Goal: Information Seeking & Learning: Check status

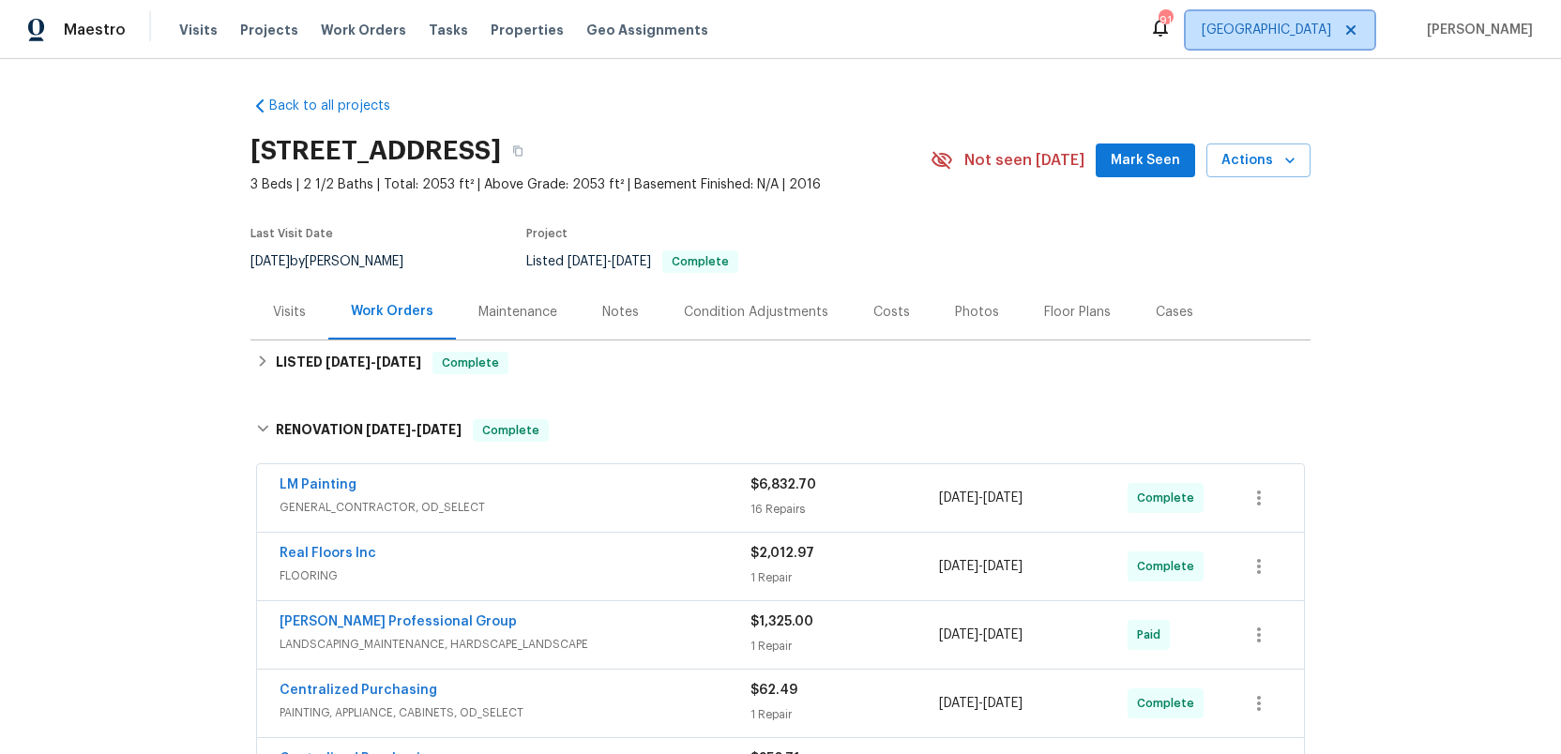
click at [1316, 23] on span "Atlanta" at bounding box center [1265, 30] width 129 height 19
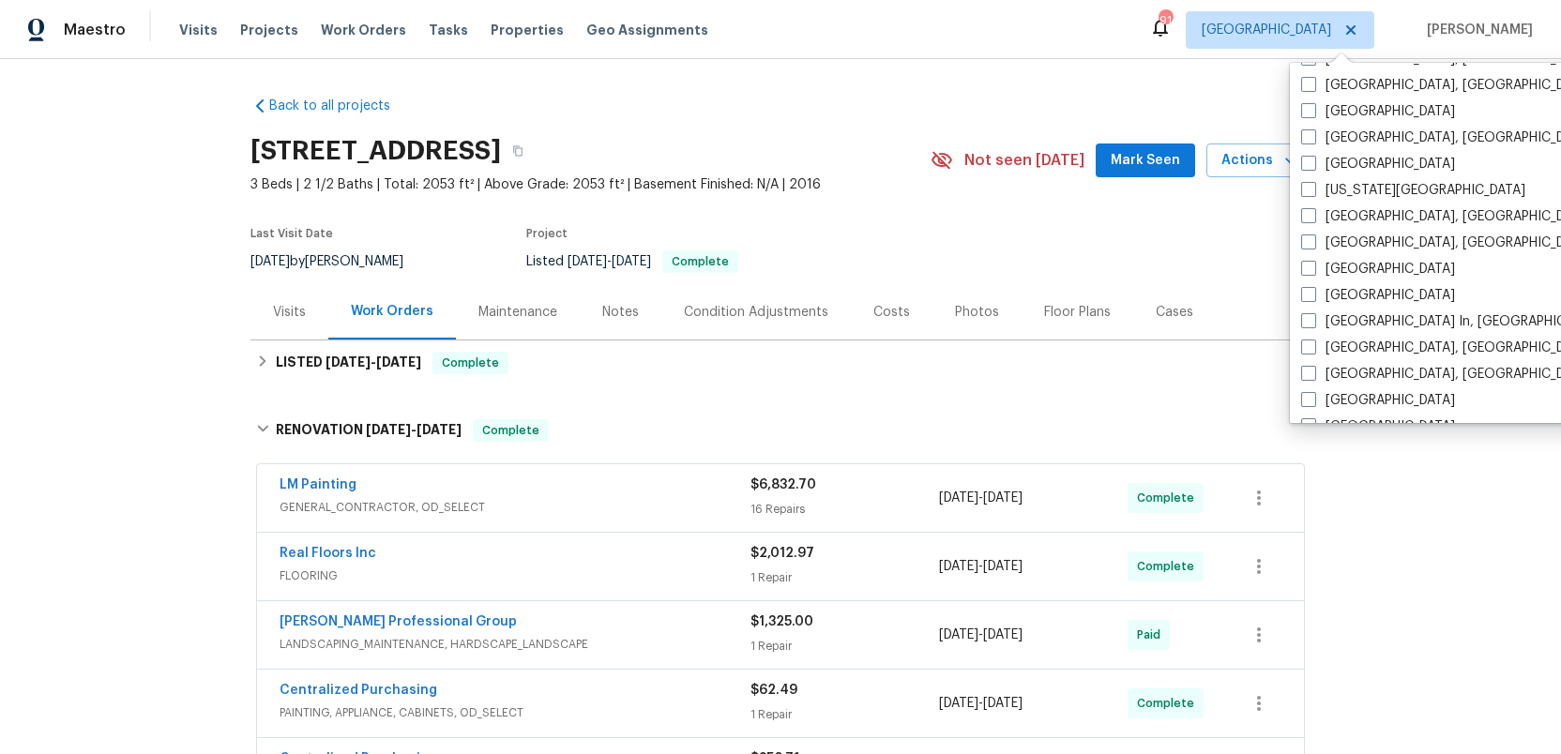
scroll to position [599, 0]
click at [1304, 167] on span at bounding box center [1308, 166] width 15 height 15
click at [1304, 167] on input "Jacksonville" at bounding box center [1307, 164] width 12 height 12
checkbox input "true"
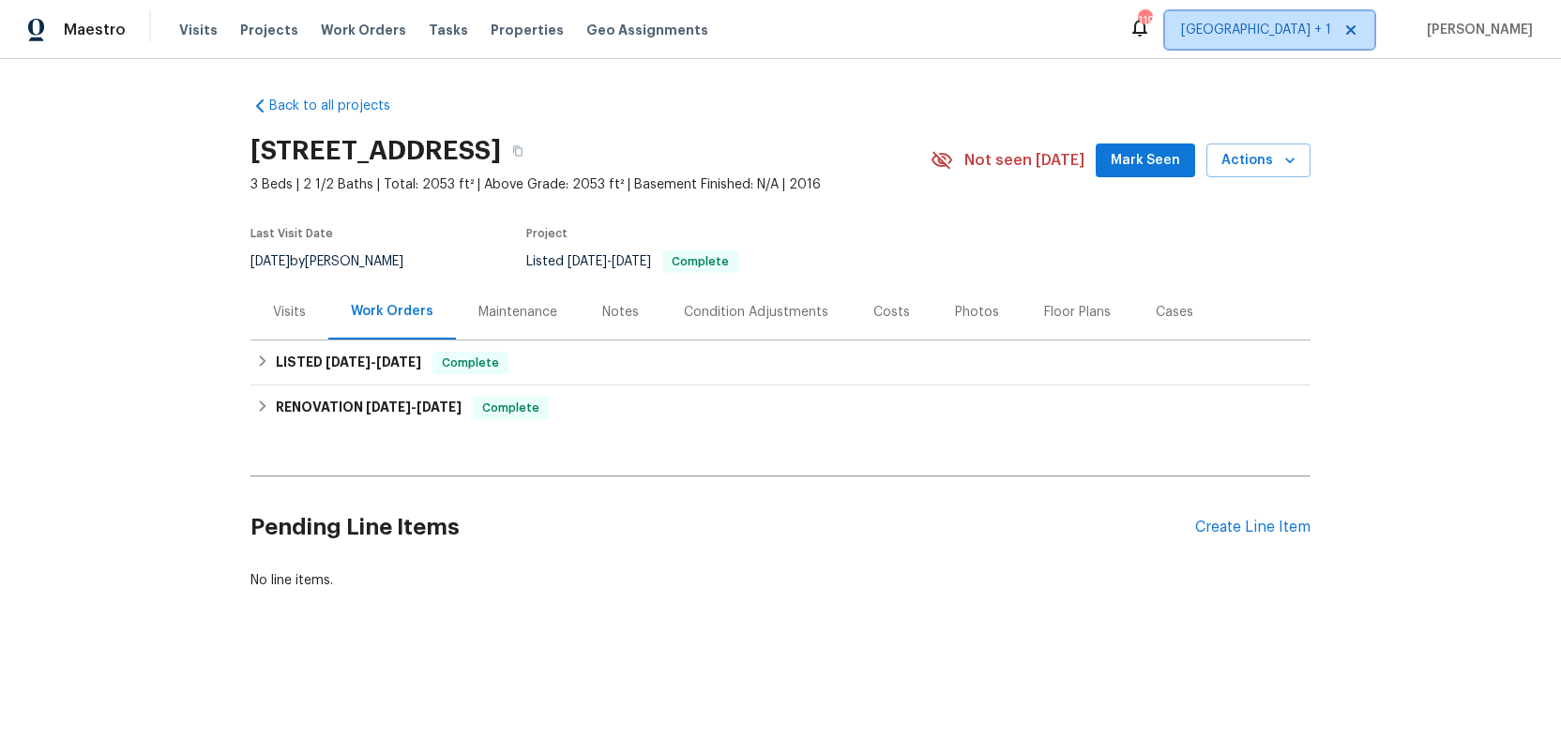
click at [1315, 38] on span "Atlanta + 1" at bounding box center [1256, 30] width 150 height 19
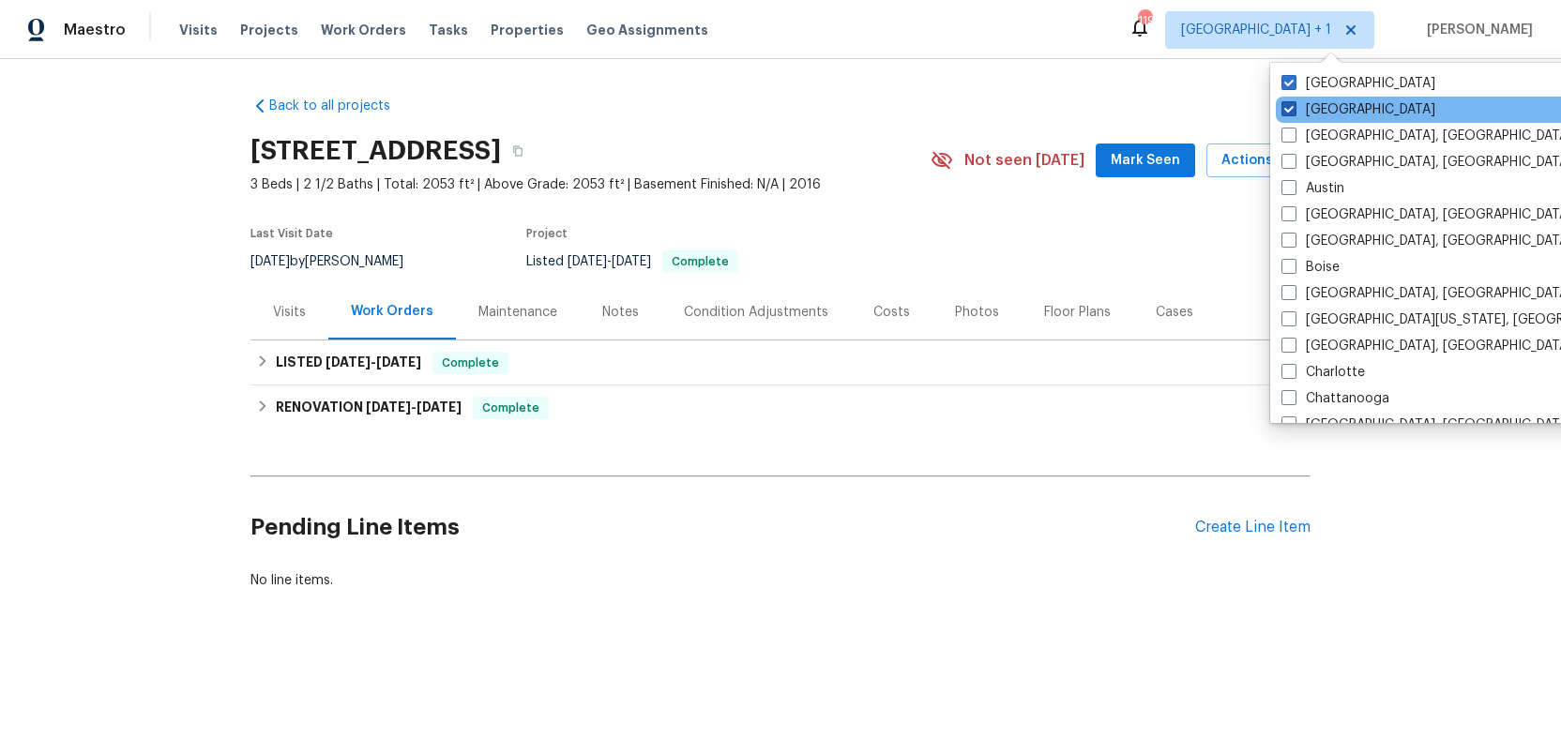
click at [1286, 102] on span at bounding box center [1288, 108] width 15 height 15
click at [1286, 102] on input "Atlanta" at bounding box center [1287, 106] width 12 height 12
checkbox input "false"
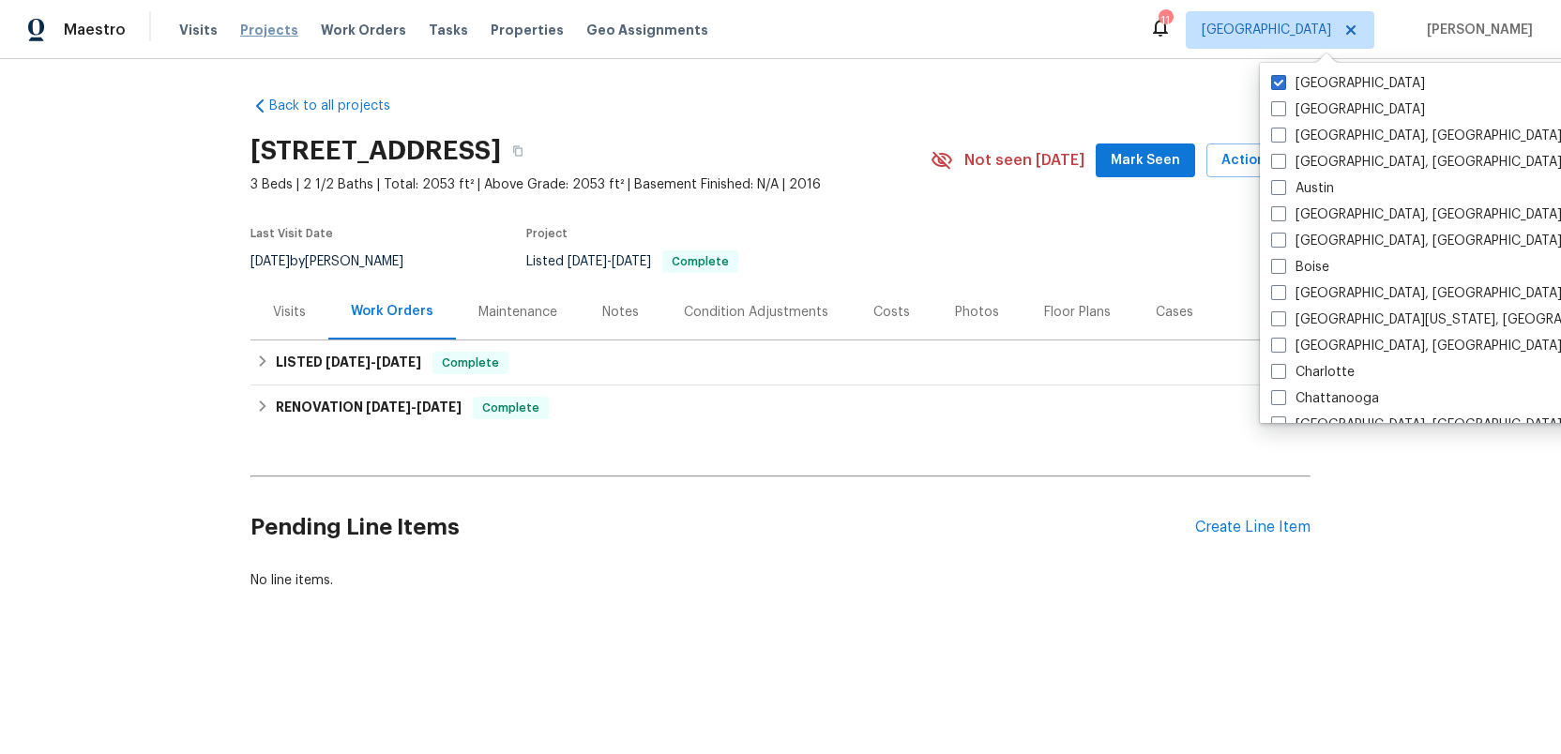
click at [246, 29] on span "Projects" at bounding box center [269, 30] width 58 height 19
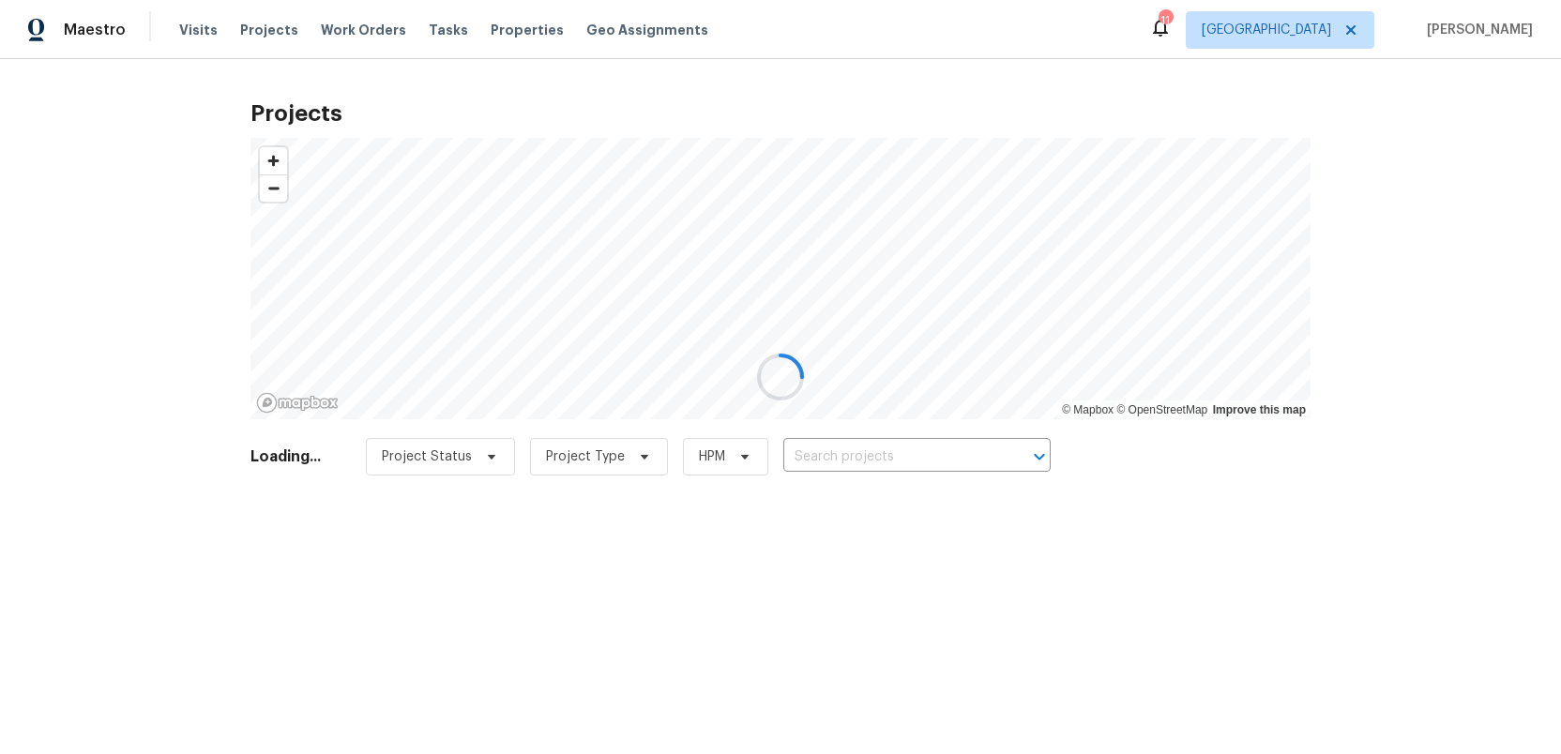
click at [824, 456] on div at bounding box center [780, 377] width 1561 height 754
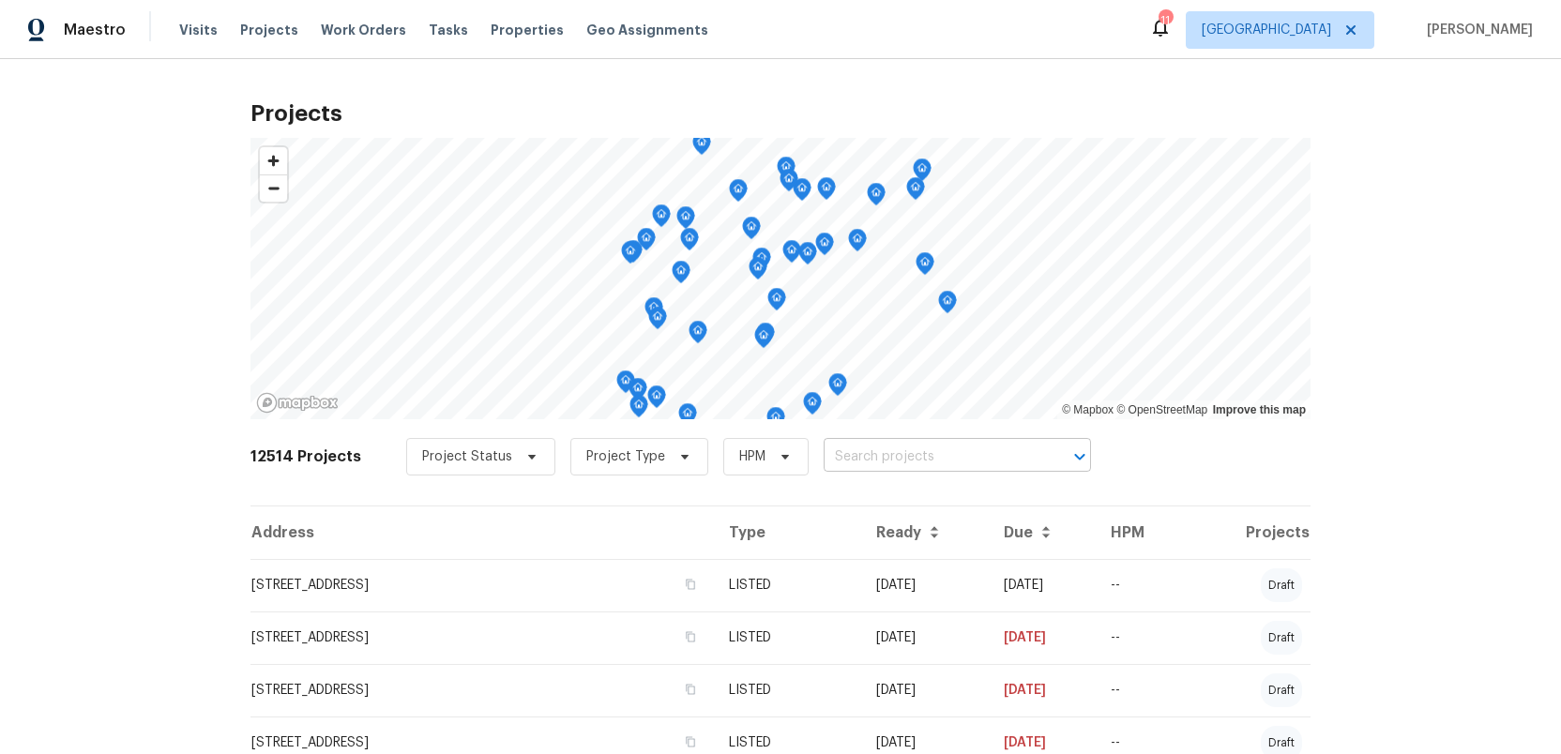
click at [829, 454] on input "text" at bounding box center [930, 457] width 215 height 29
type input "4145 hunt"
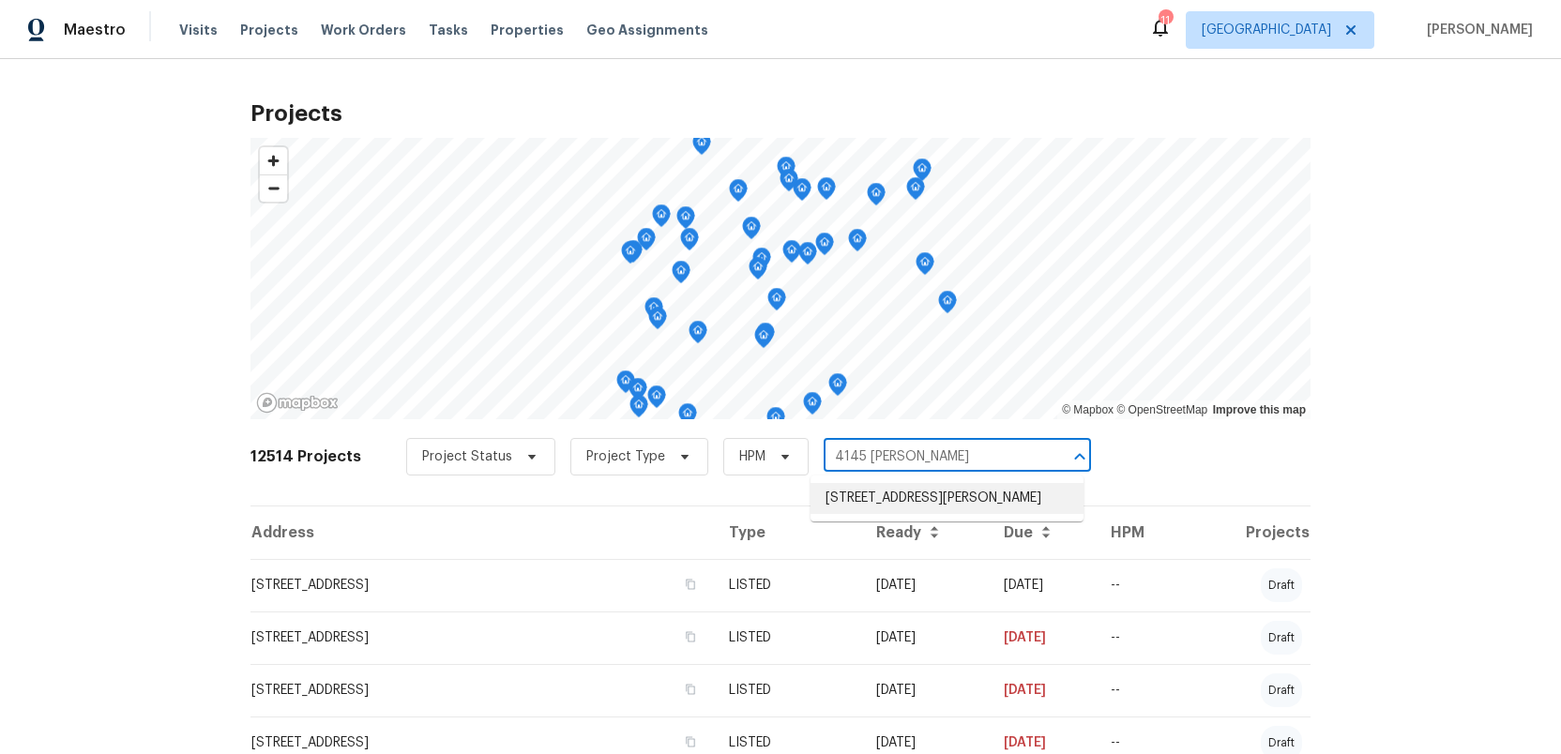
click at [849, 500] on li "4145 Hunt St, Jacksonville, FL 32254" at bounding box center [946, 498] width 273 height 31
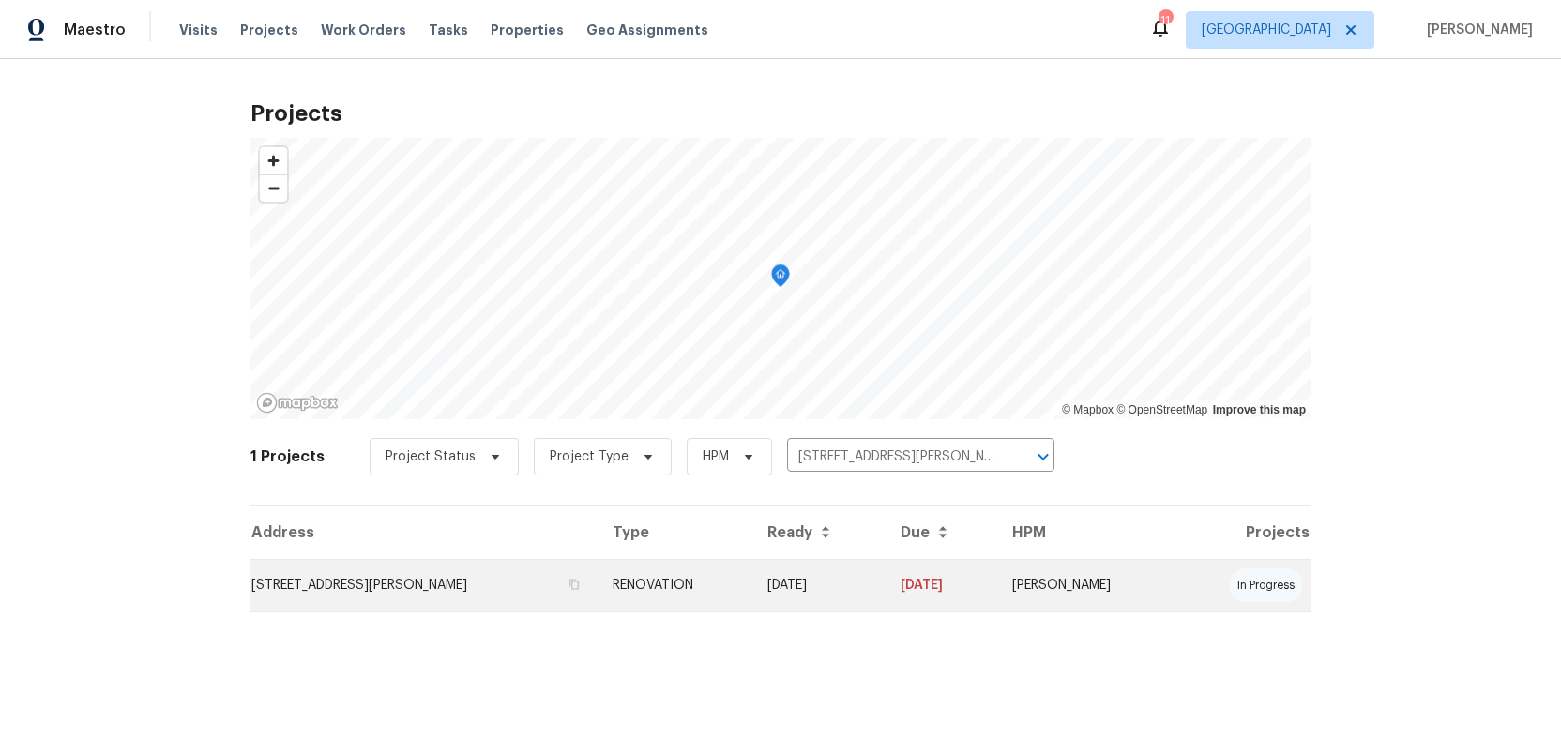
click at [349, 587] on td "4145 Hunt St, Jacksonville, FL 32254" at bounding box center [423, 585] width 347 height 53
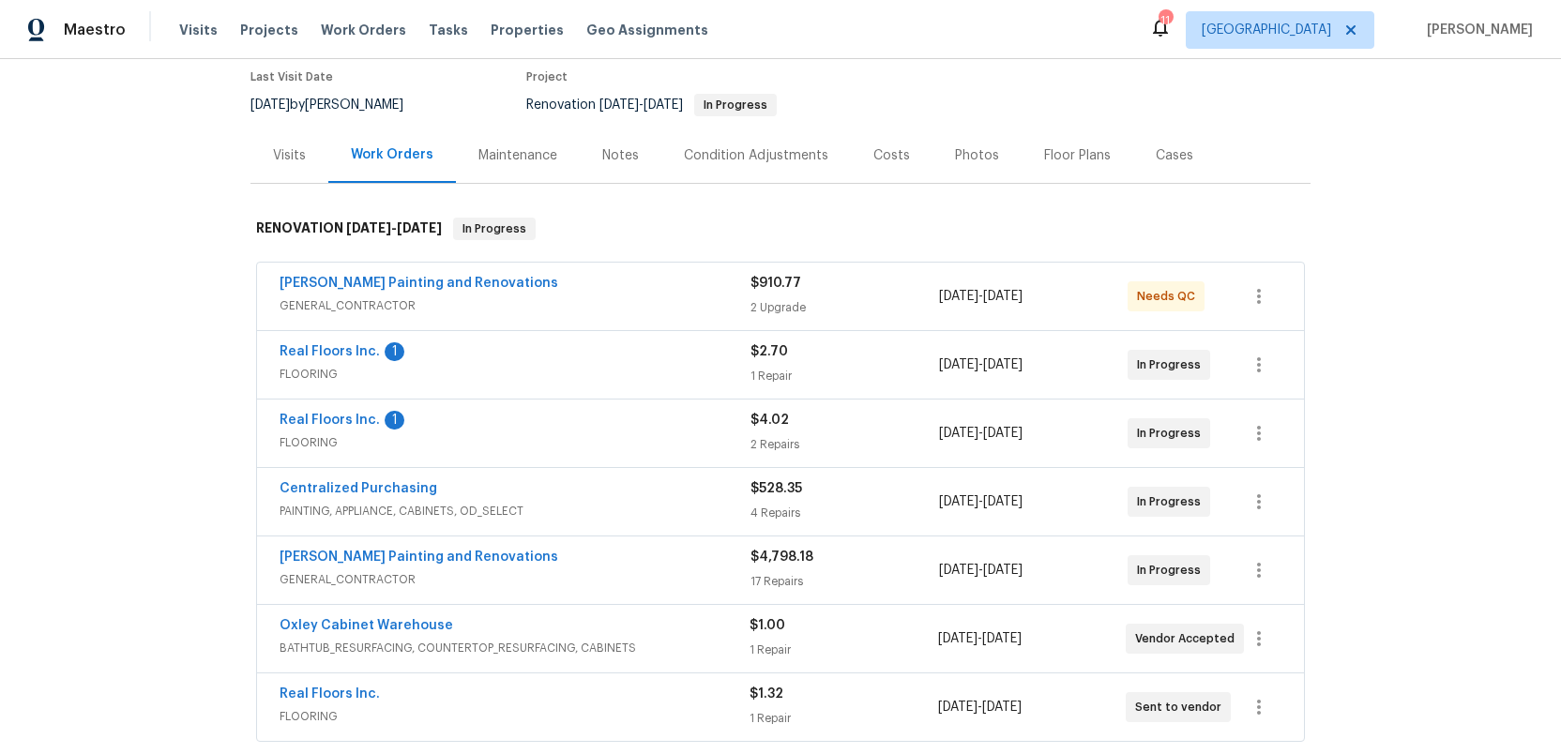
scroll to position [41, 0]
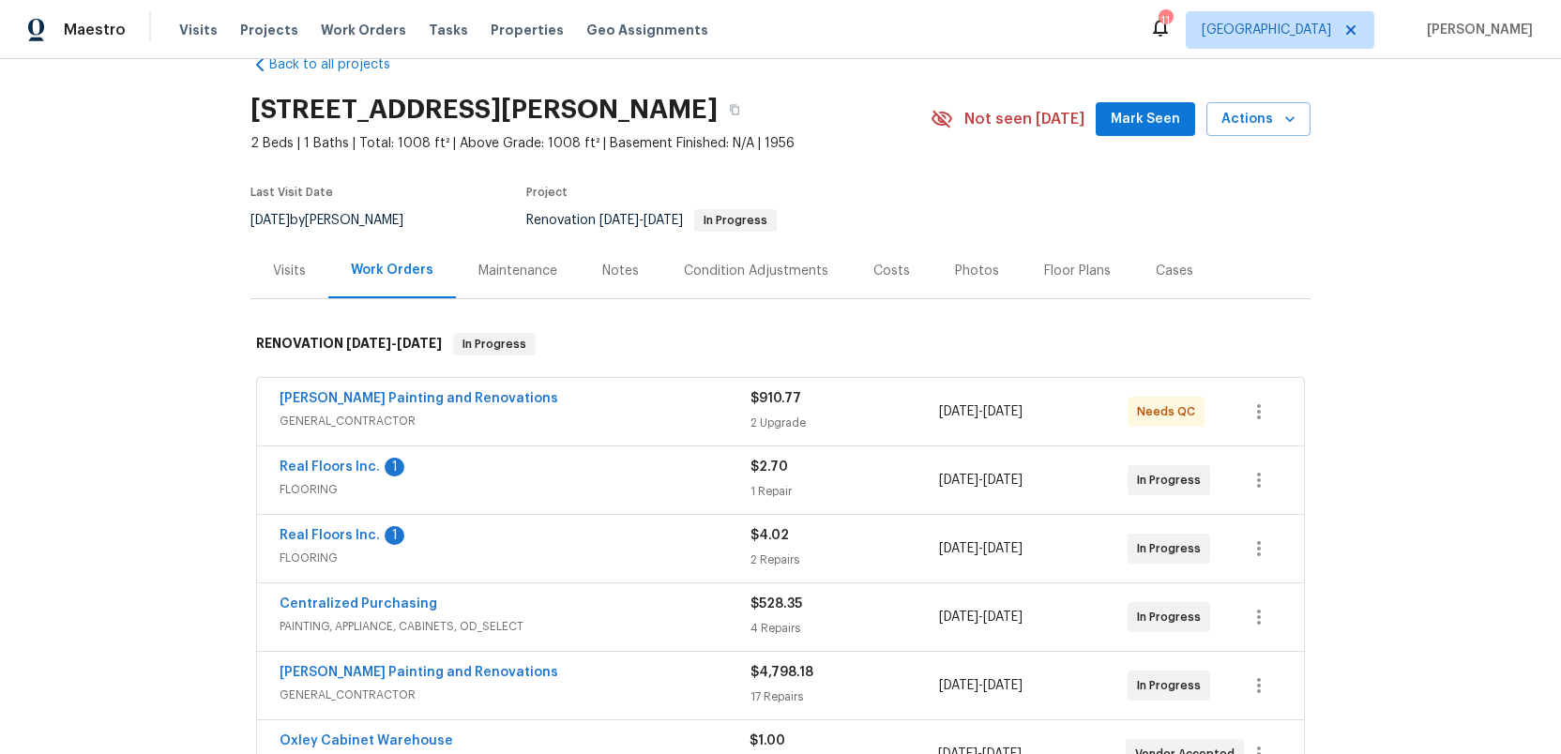
click at [719, 264] on div "Condition Adjustments" at bounding box center [756, 271] width 144 height 19
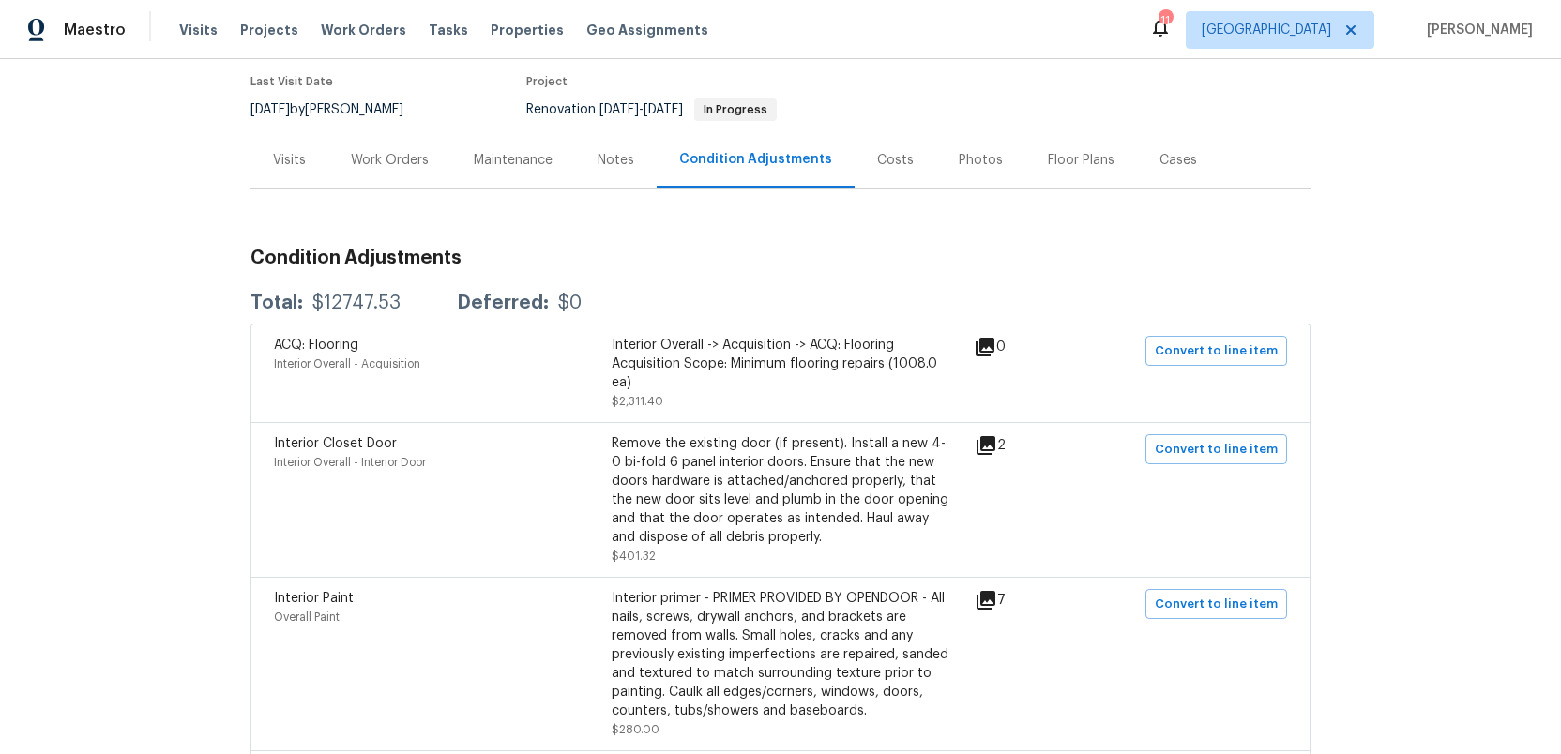
scroll to position [160, 0]
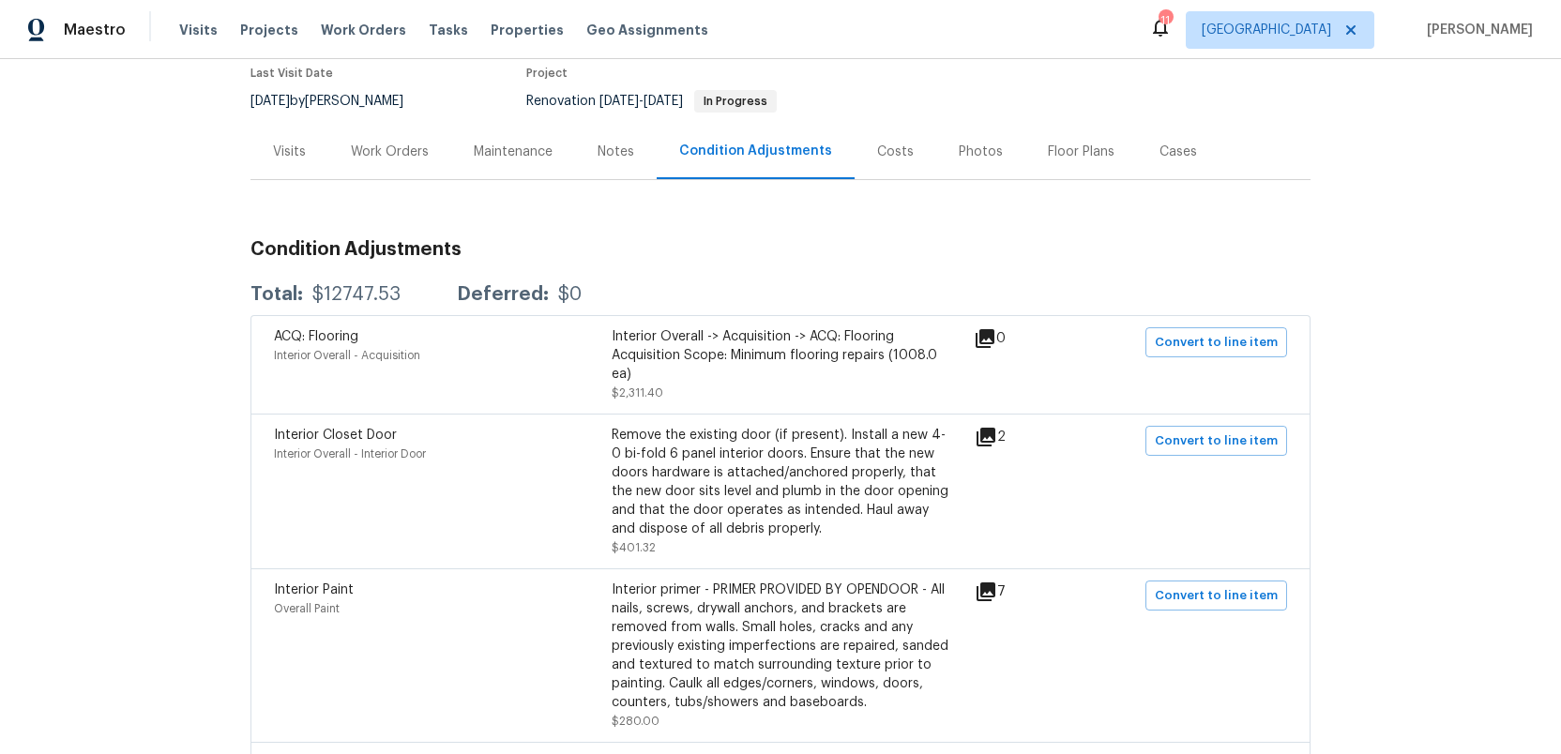
click at [879, 152] on div "Costs" at bounding box center [895, 152] width 37 height 19
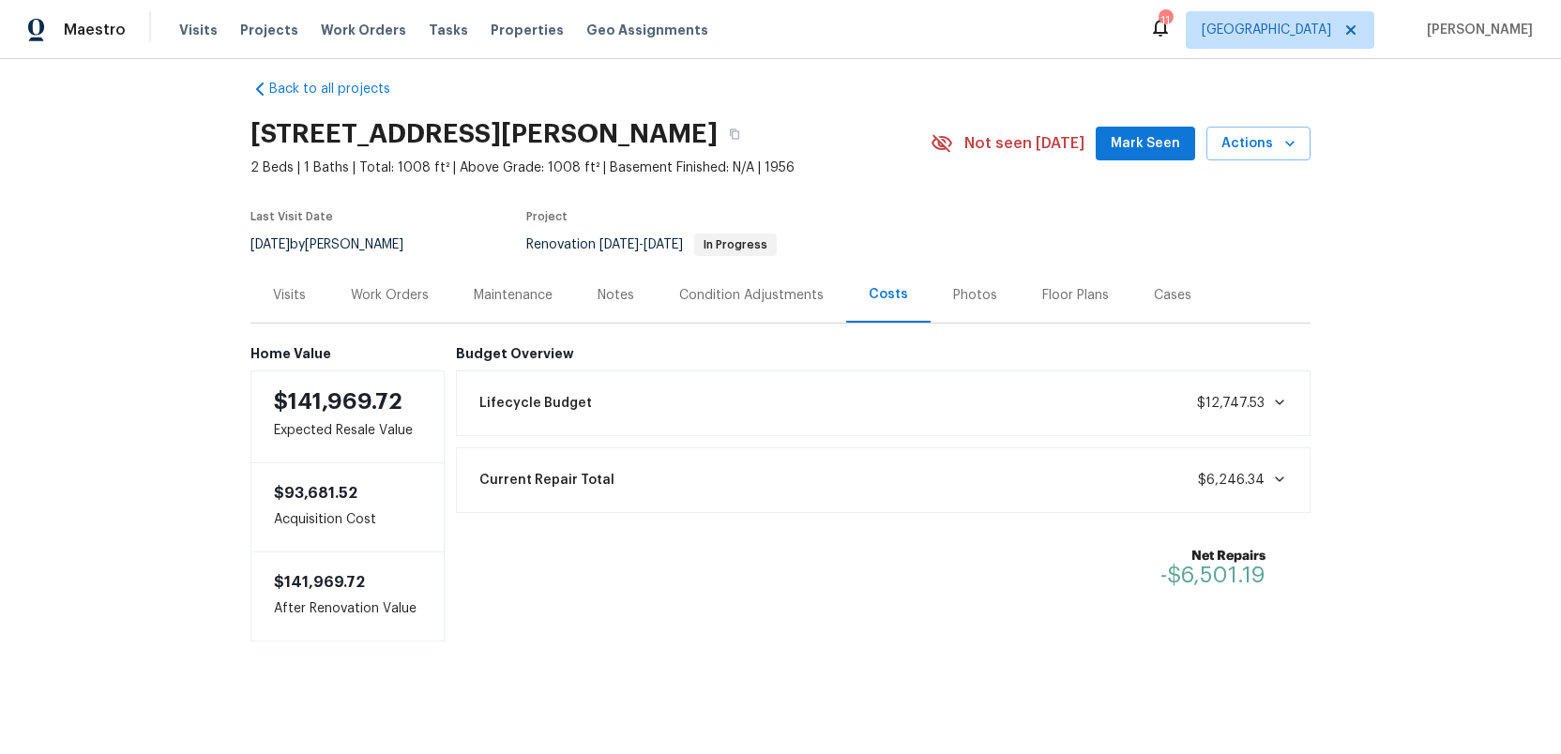
click at [1282, 400] on icon at bounding box center [1279, 403] width 9 height 6
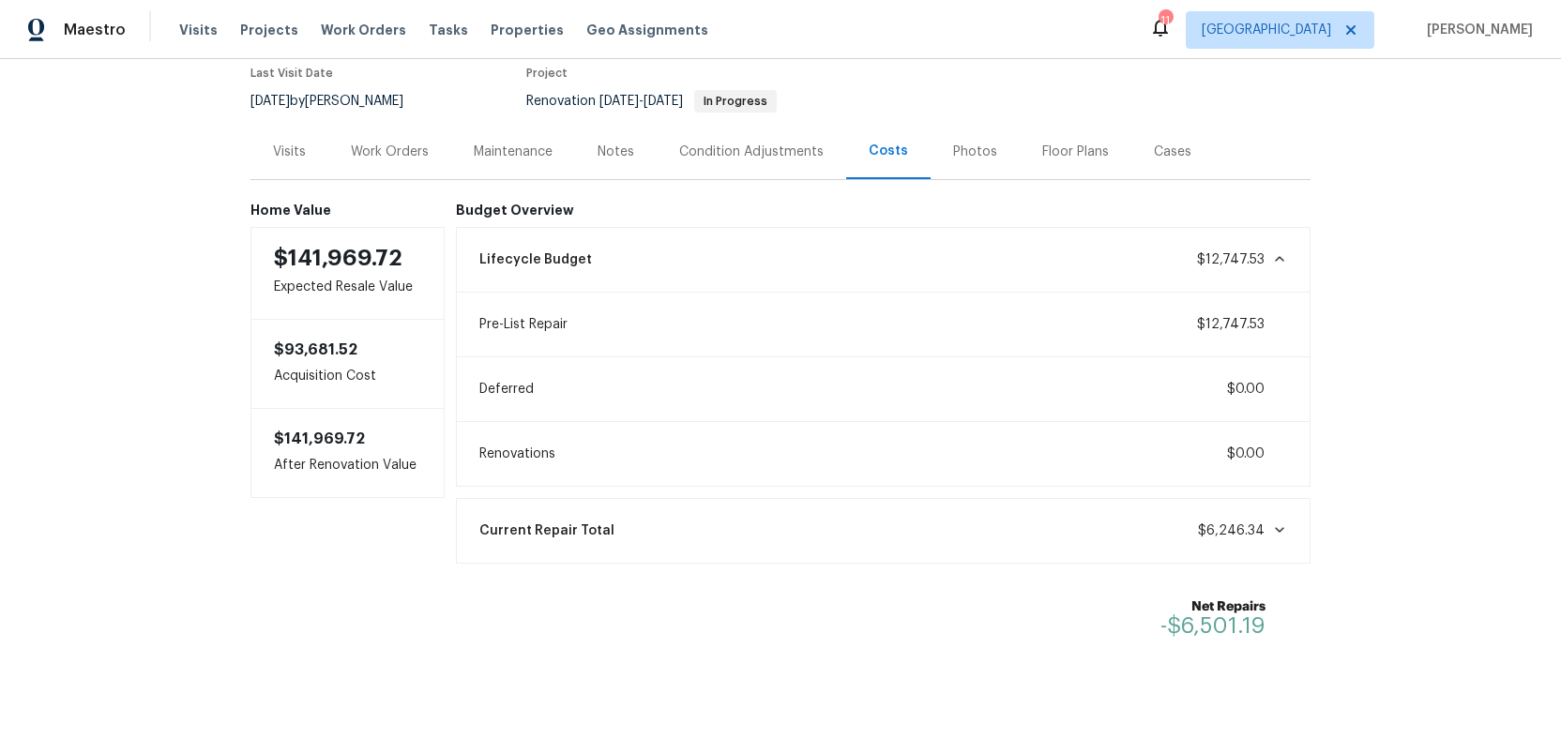
click at [1287, 260] on div "Lifecycle Budget $12,747.53" at bounding box center [883, 259] width 831 height 41
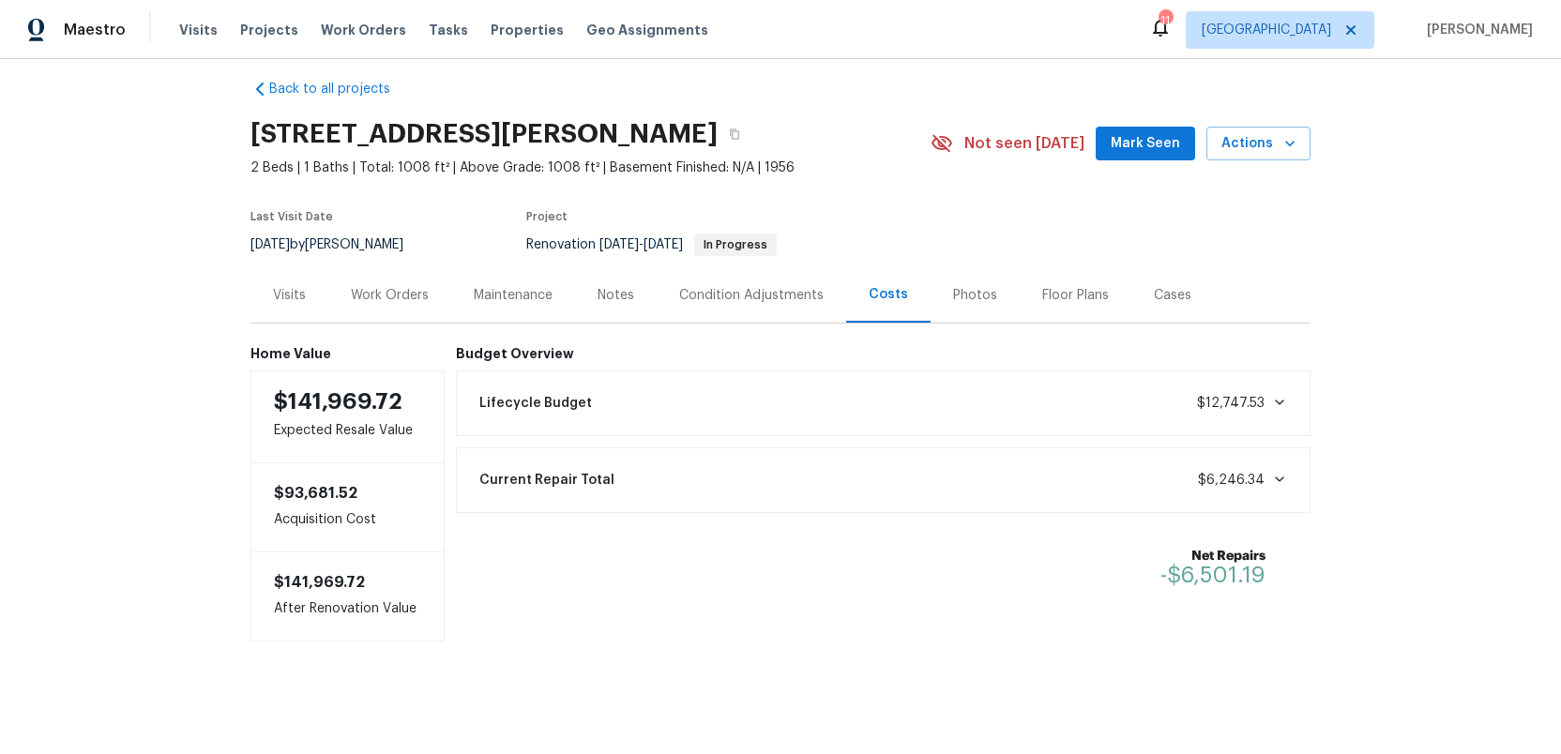
click at [741, 295] on div "Condition Adjustments" at bounding box center [751, 295] width 144 height 19
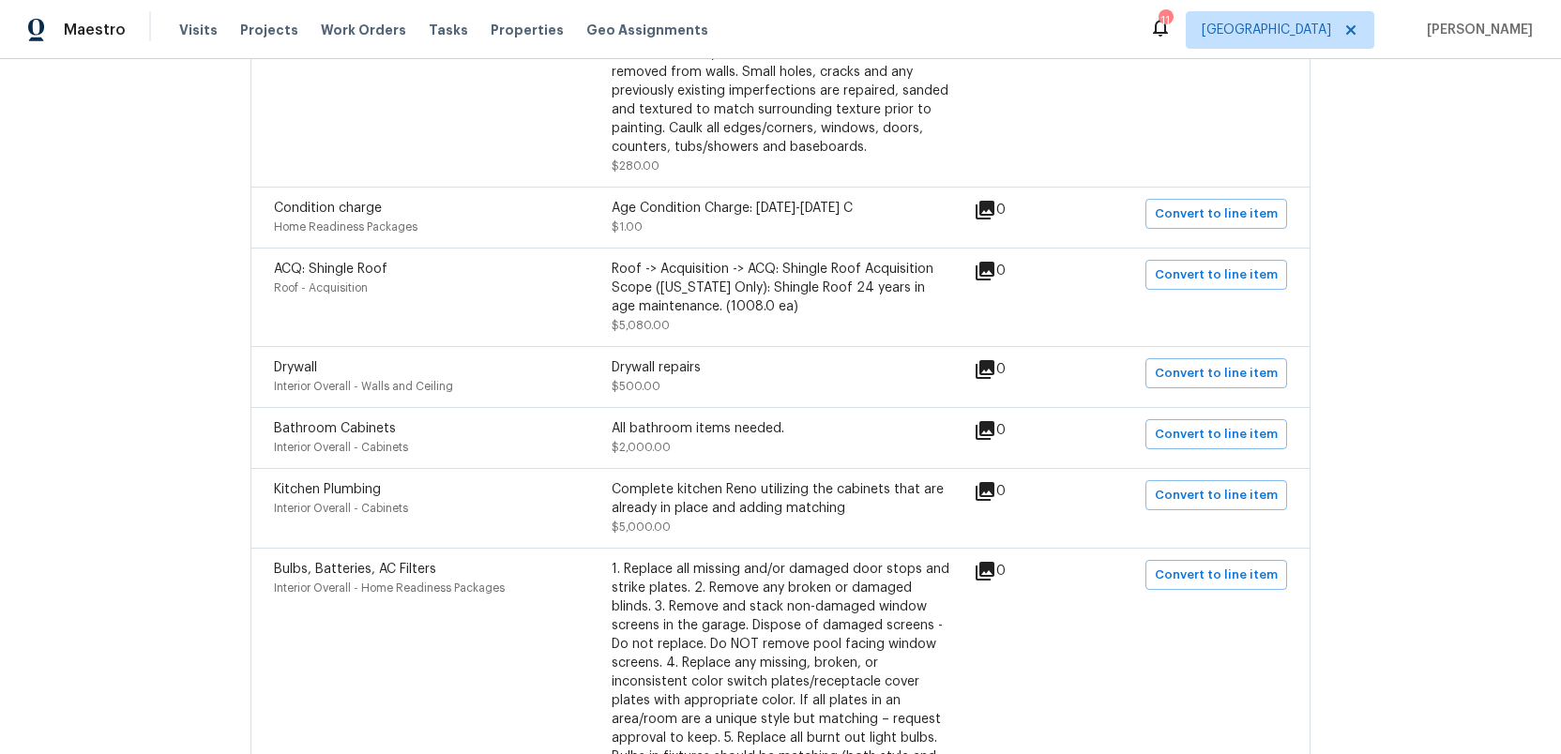
scroll to position [715, 0]
click at [994, 490] on icon at bounding box center [984, 492] width 19 height 19
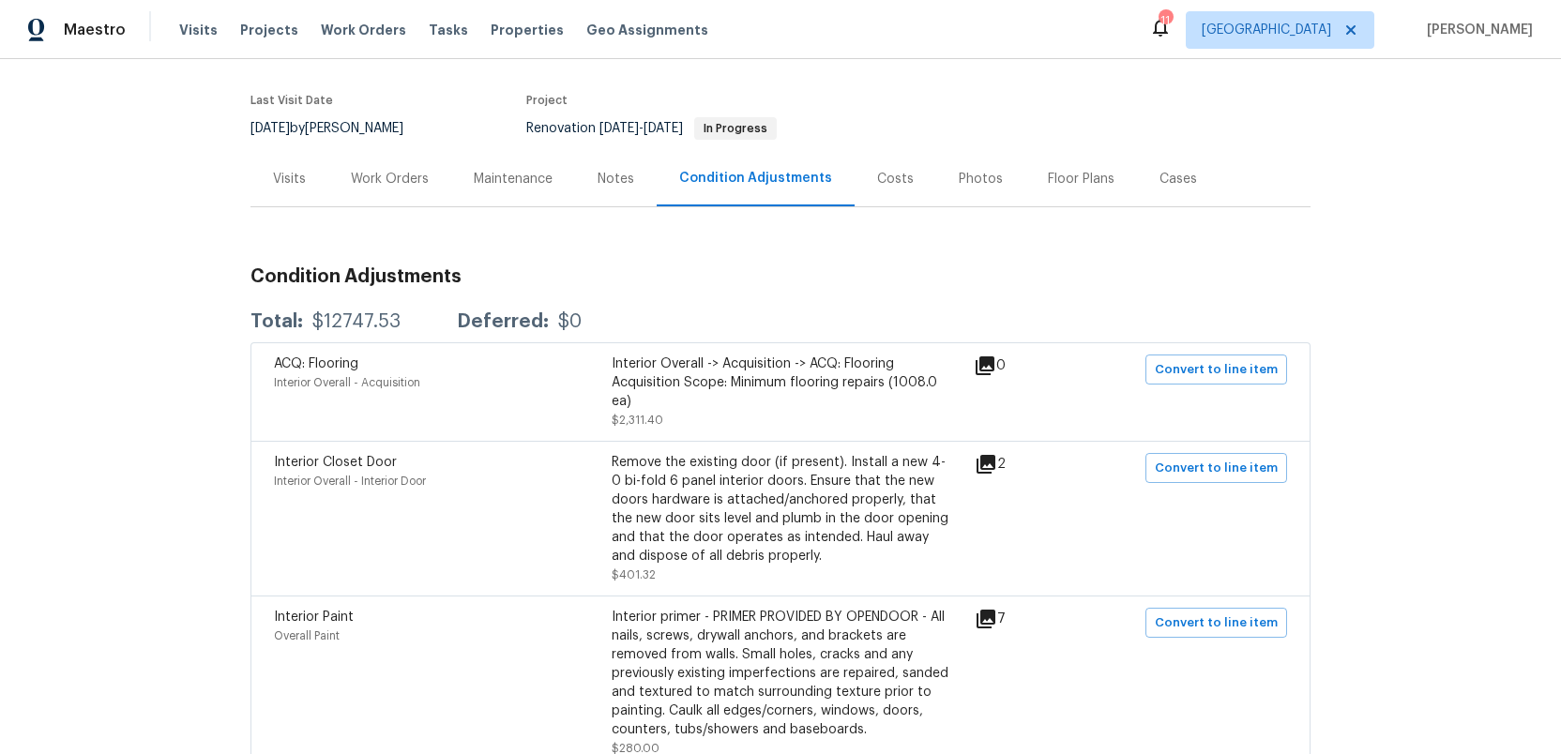
scroll to position [30, 0]
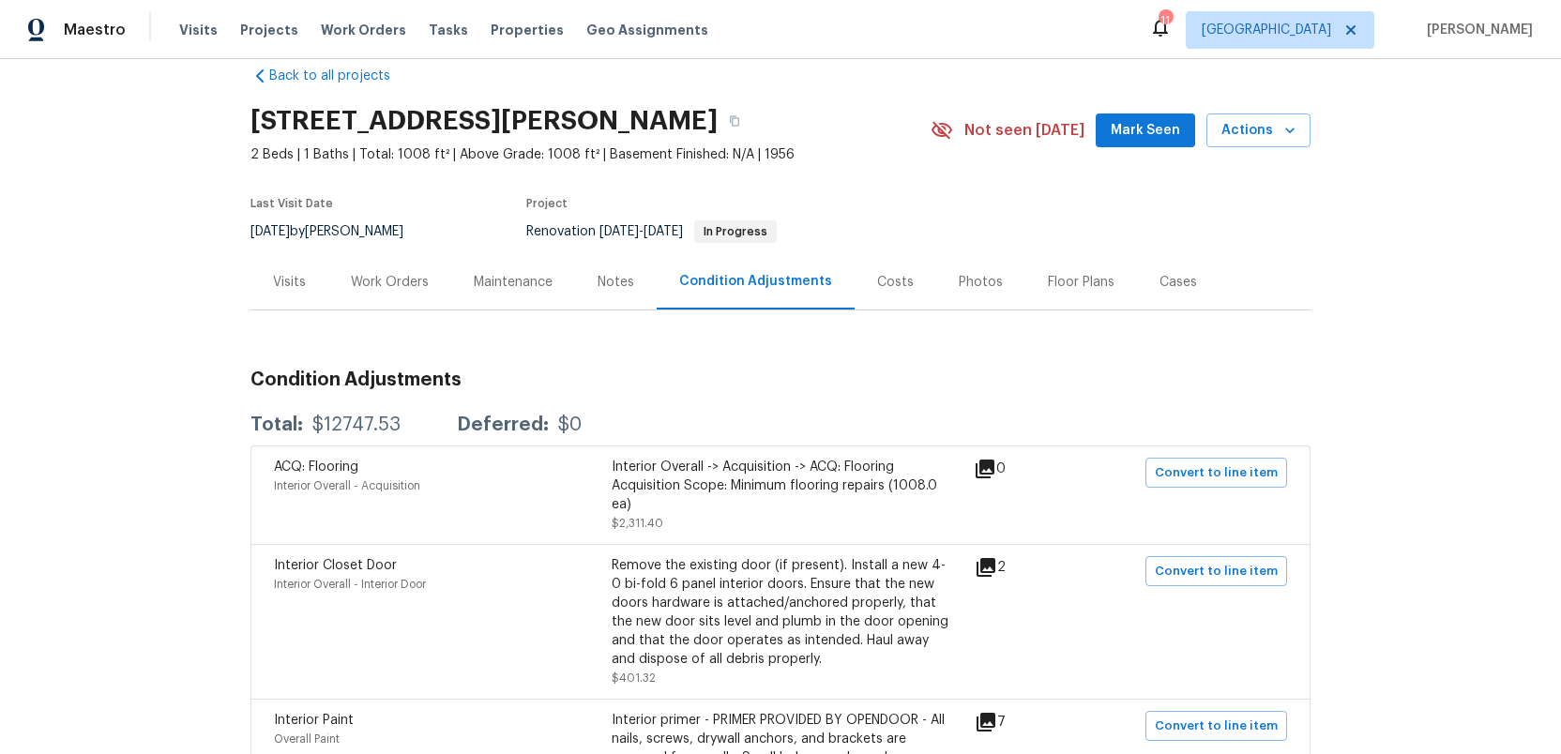
click at [397, 279] on div "Work Orders" at bounding box center [390, 282] width 78 height 19
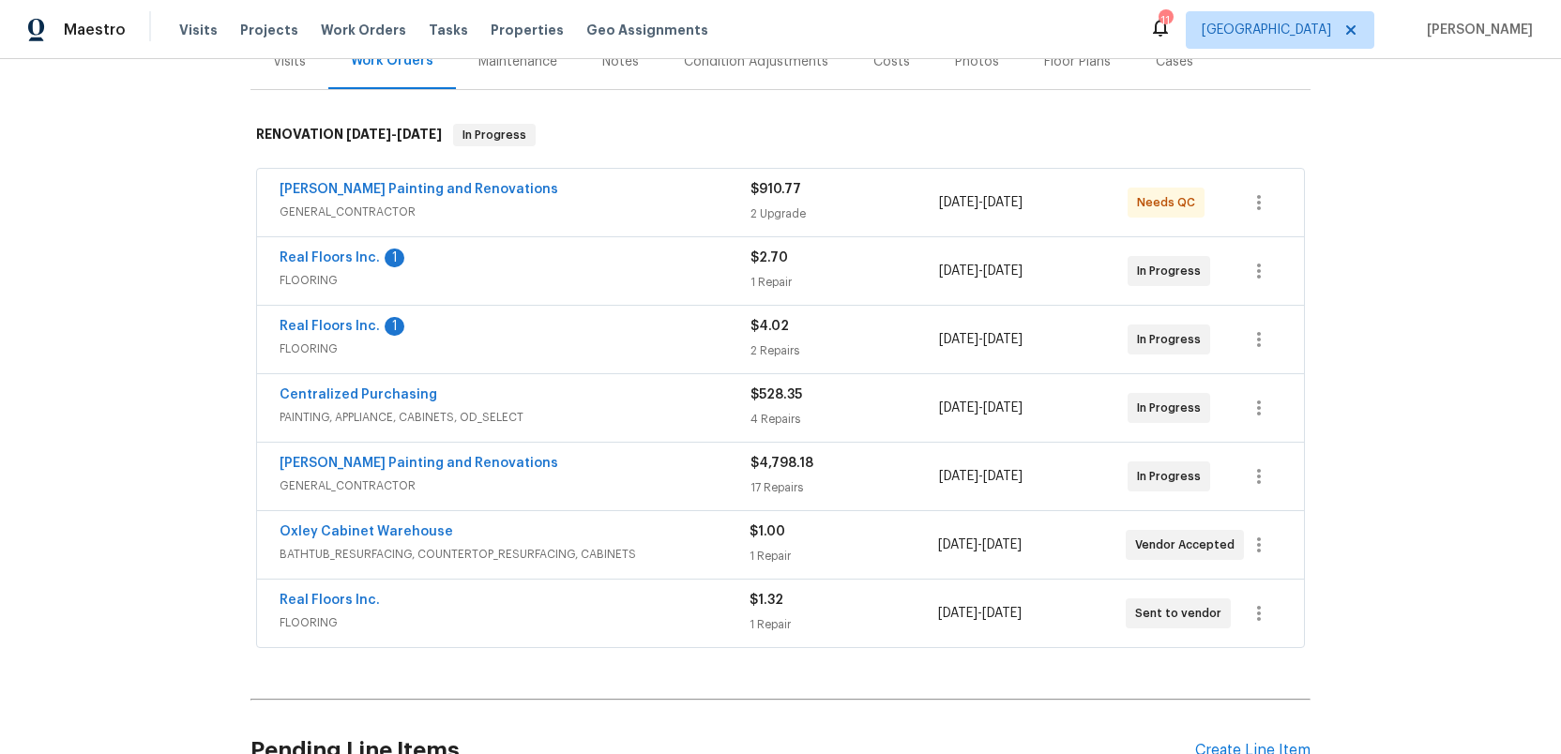
scroll to position [261, 0]
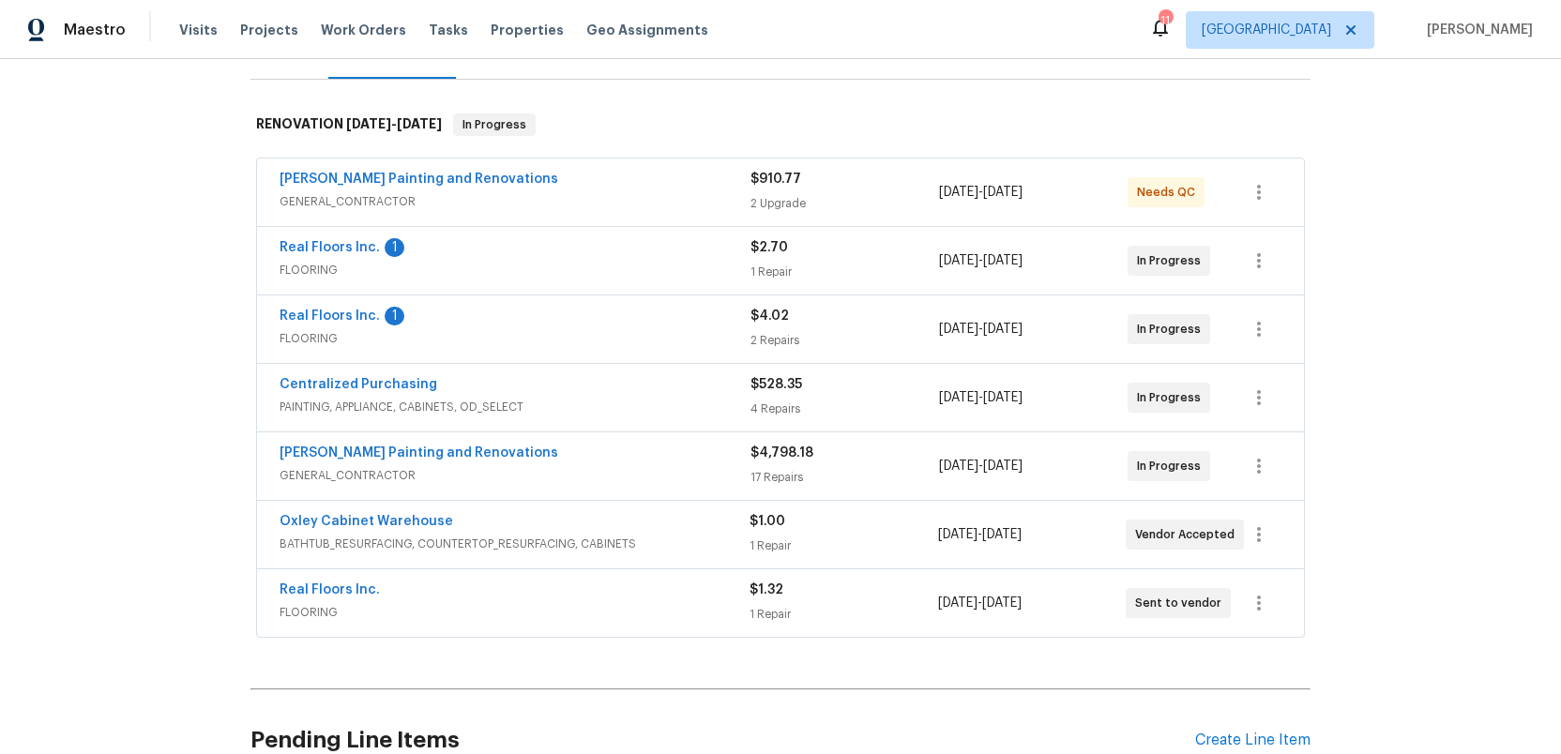
click at [843, 453] on div "$4,798.18" at bounding box center [844, 453] width 189 height 19
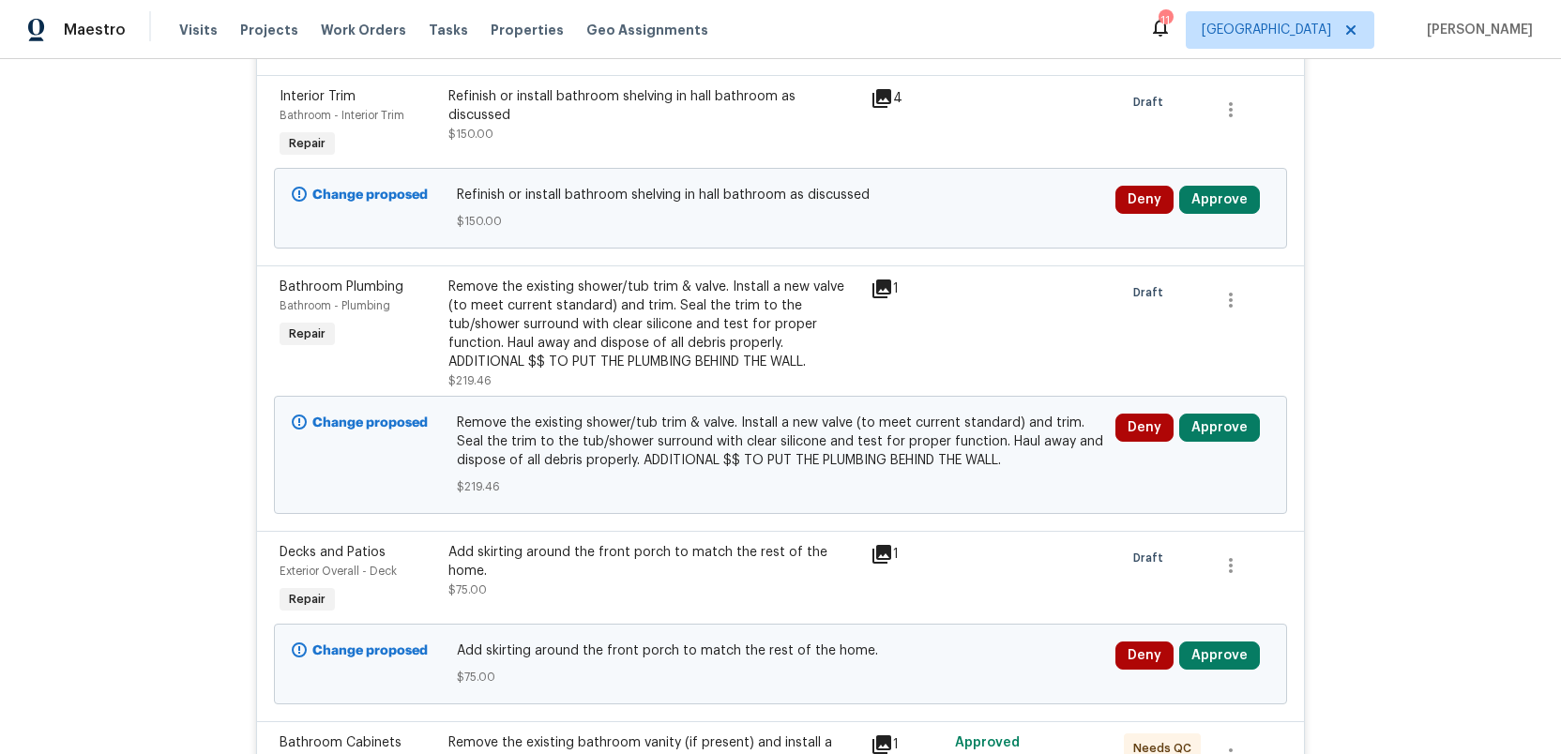
scroll to position [1132, 0]
click at [883, 553] on icon at bounding box center [881, 555] width 19 height 19
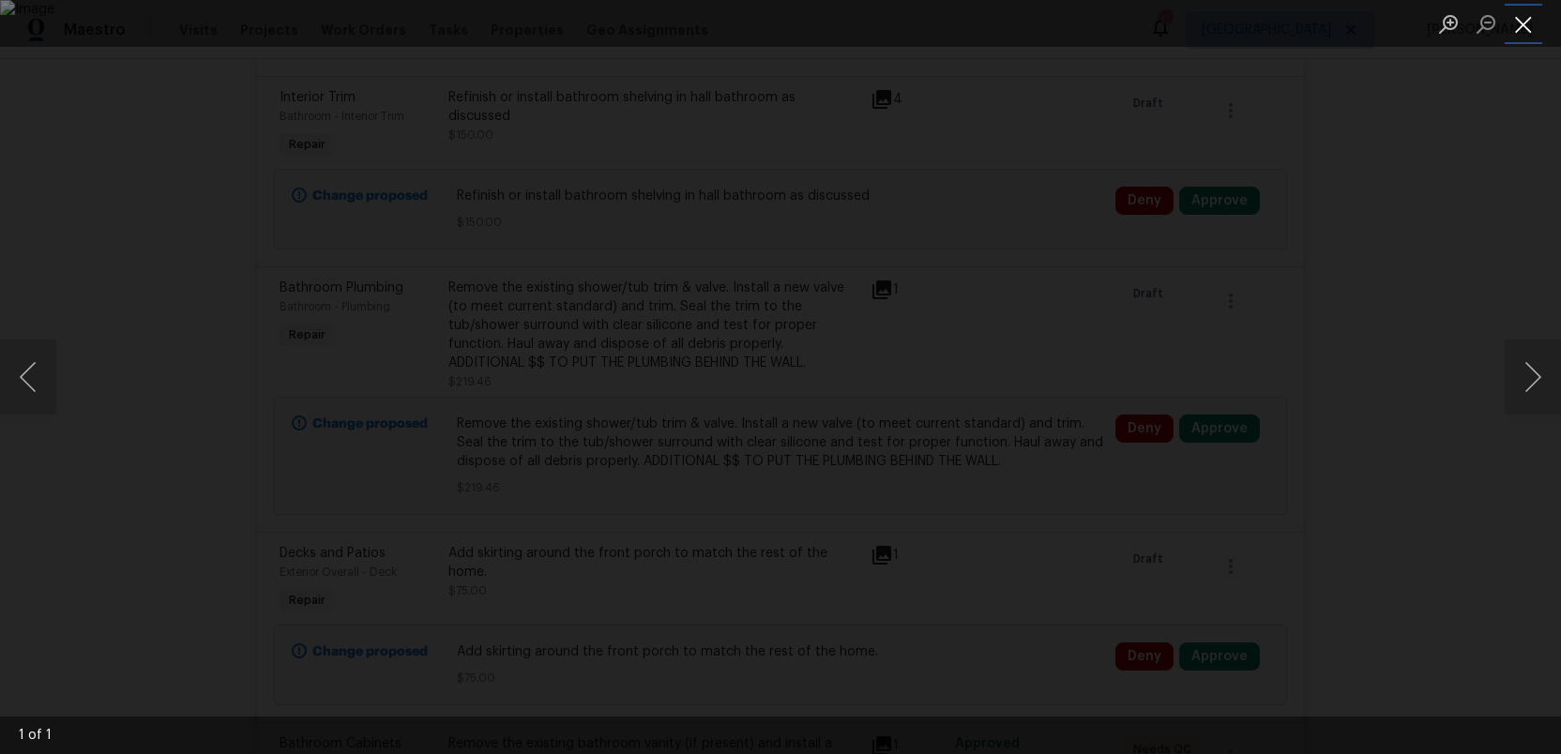
click at [1522, 24] on button "Close lightbox" at bounding box center [1523, 24] width 38 height 33
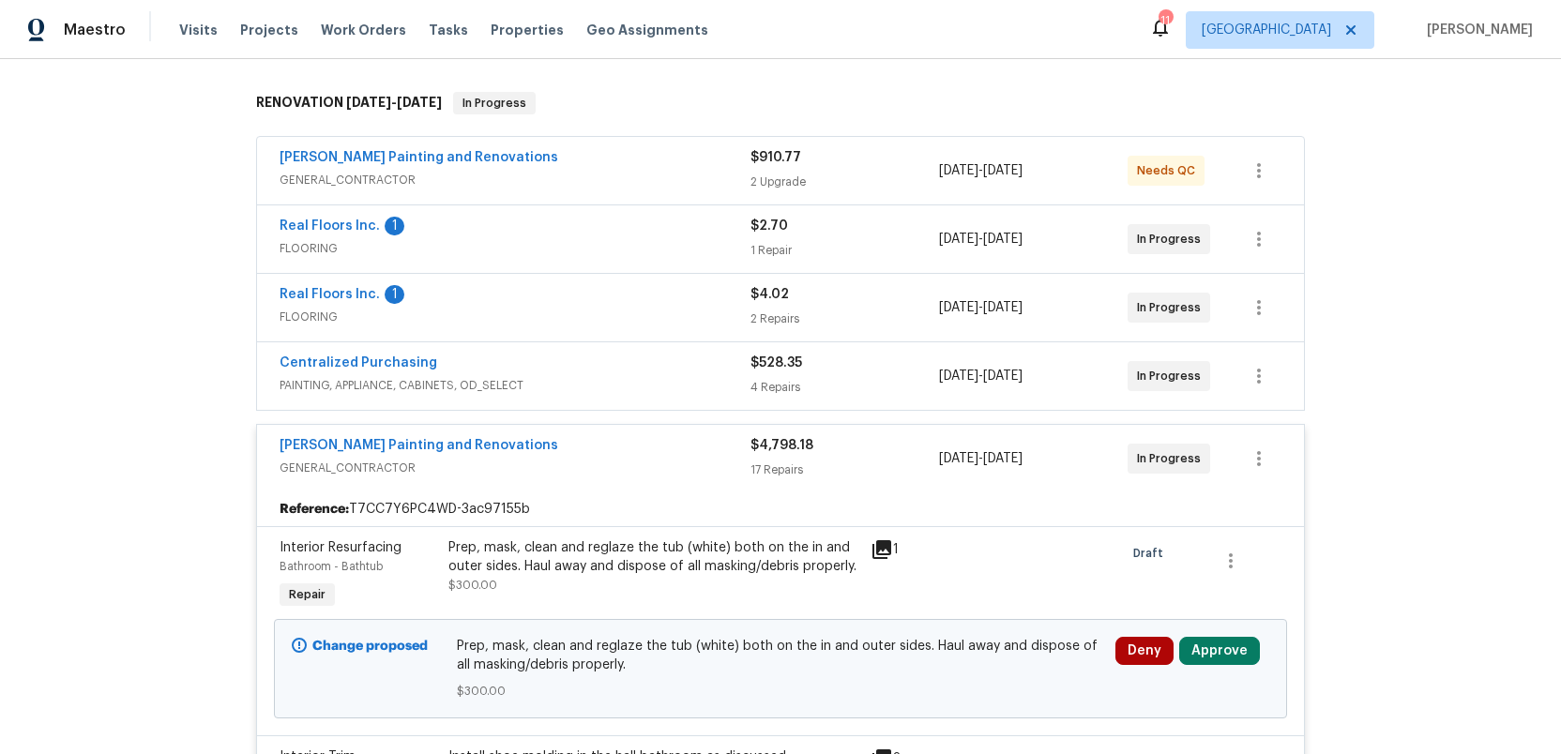
scroll to position [272, 0]
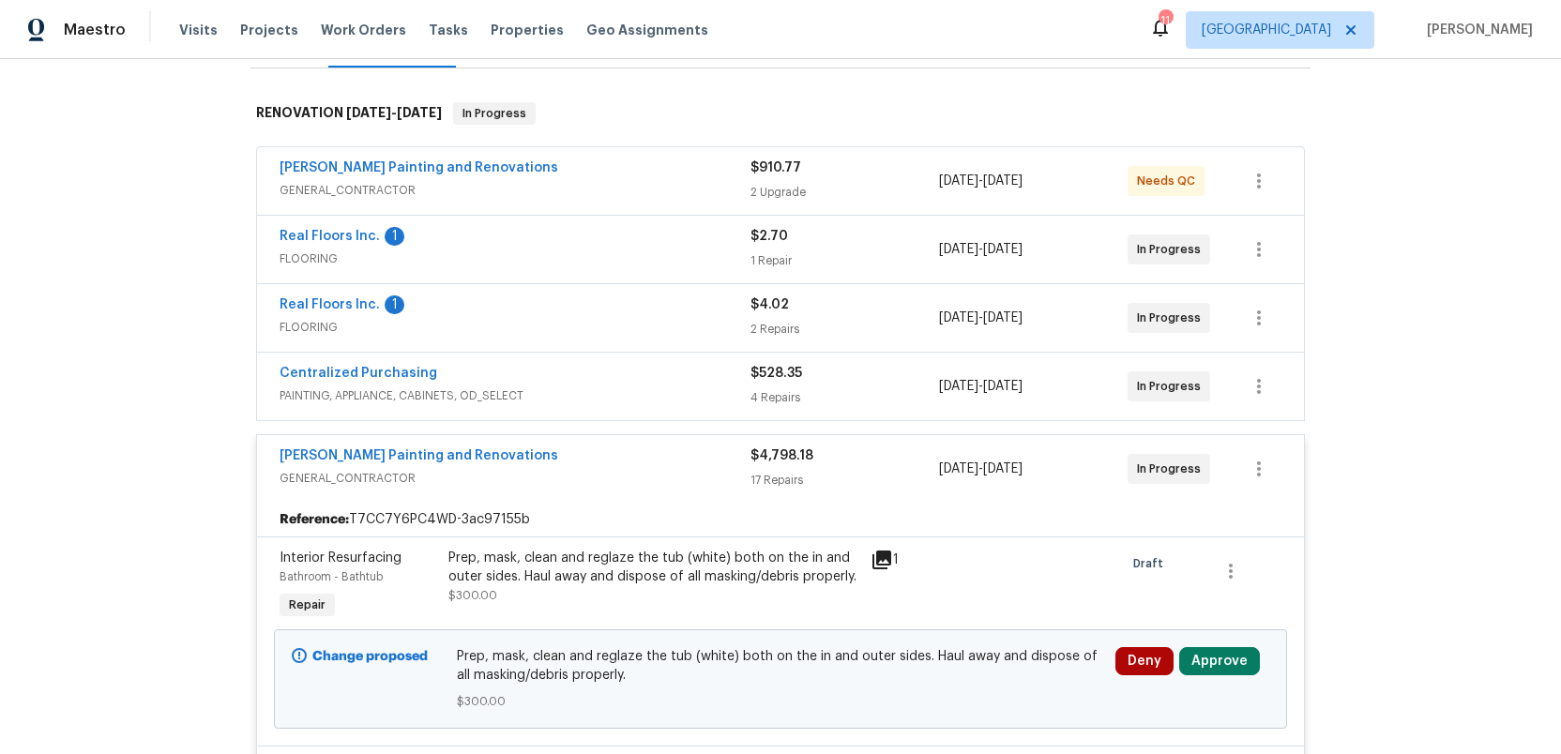
click at [640, 476] on span "GENERAL_CONTRACTOR" at bounding box center [514, 478] width 471 height 19
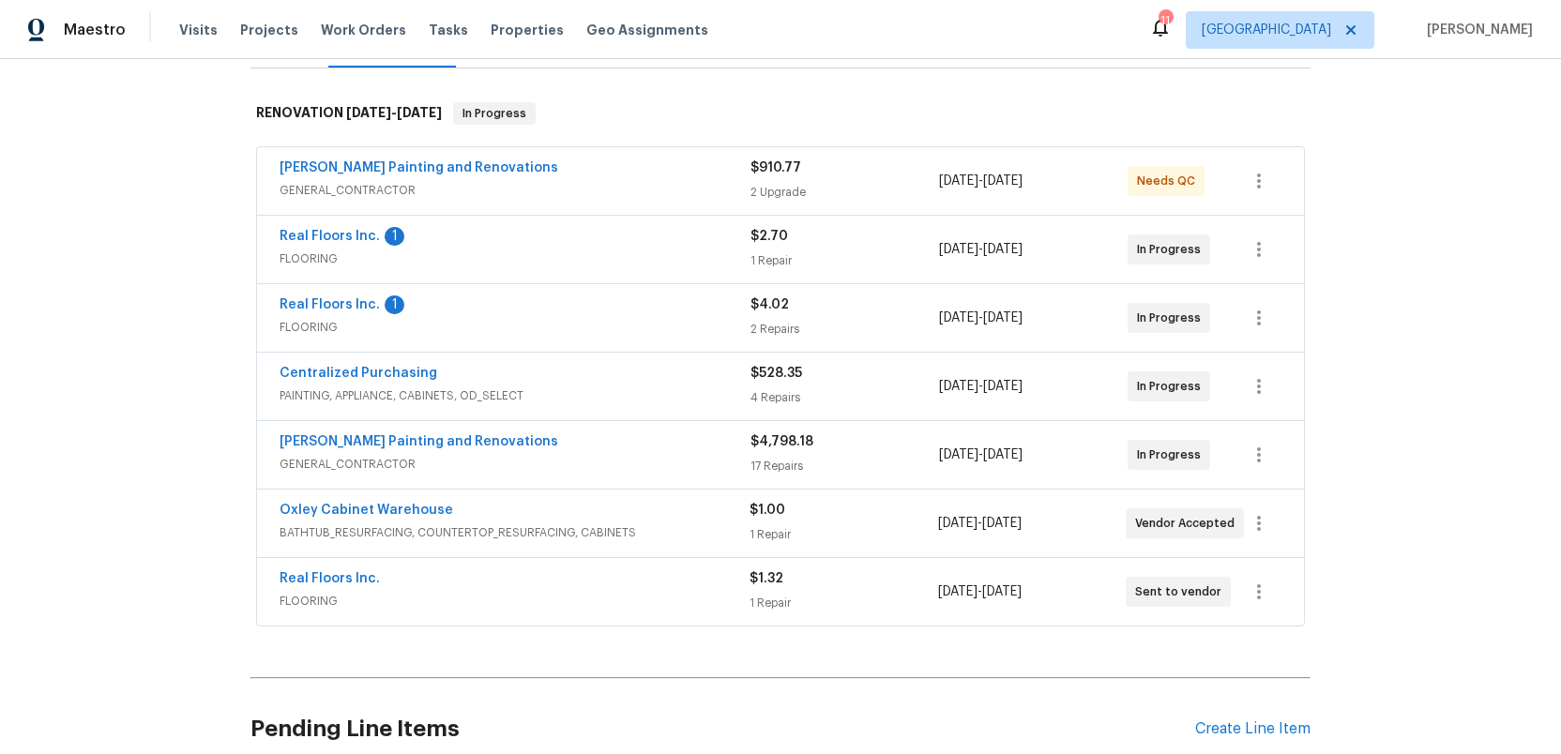
click at [635, 189] on span "GENERAL_CONTRACTOR" at bounding box center [514, 190] width 471 height 19
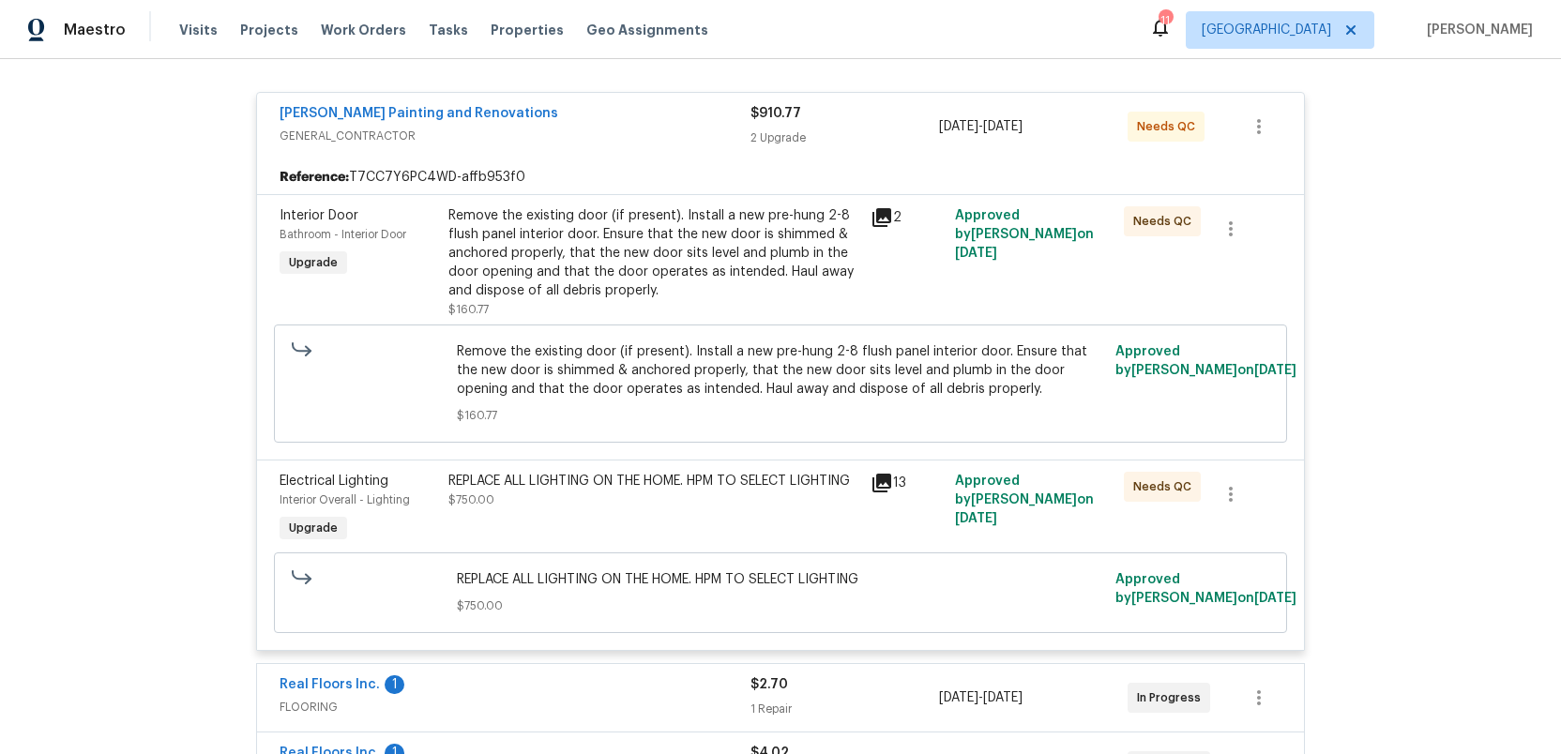
scroll to position [340, 0]
click at [889, 485] on icon at bounding box center [881, 484] width 19 height 19
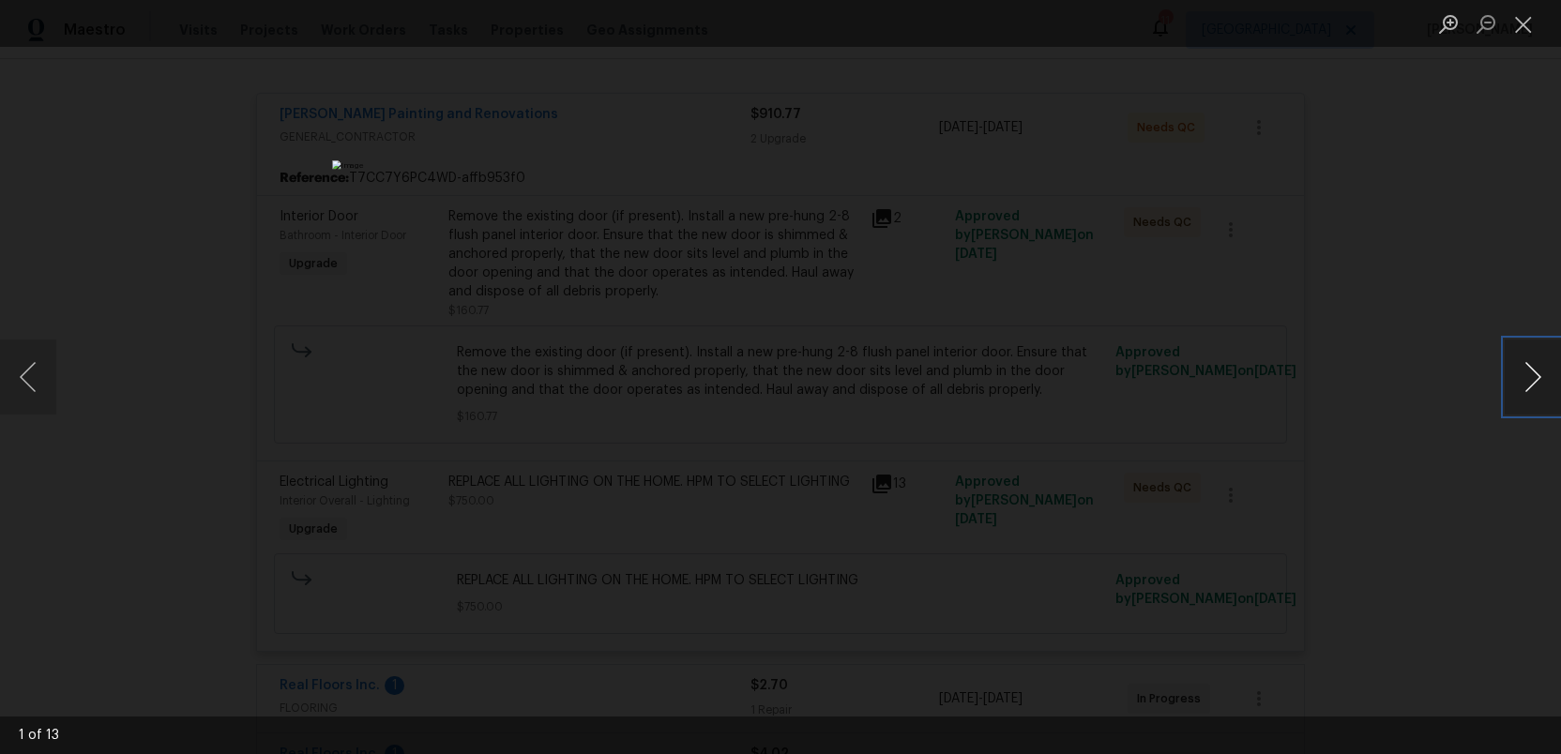
click at [1525, 376] on button "Next image" at bounding box center [1532, 377] width 56 height 75
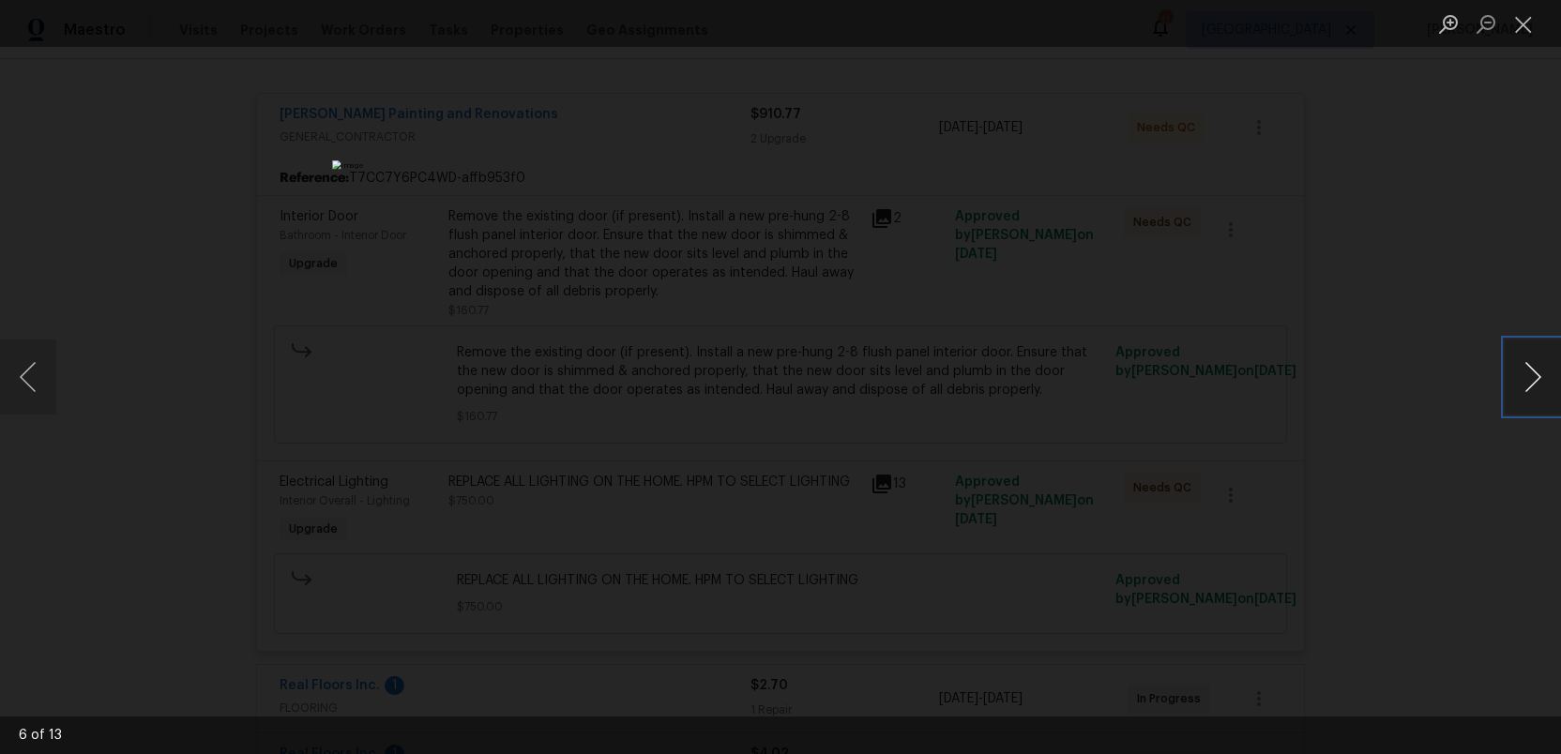
click at [1525, 376] on button "Next image" at bounding box center [1532, 377] width 56 height 75
click at [1524, 16] on button "Close lightbox" at bounding box center [1523, 24] width 38 height 33
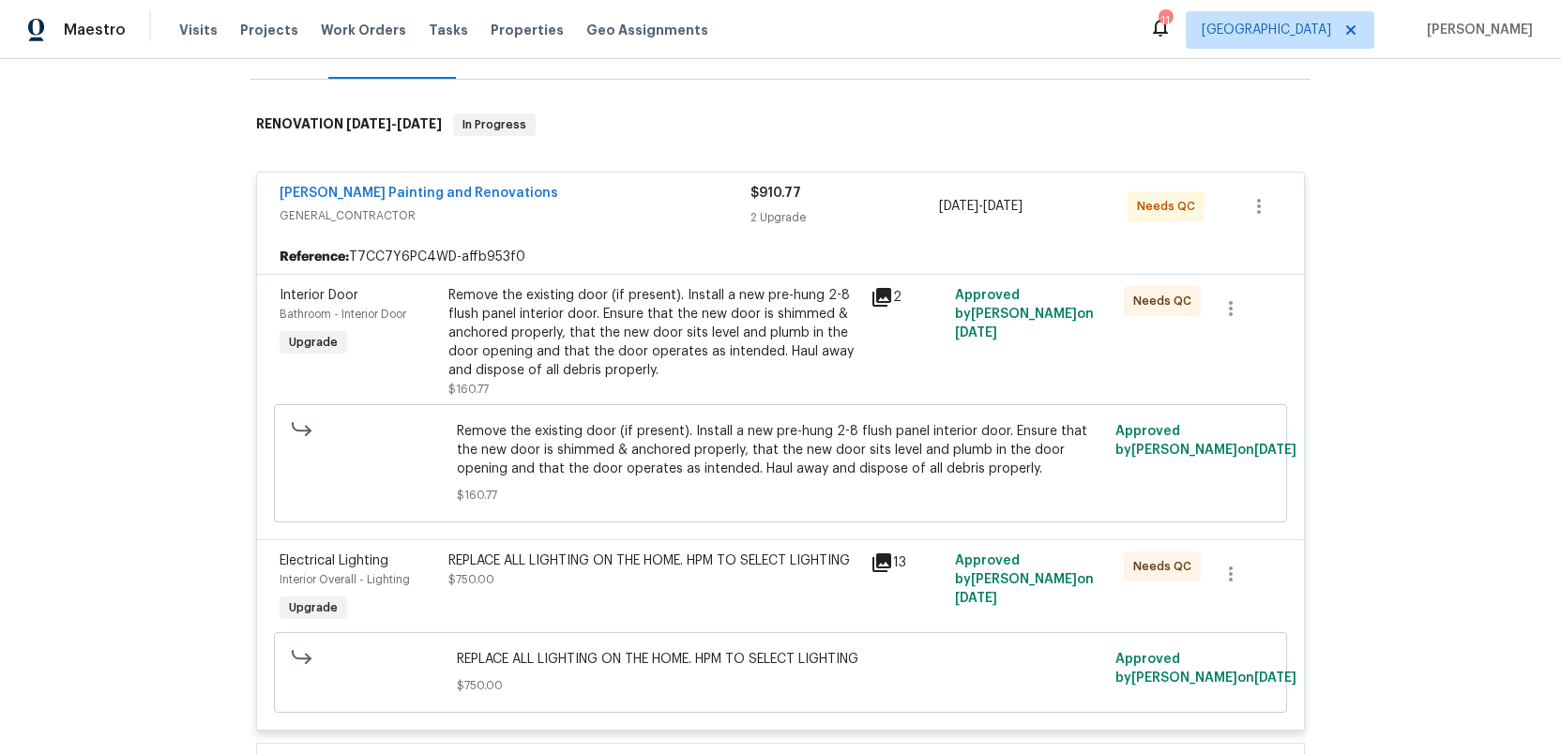
scroll to position [242, 0]
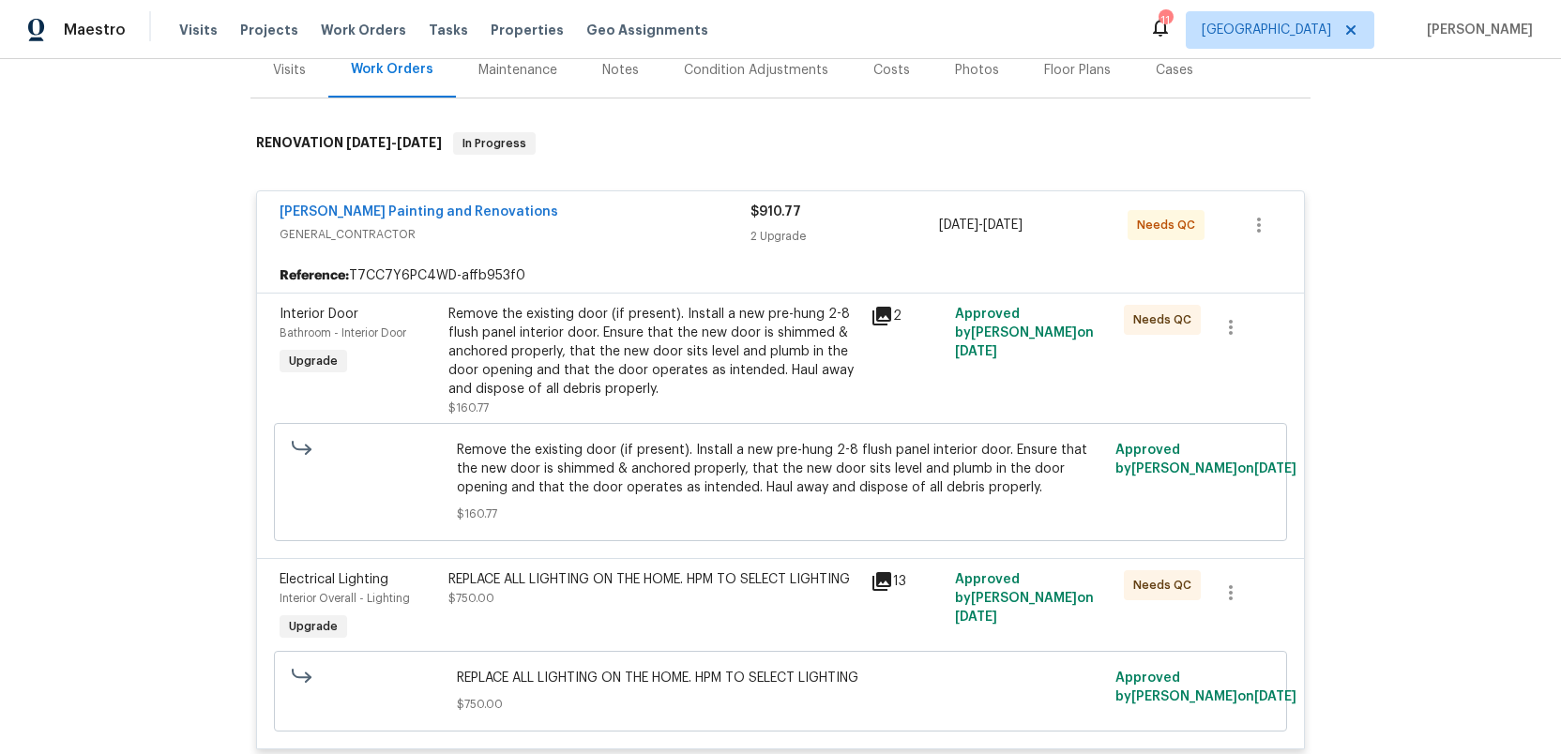
click at [646, 228] on span "GENERAL_CONTRACTOR" at bounding box center [514, 234] width 471 height 19
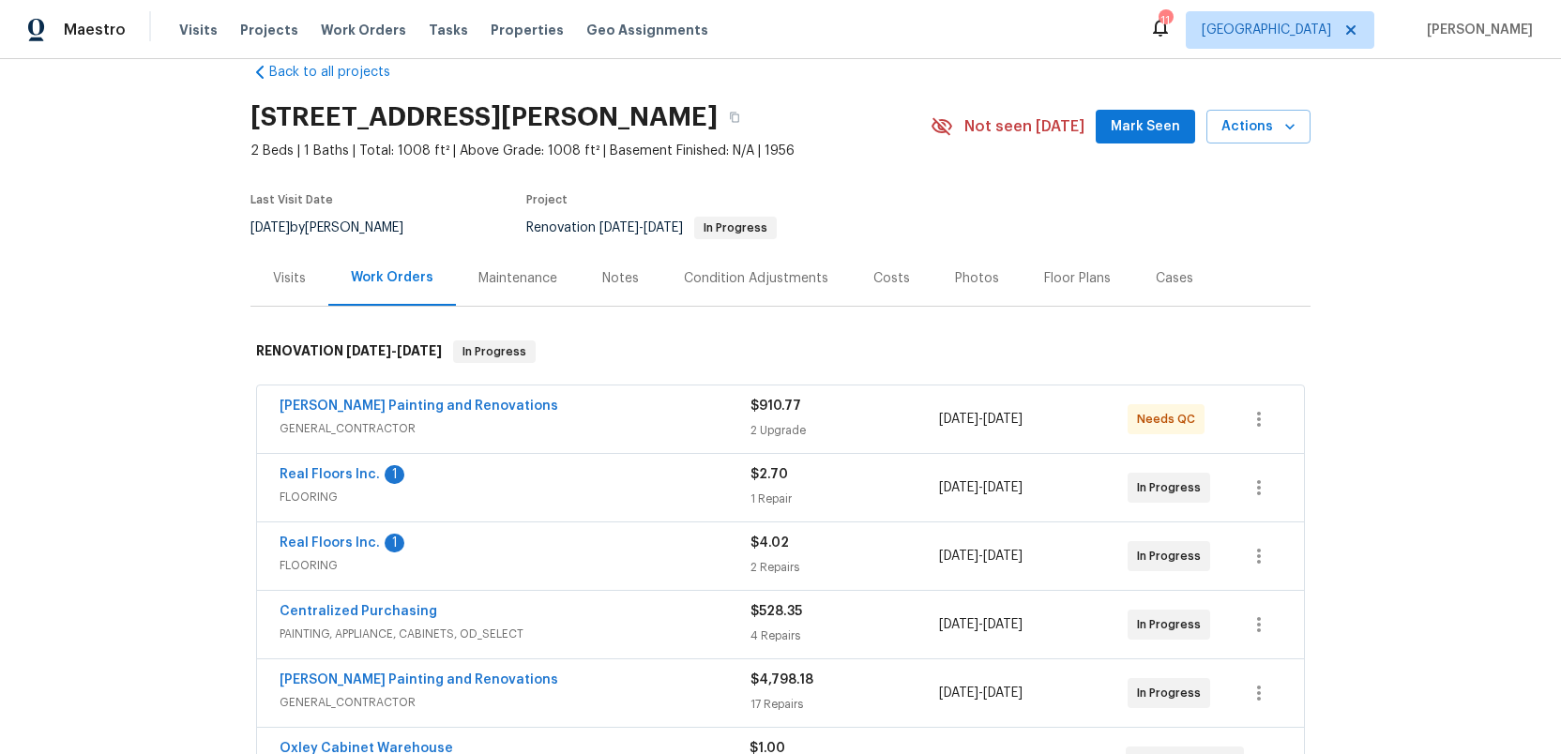
scroll to position [27, 0]
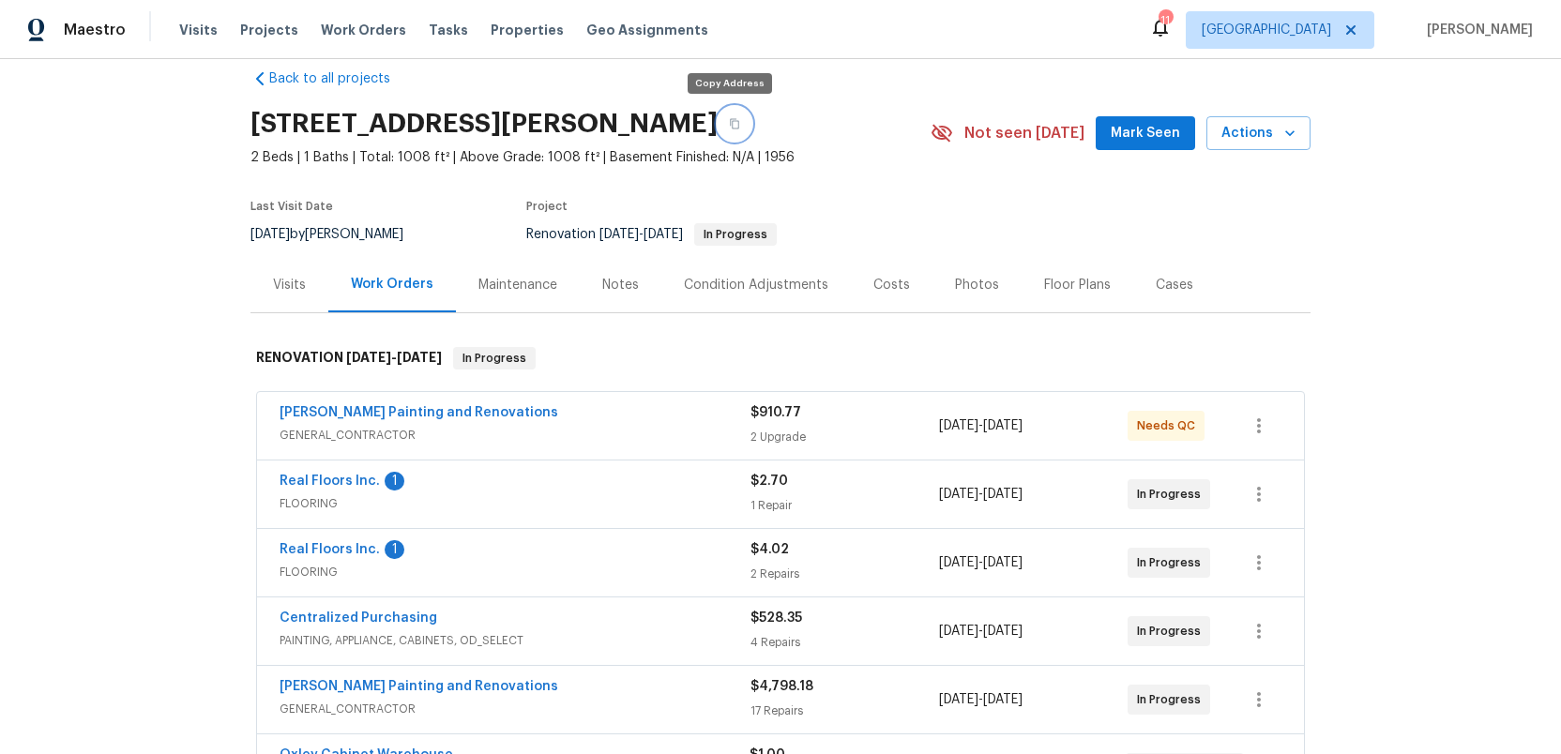
click at [725, 116] on button "button" at bounding box center [734, 124] width 34 height 34
click at [1306, 22] on span "Jacksonville" at bounding box center [1265, 30] width 129 height 19
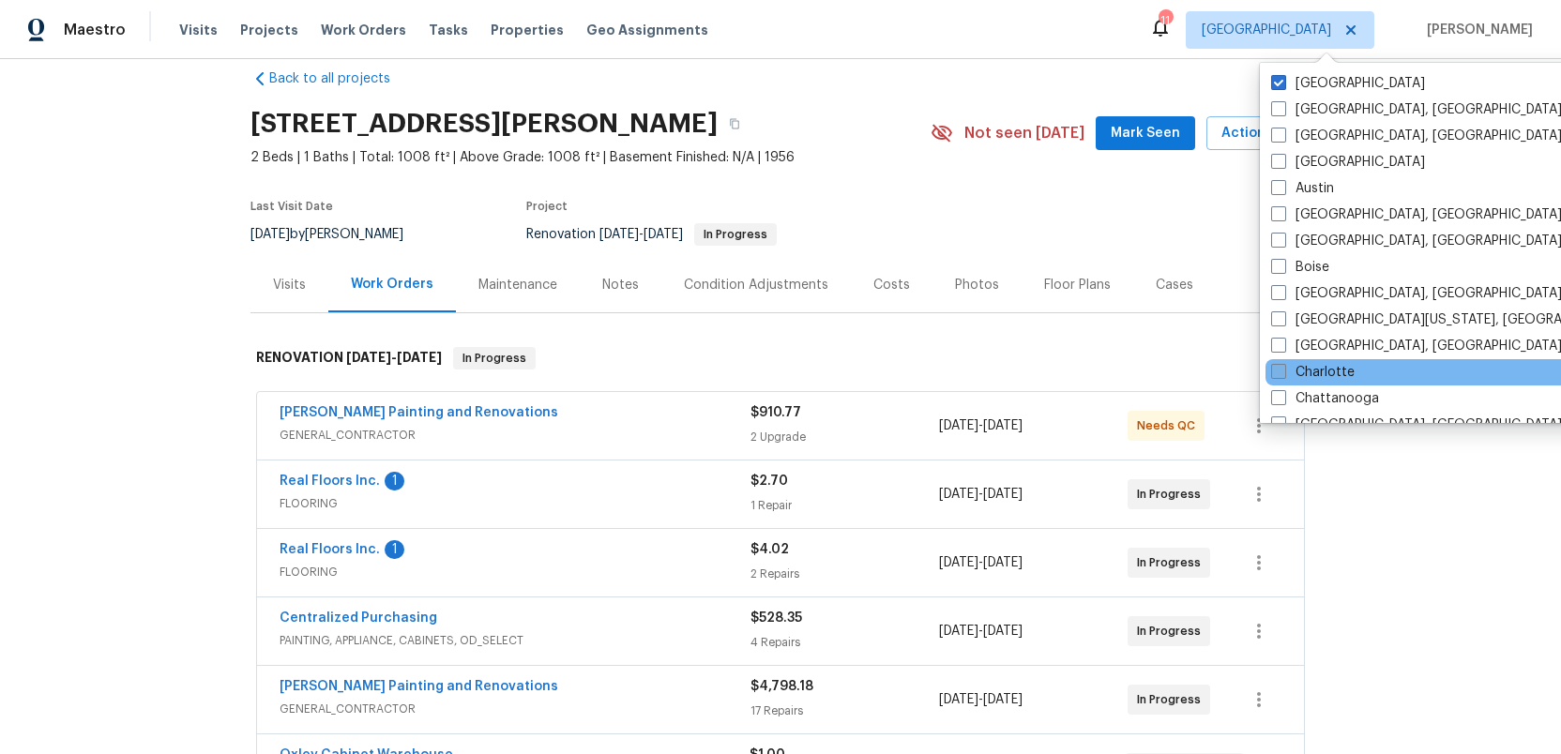
click at [1276, 370] on span at bounding box center [1278, 371] width 15 height 15
click at [1276, 370] on input "Charlotte" at bounding box center [1277, 369] width 12 height 12
checkbox input "true"
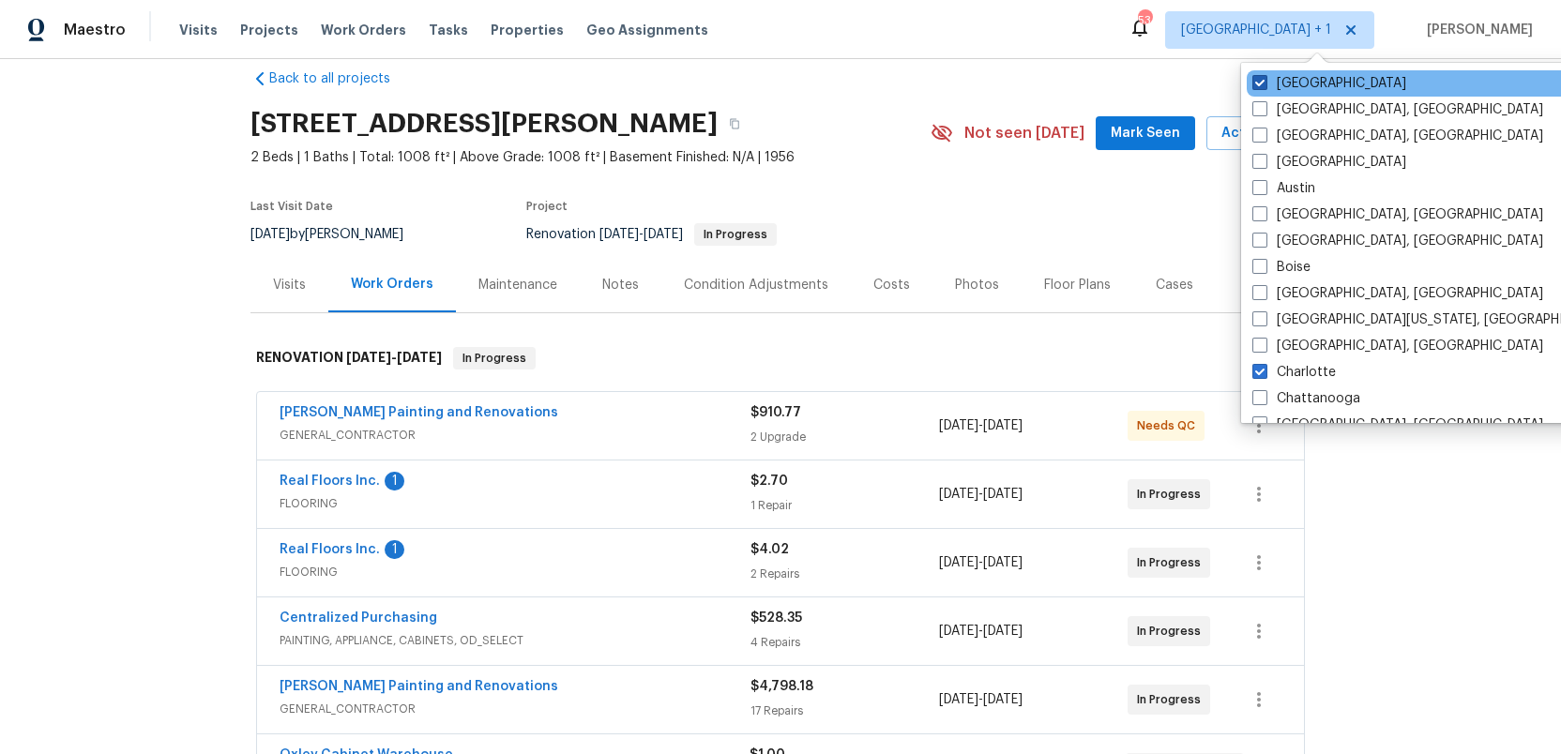
click at [1264, 83] on span at bounding box center [1259, 82] width 15 height 15
click at [1264, 83] on input "Jacksonville" at bounding box center [1258, 80] width 12 height 12
checkbox input "false"
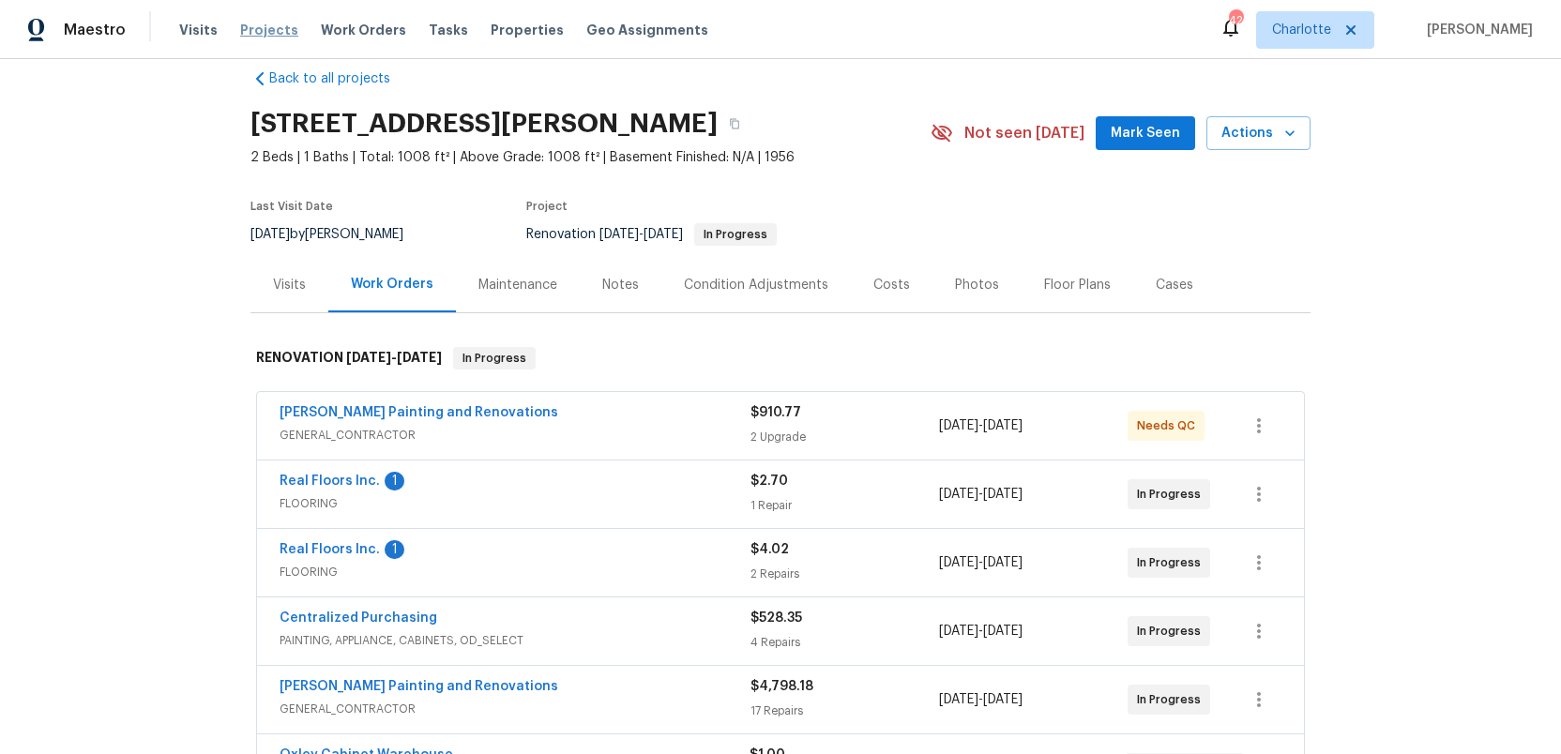
click at [259, 30] on span "Projects" at bounding box center [269, 30] width 58 height 19
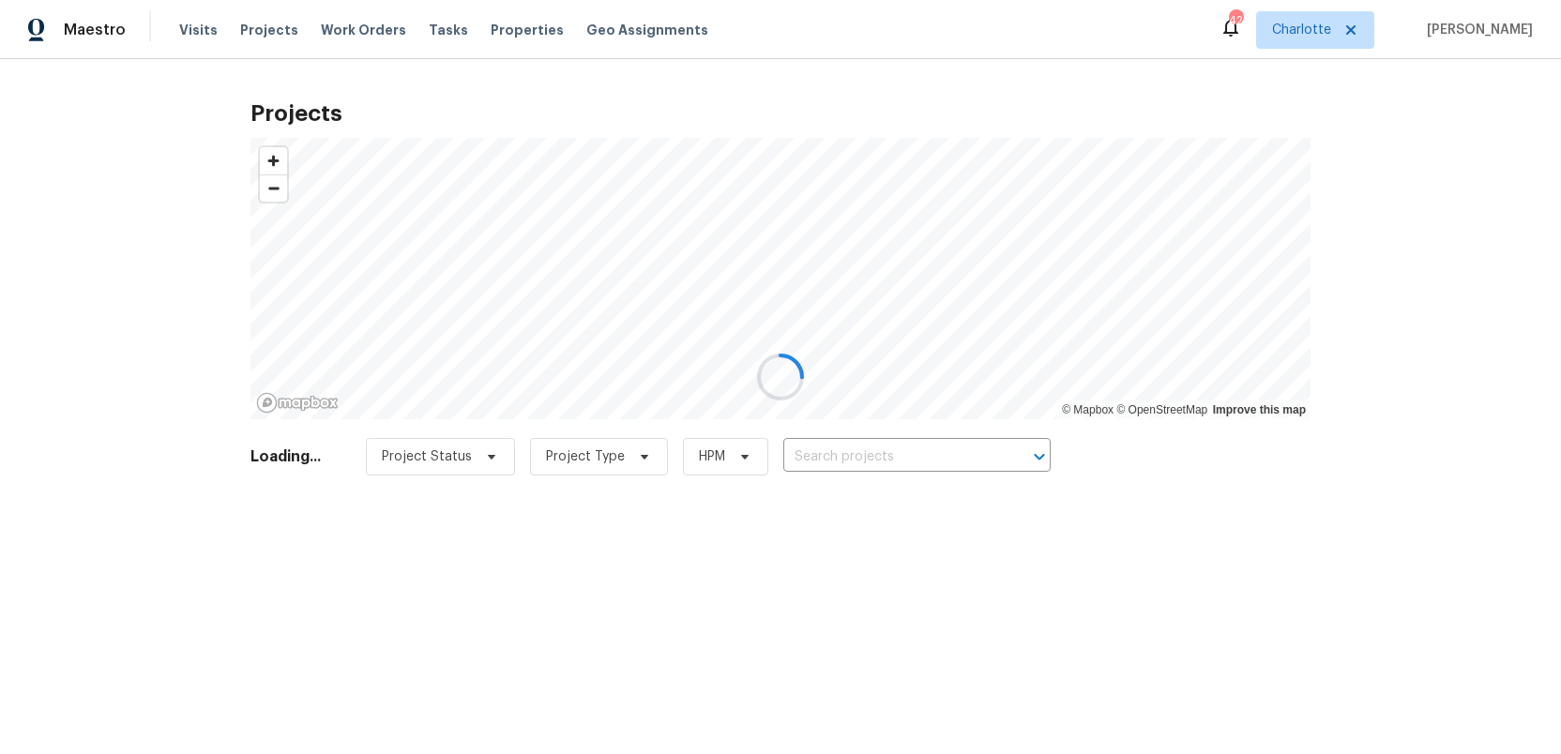
click at [823, 457] on div at bounding box center [780, 377] width 1561 height 754
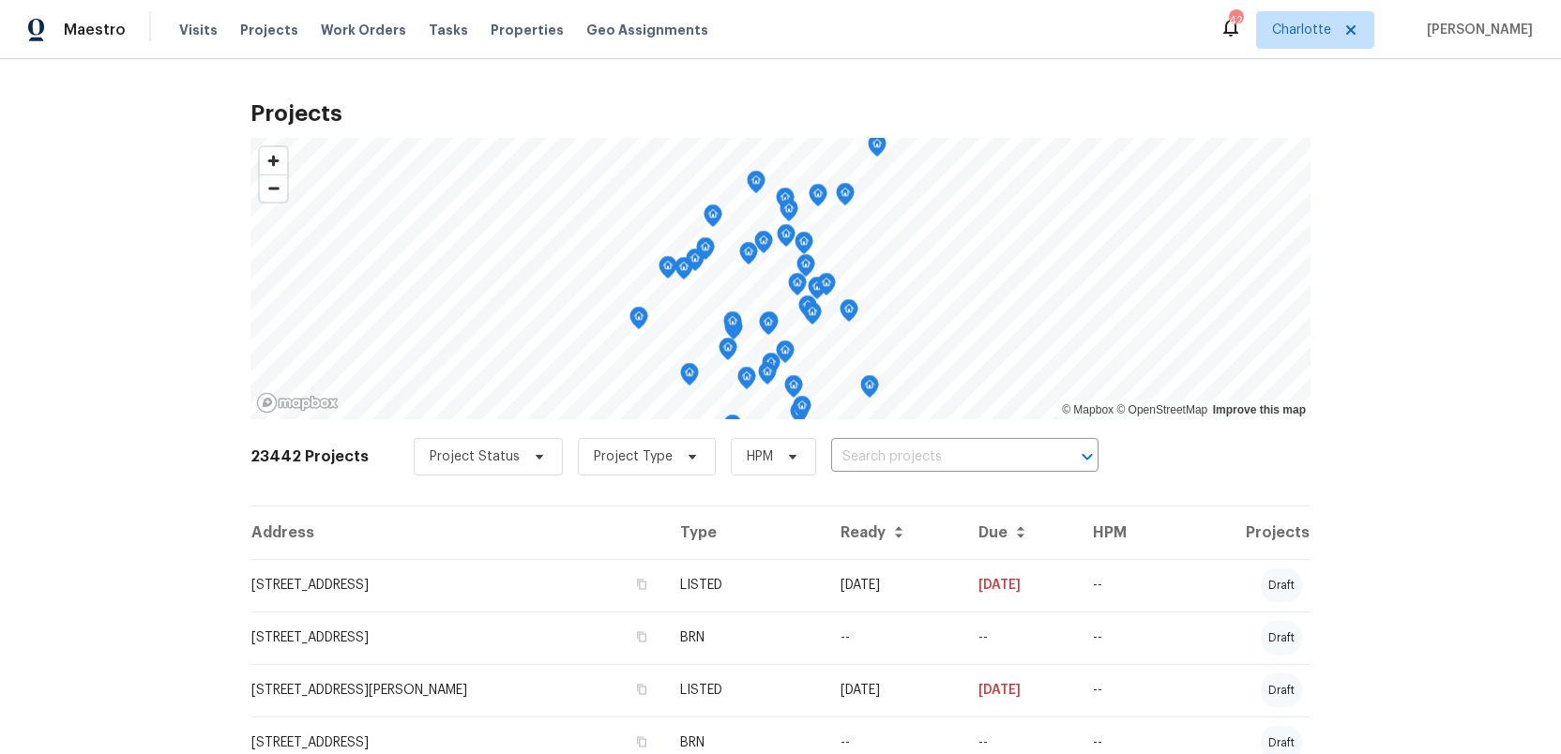
click at [831, 457] on input "text" at bounding box center [938, 457] width 215 height 29
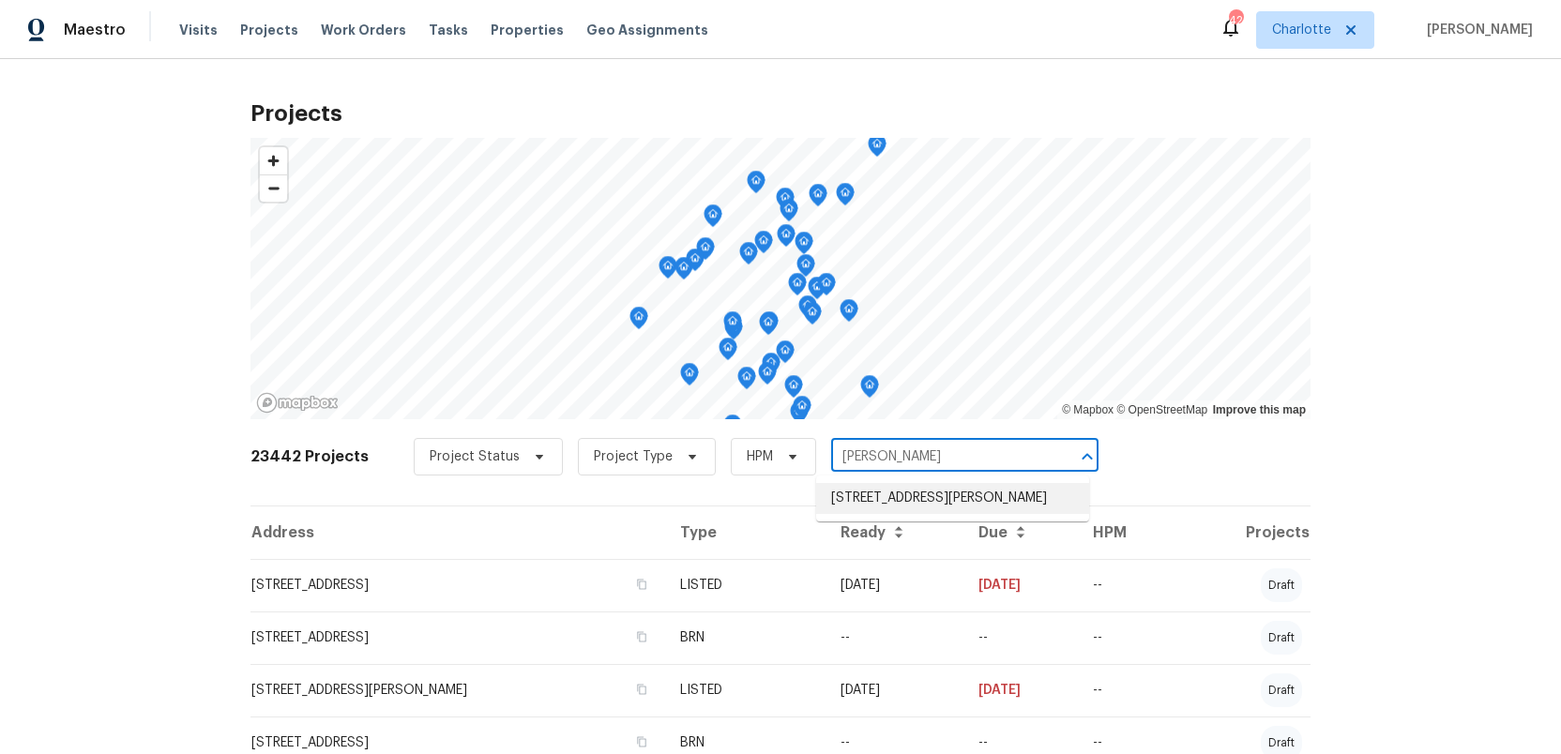
type input "diana"
type input "4324 dianne"
click at [912, 506] on li "4324 Dianne Dr, Charlotte, NC 28215" at bounding box center [952, 498] width 273 height 31
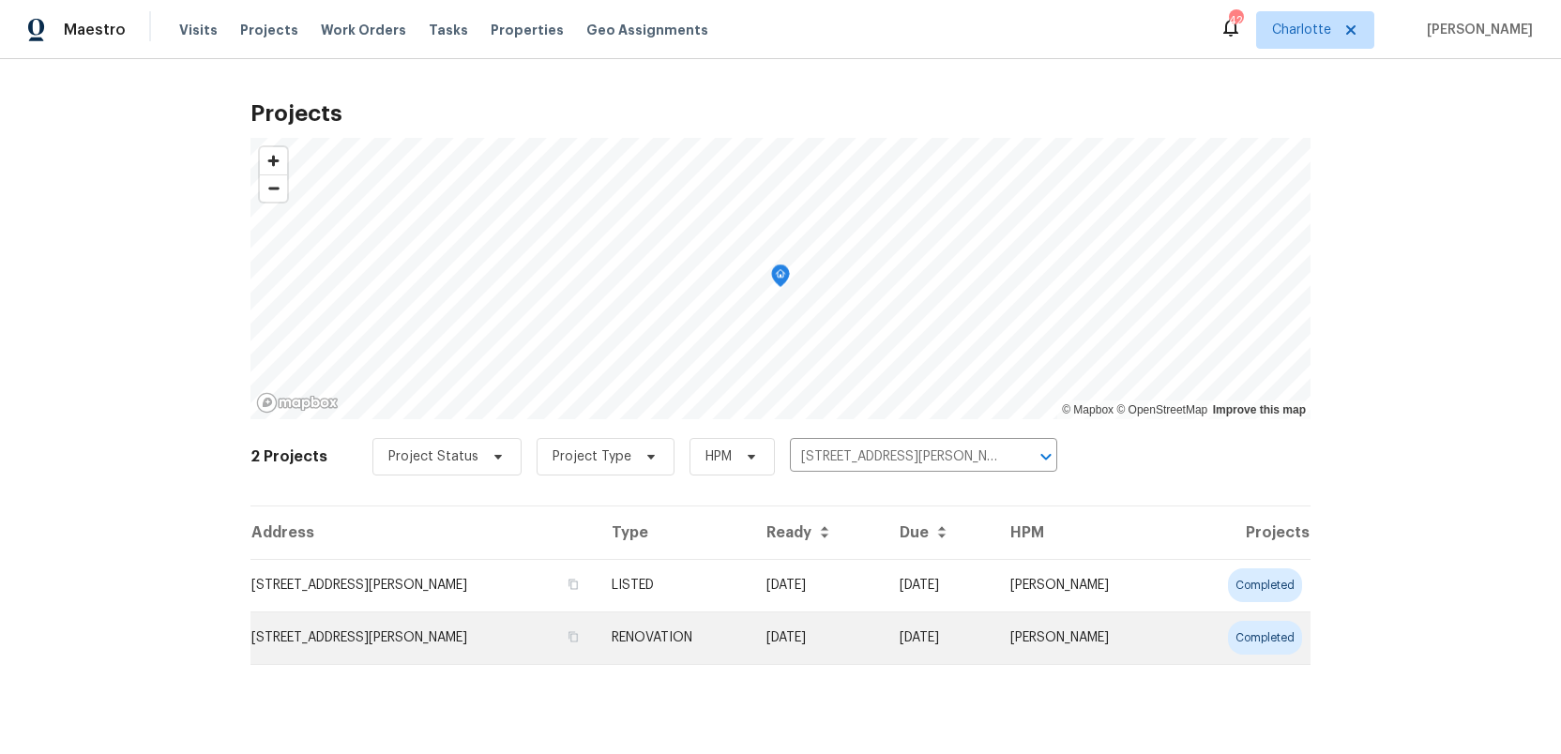
click at [345, 636] on td "4324 Dianne Dr, Charlotte, NC 28215" at bounding box center [423, 637] width 346 height 53
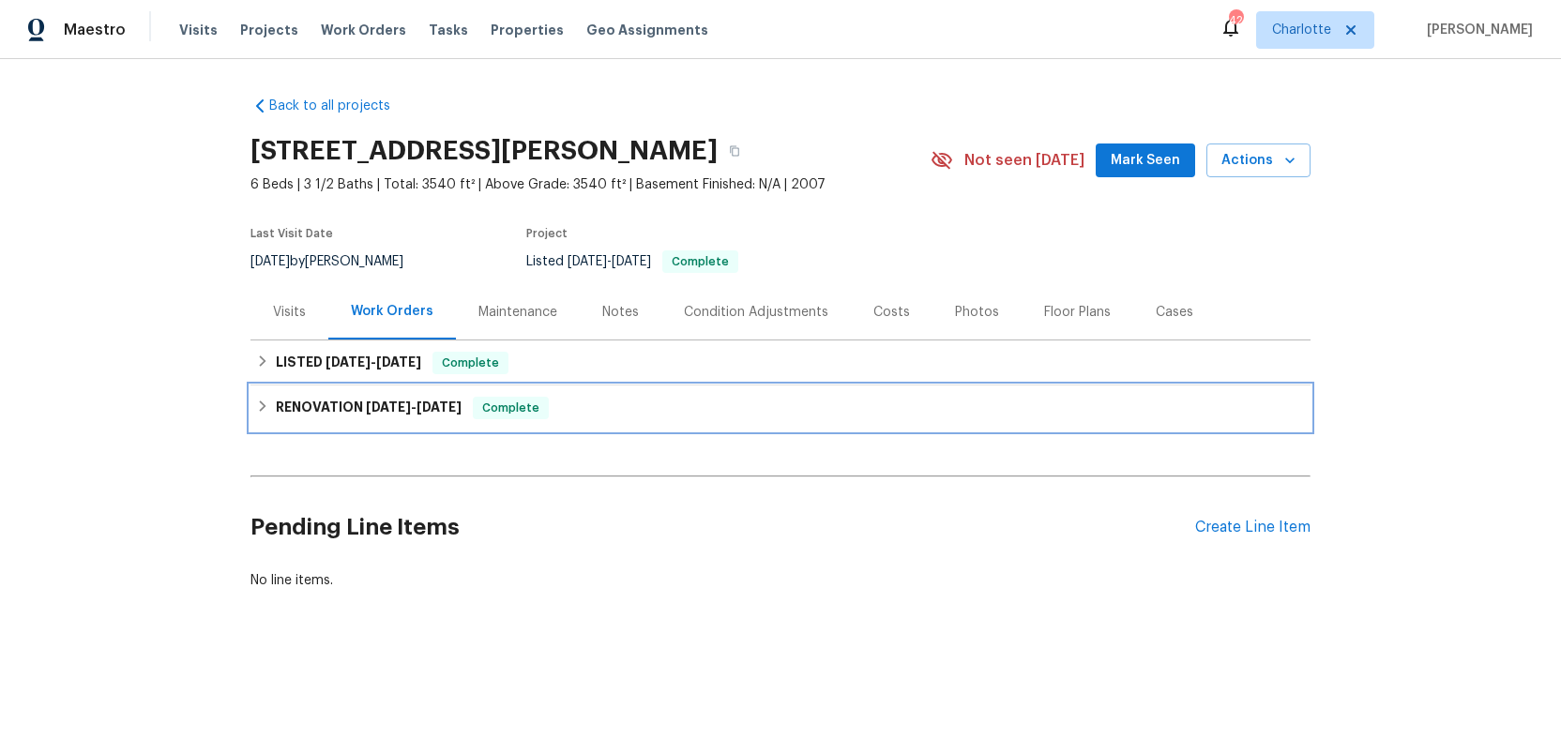
click at [341, 410] on h6 "RENOVATION 9/2/25 - 10/3/25" at bounding box center [369, 408] width 186 height 23
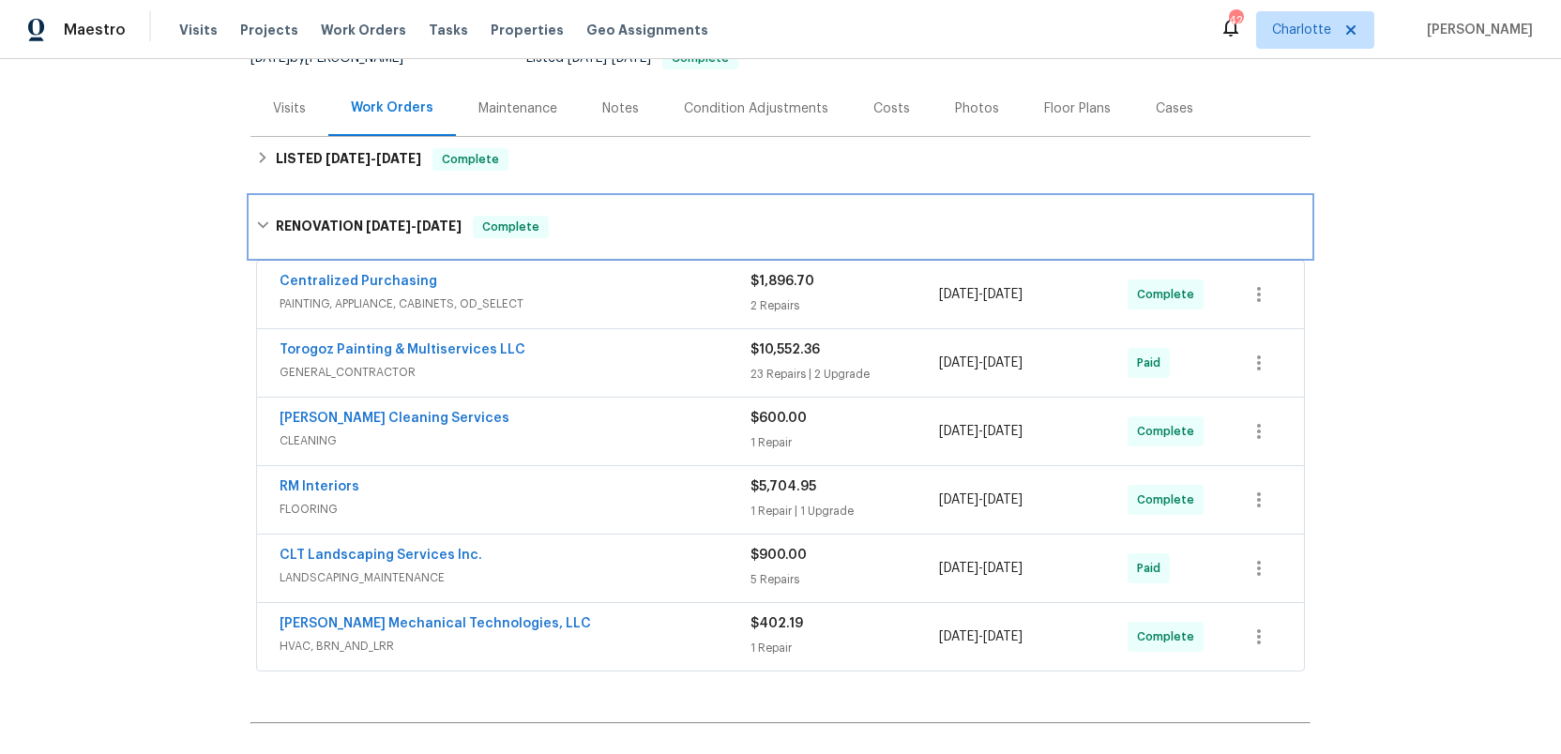
scroll to position [205, 0]
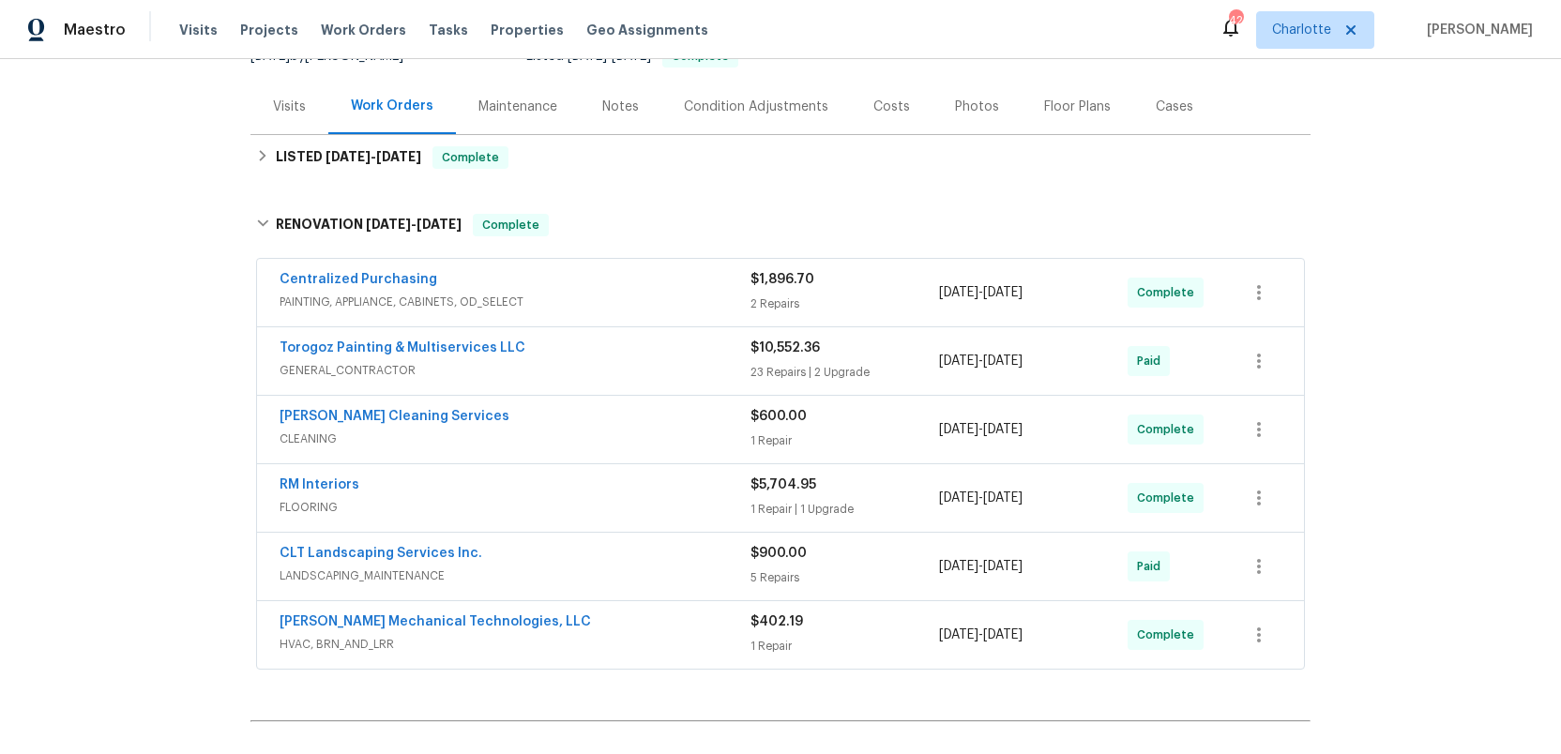
click at [671, 343] on div "Torogoz Painting & Multiservices LLC" at bounding box center [514, 350] width 471 height 23
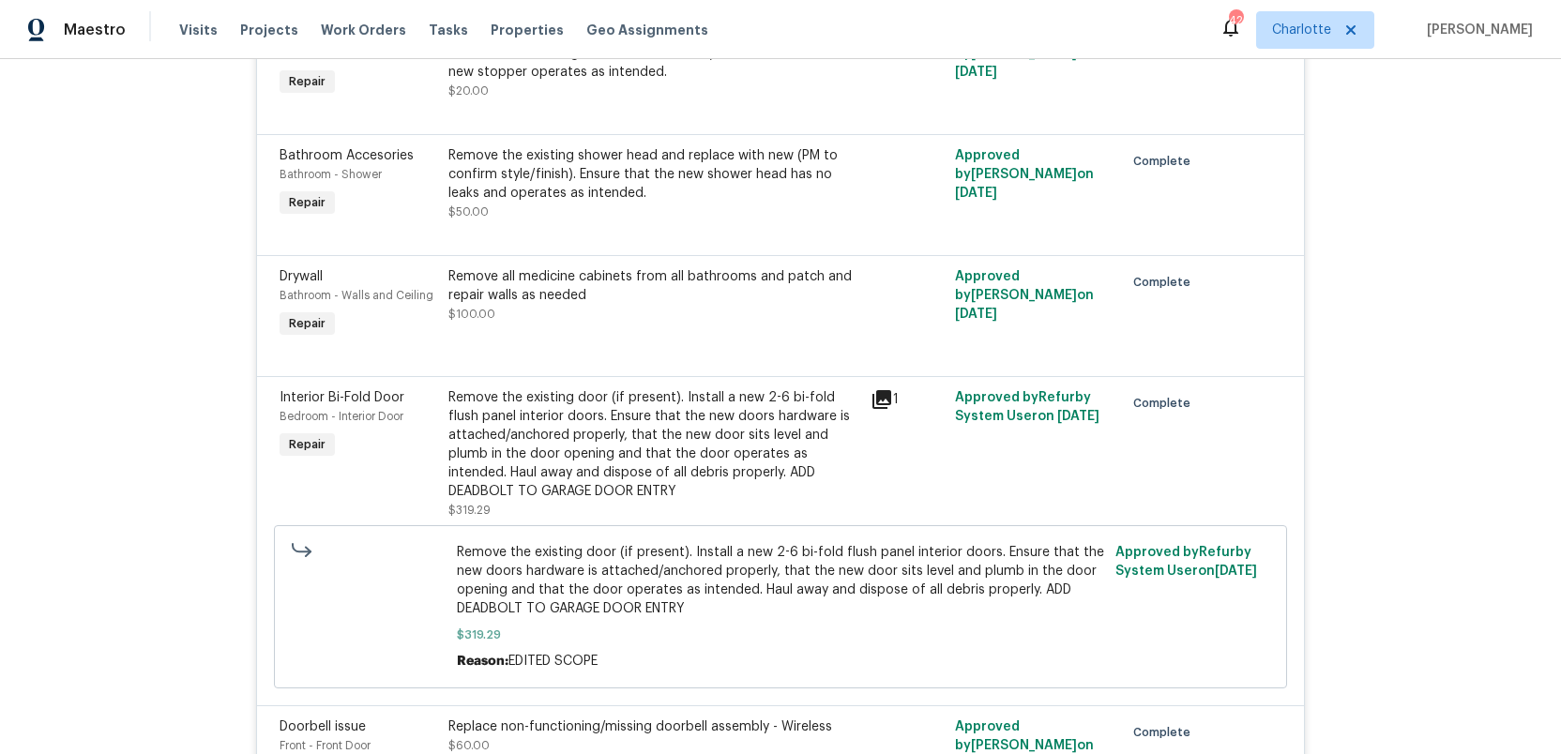
scroll to position [917, 0]
click at [880, 396] on icon at bounding box center [881, 396] width 19 height 19
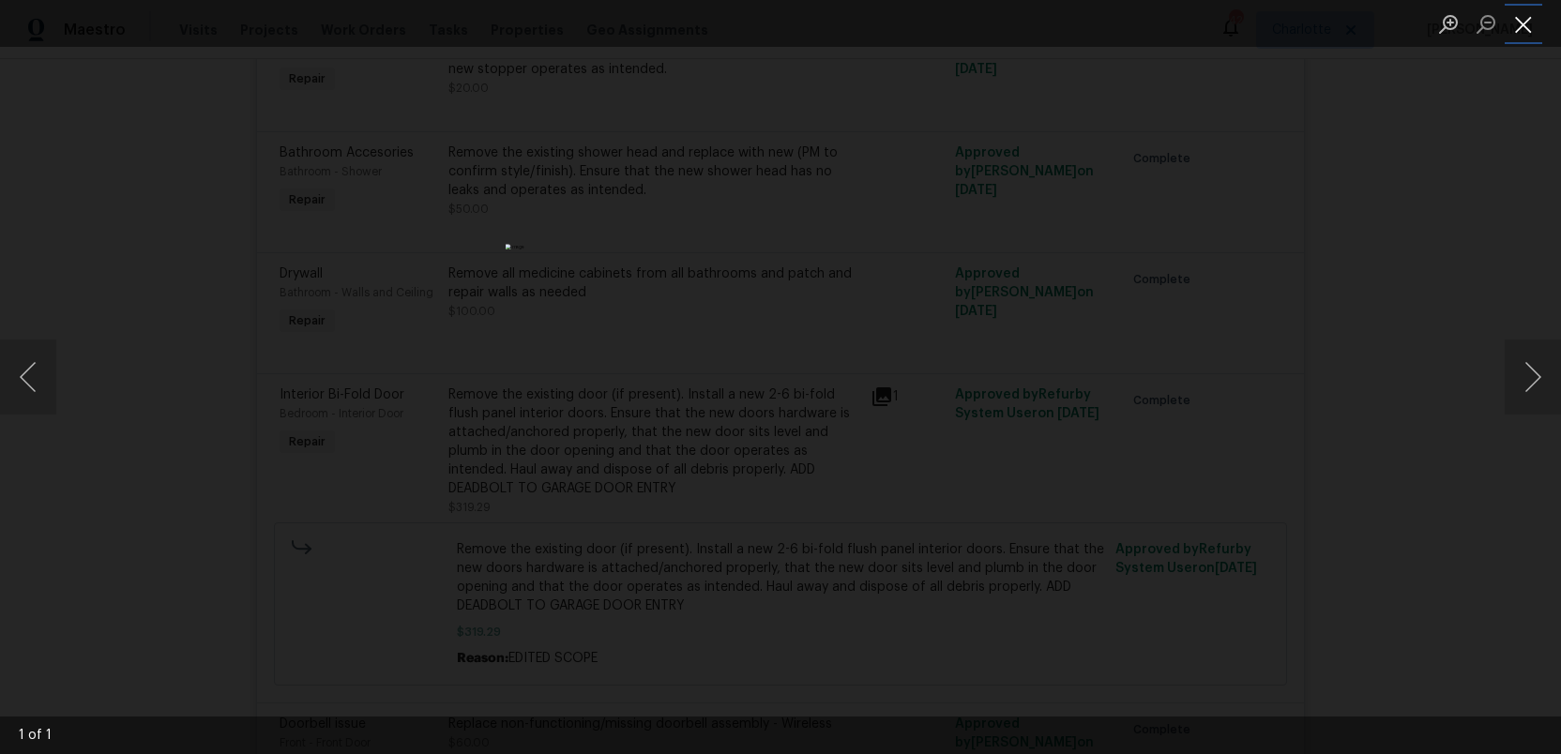
click at [1524, 32] on button "Close lightbox" at bounding box center [1523, 24] width 38 height 33
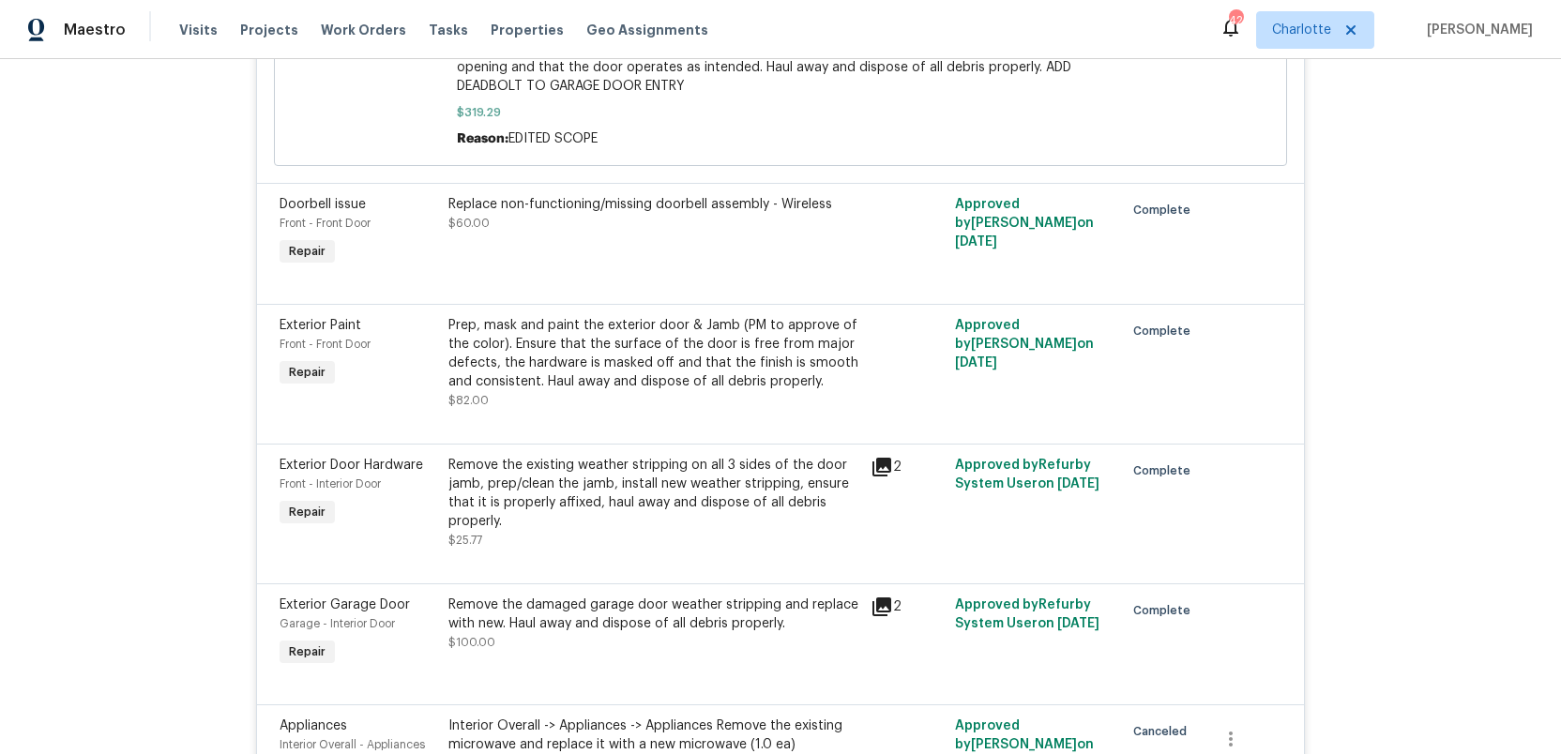
scroll to position [1575, 0]
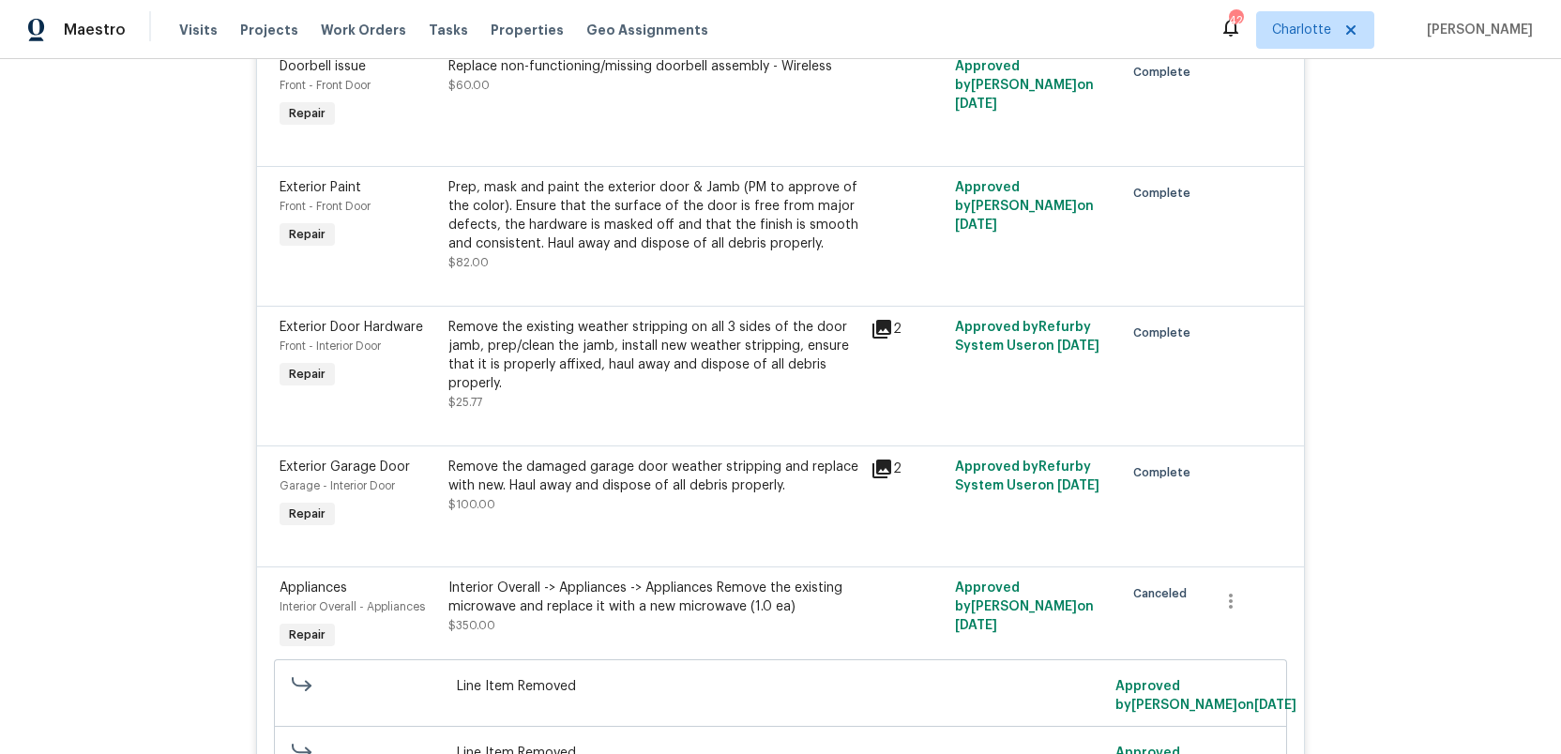
click at [883, 326] on icon at bounding box center [881, 329] width 19 height 19
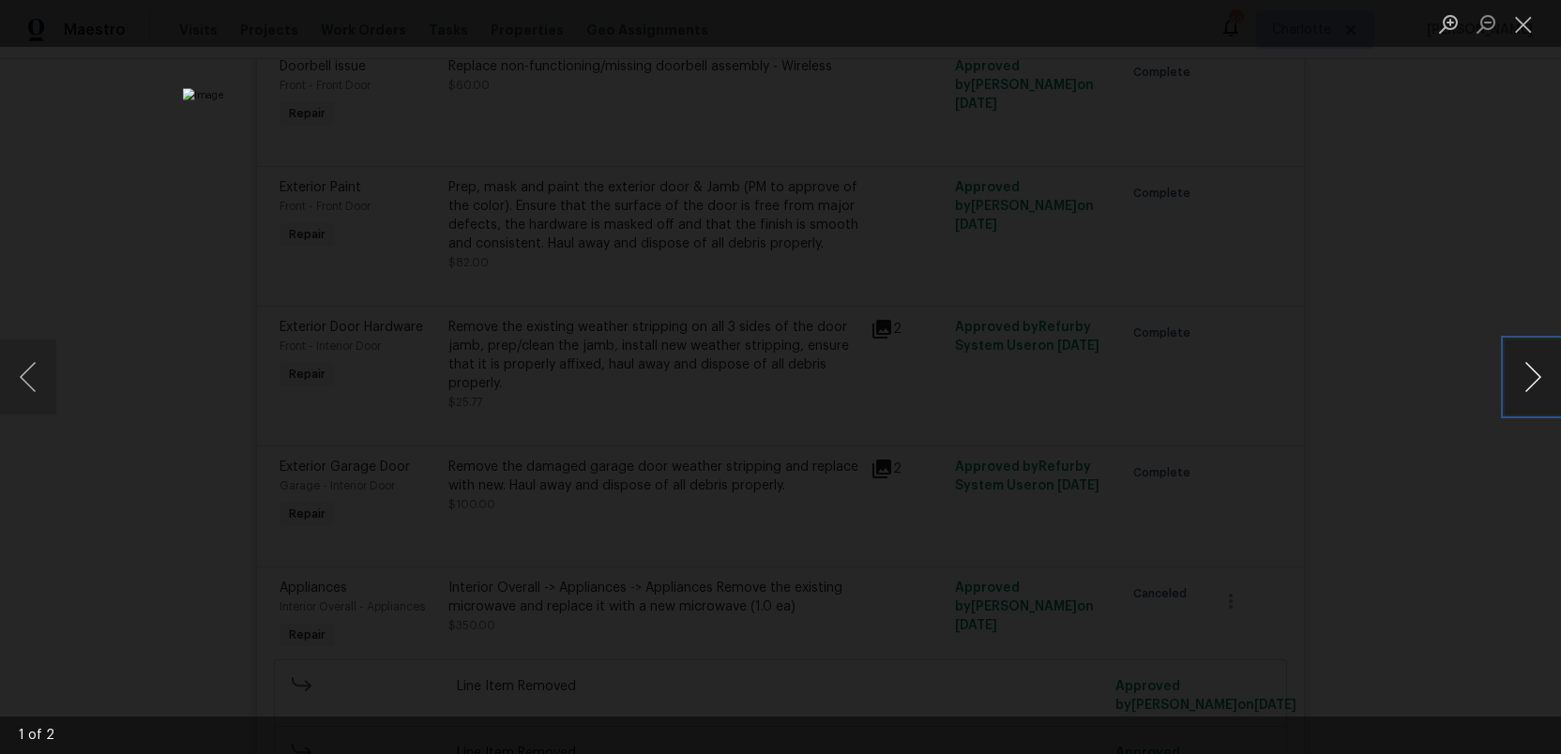
click at [1536, 378] on button "Next image" at bounding box center [1532, 377] width 56 height 75
click at [1521, 28] on button "Close lightbox" at bounding box center [1523, 24] width 38 height 33
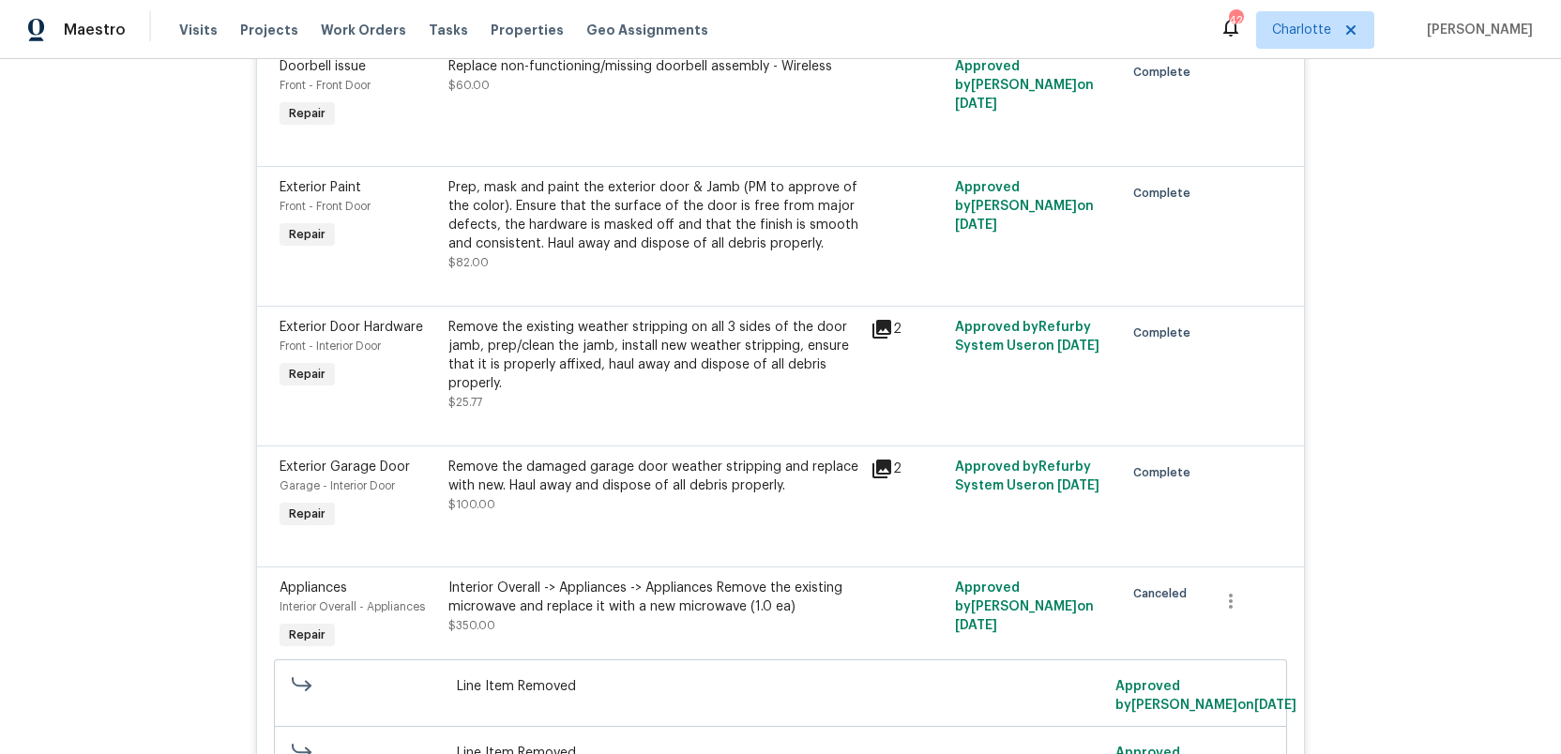
click at [880, 473] on icon at bounding box center [881, 469] width 19 height 19
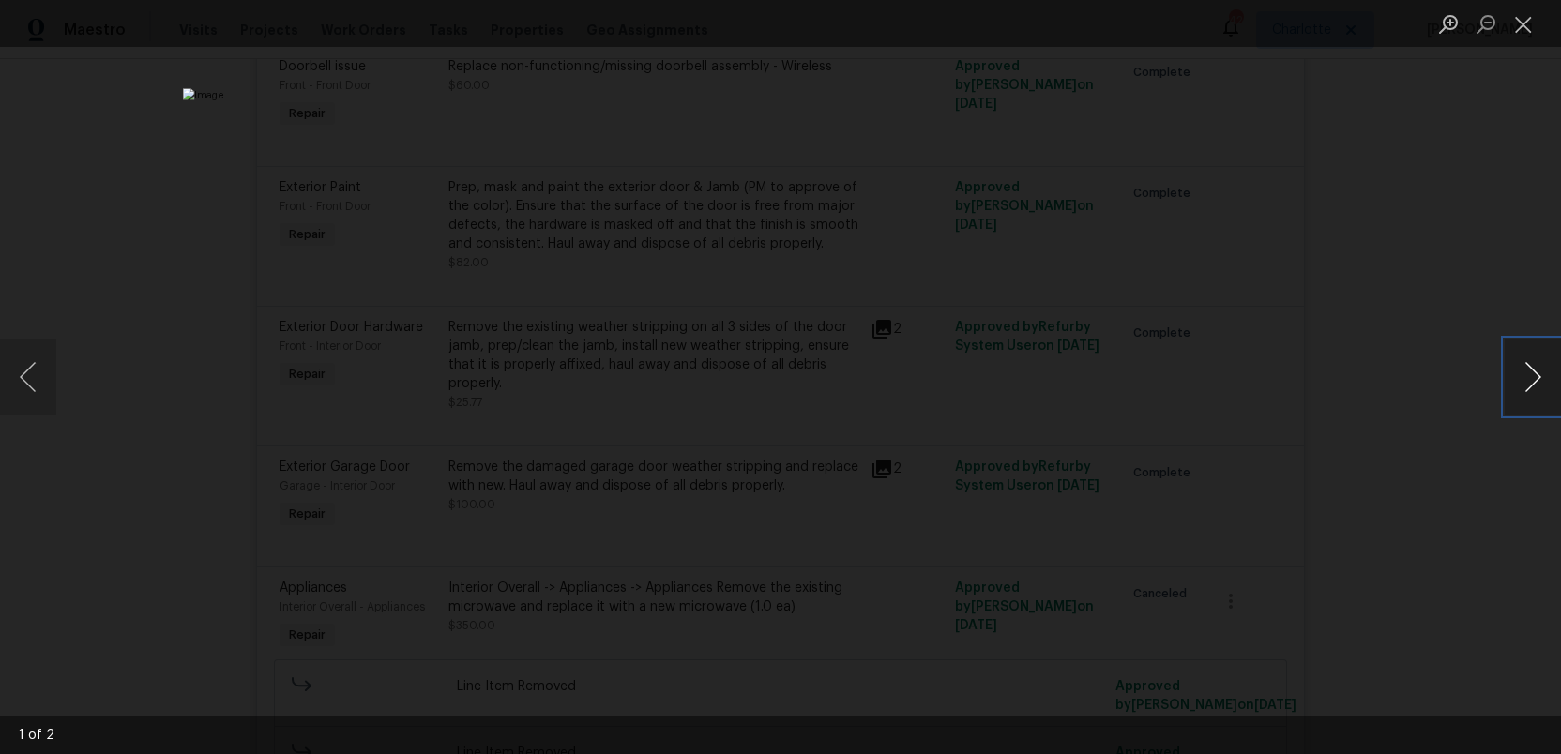
click at [1530, 377] on button "Next image" at bounding box center [1532, 377] width 56 height 75
click at [1530, 376] on button "Next image" at bounding box center [1532, 377] width 56 height 75
click at [1522, 23] on button "Close lightbox" at bounding box center [1523, 24] width 38 height 33
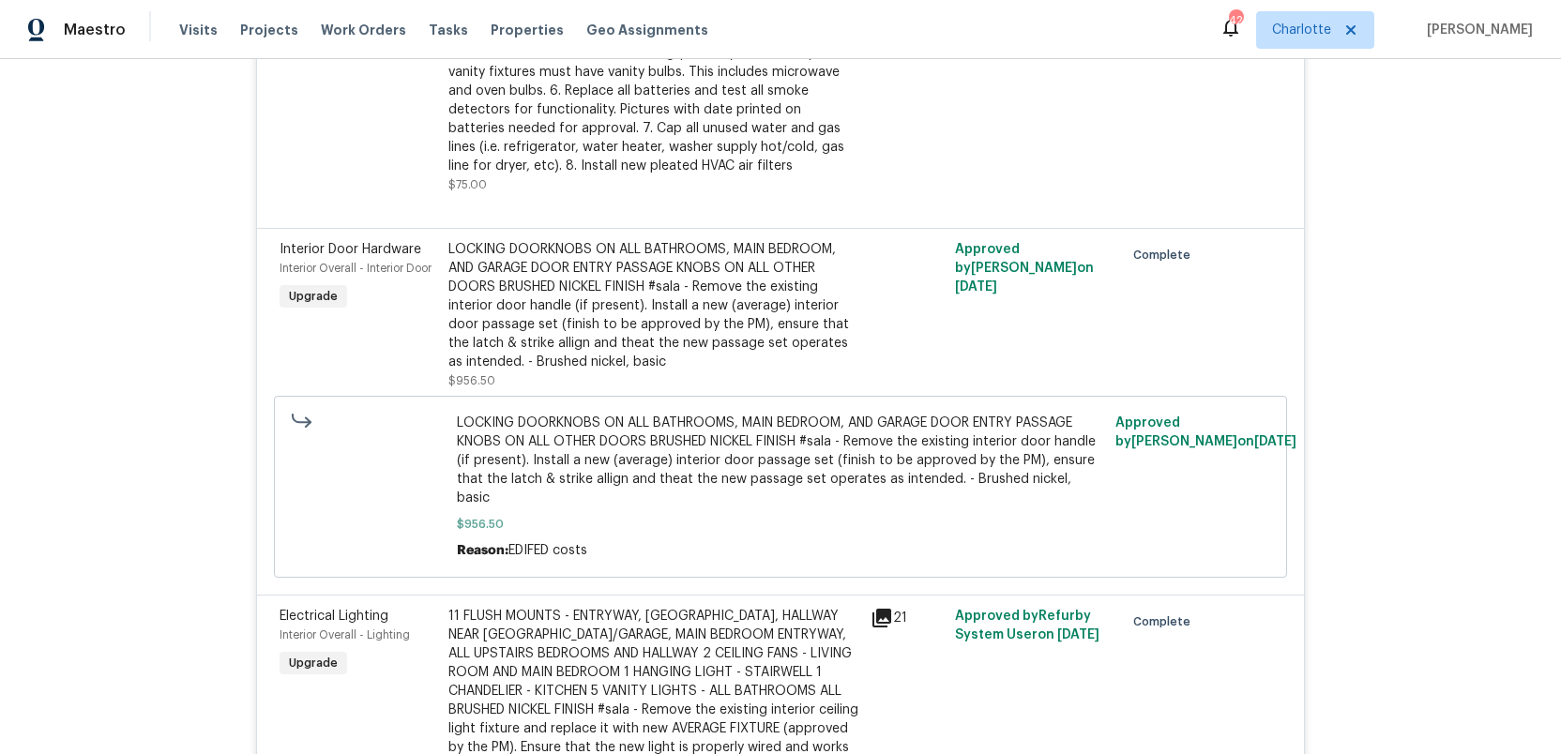
scroll to position [2725, 0]
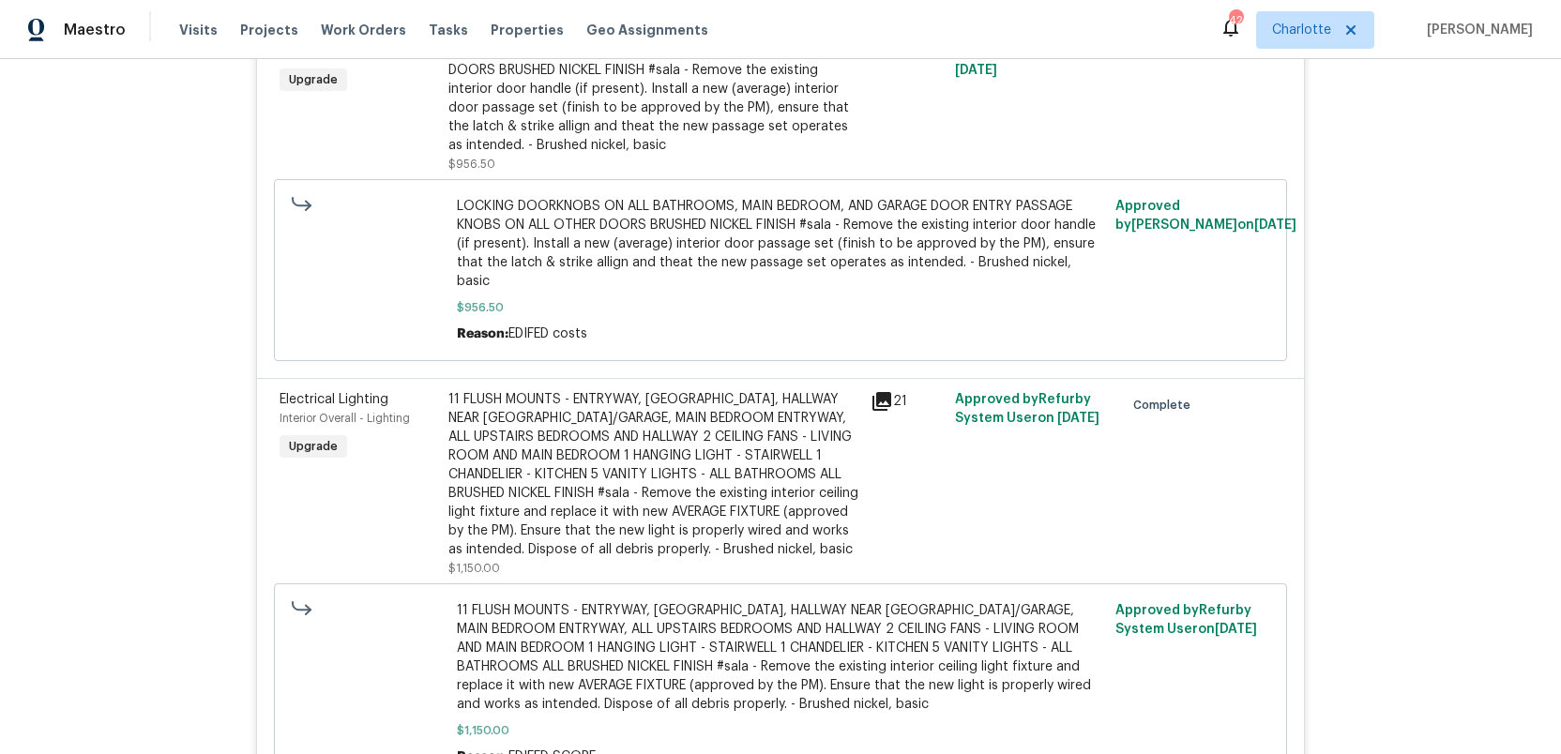
click at [882, 392] on icon at bounding box center [881, 401] width 19 height 19
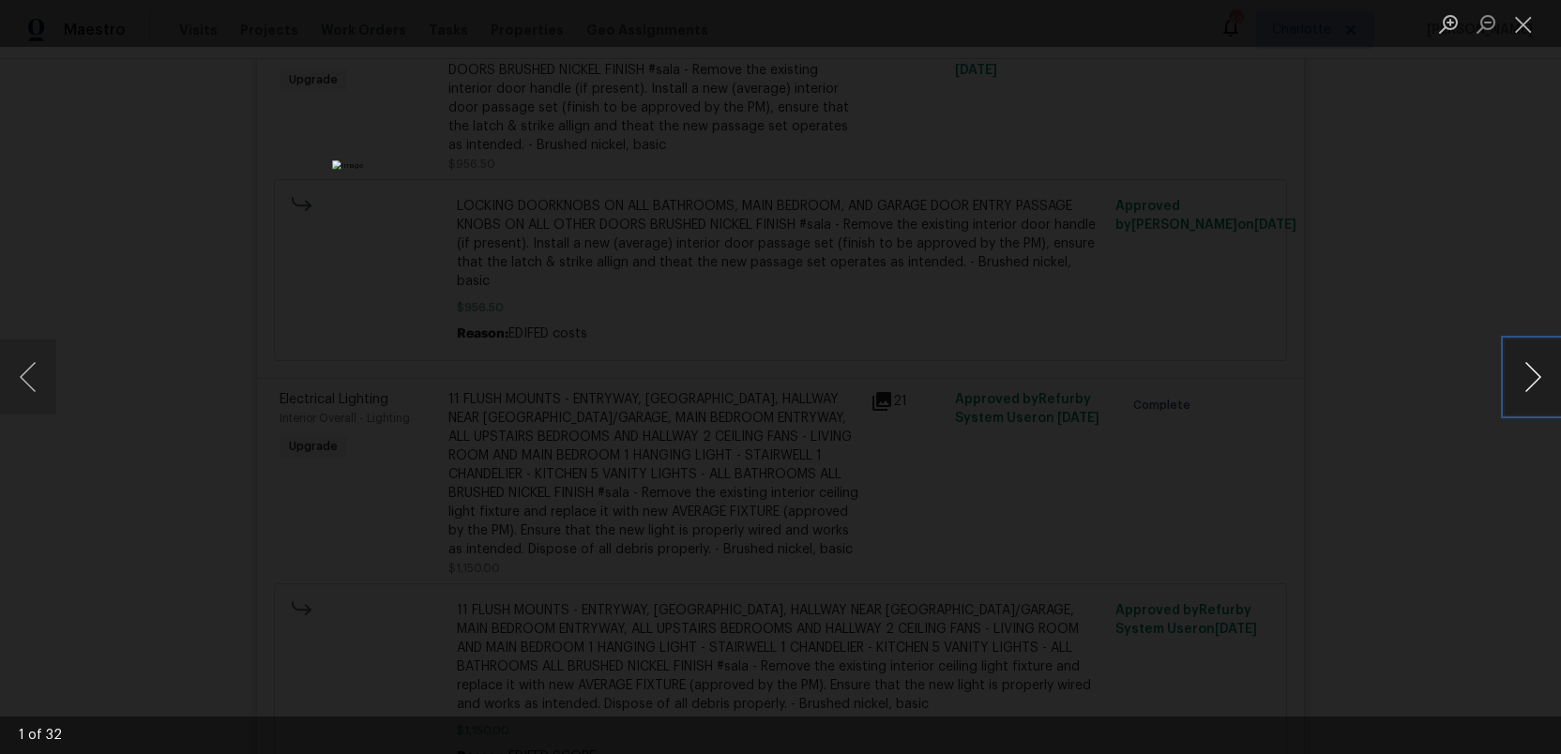
click at [1535, 373] on button "Next image" at bounding box center [1532, 377] width 56 height 75
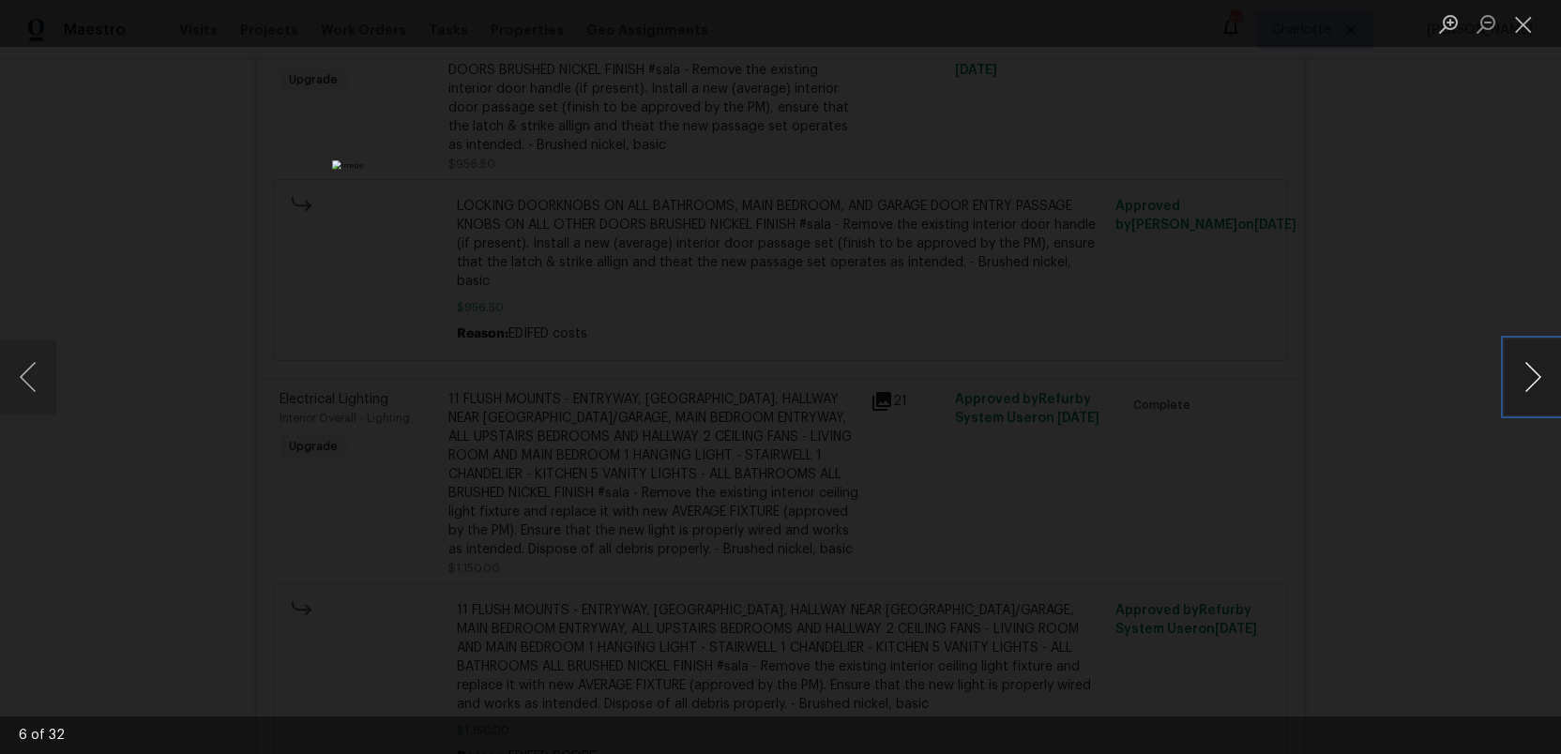
click at [1535, 373] on button "Next image" at bounding box center [1532, 377] width 56 height 75
click at [1533, 376] on button "Next image" at bounding box center [1532, 377] width 56 height 75
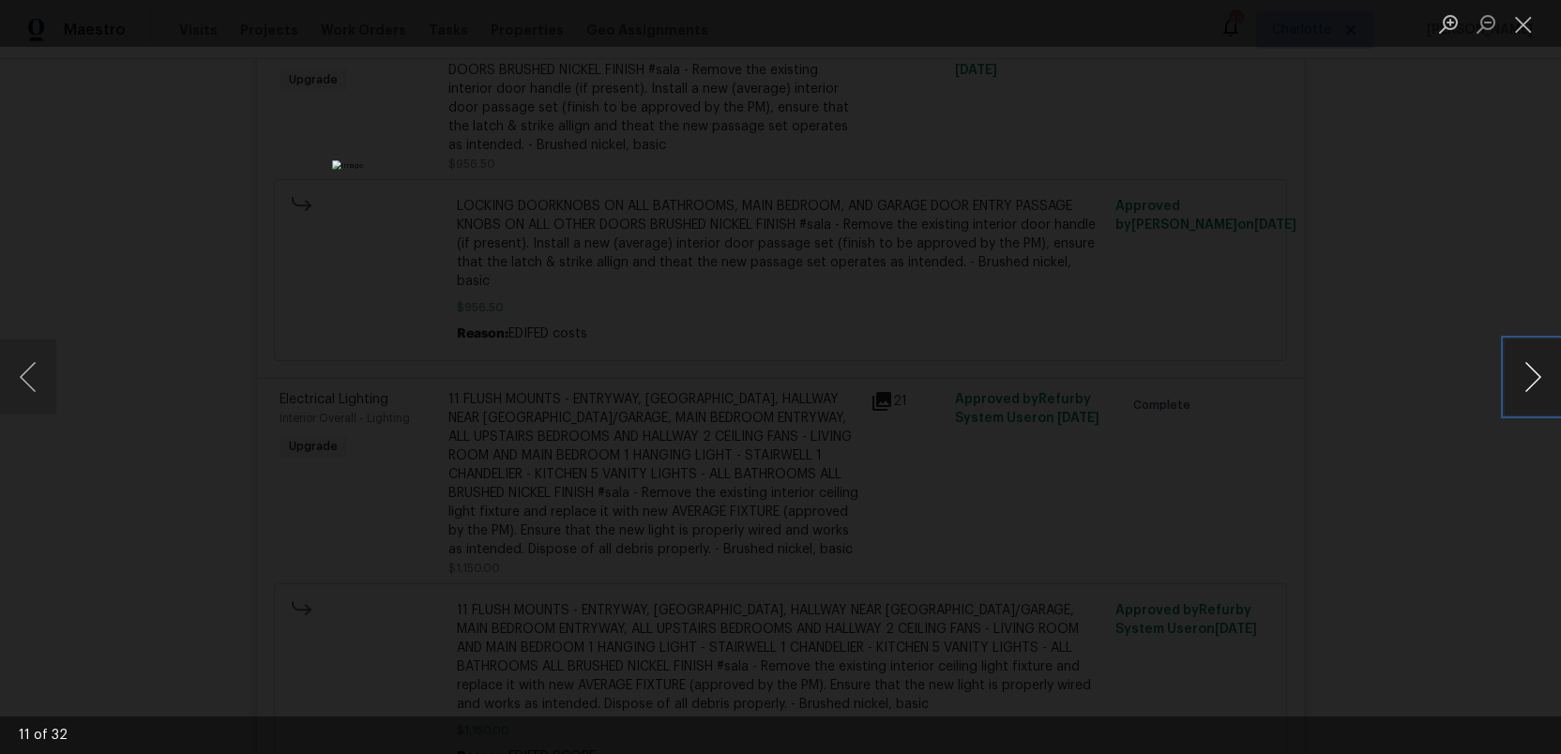
click at [1533, 376] on button "Next image" at bounding box center [1532, 377] width 56 height 75
click at [1521, 25] on button "Close lightbox" at bounding box center [1523, 24] width 38 height 33
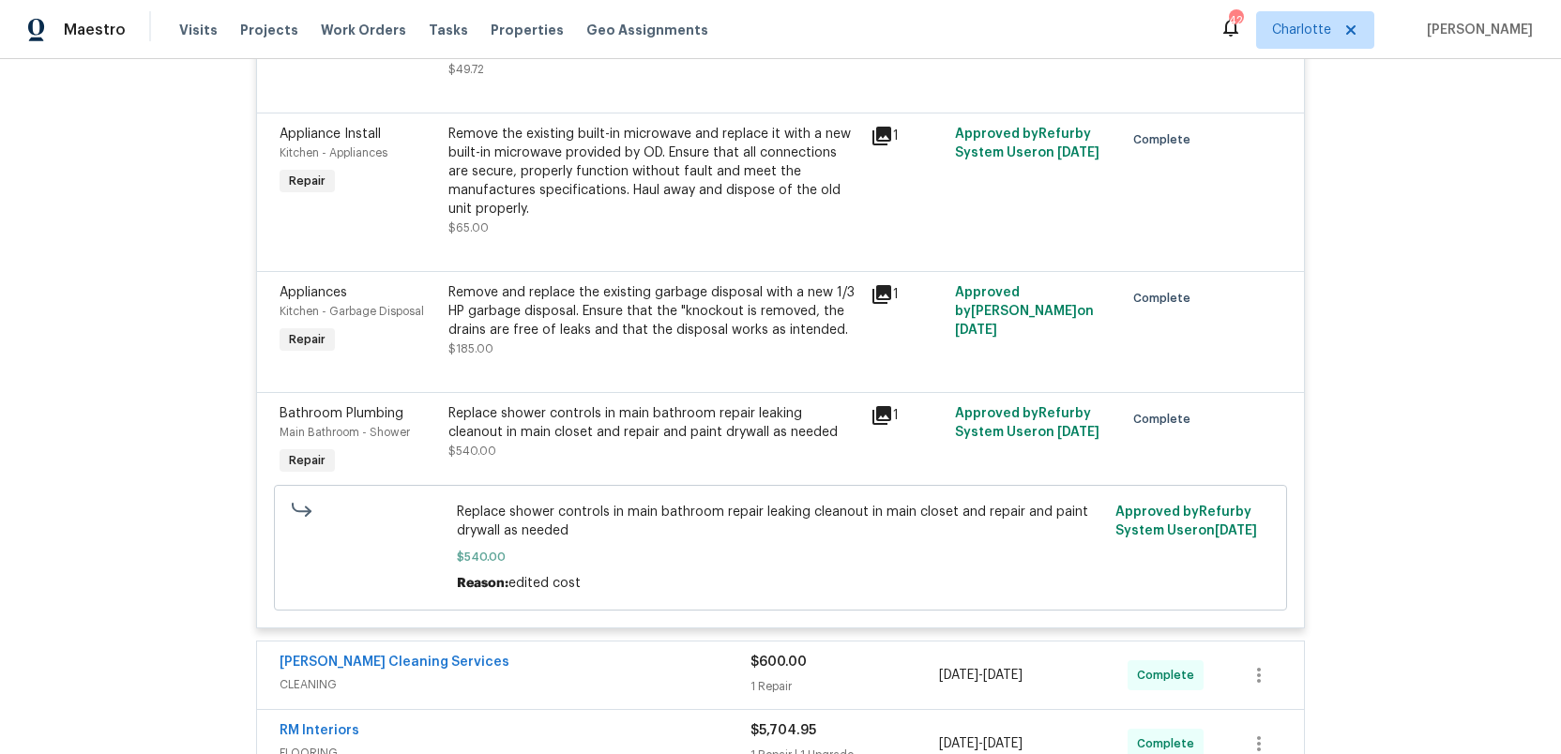
scroll to position [4917, 0]
click at [880, 403] on icon at bounding box center [881, 412] width 19 height 19
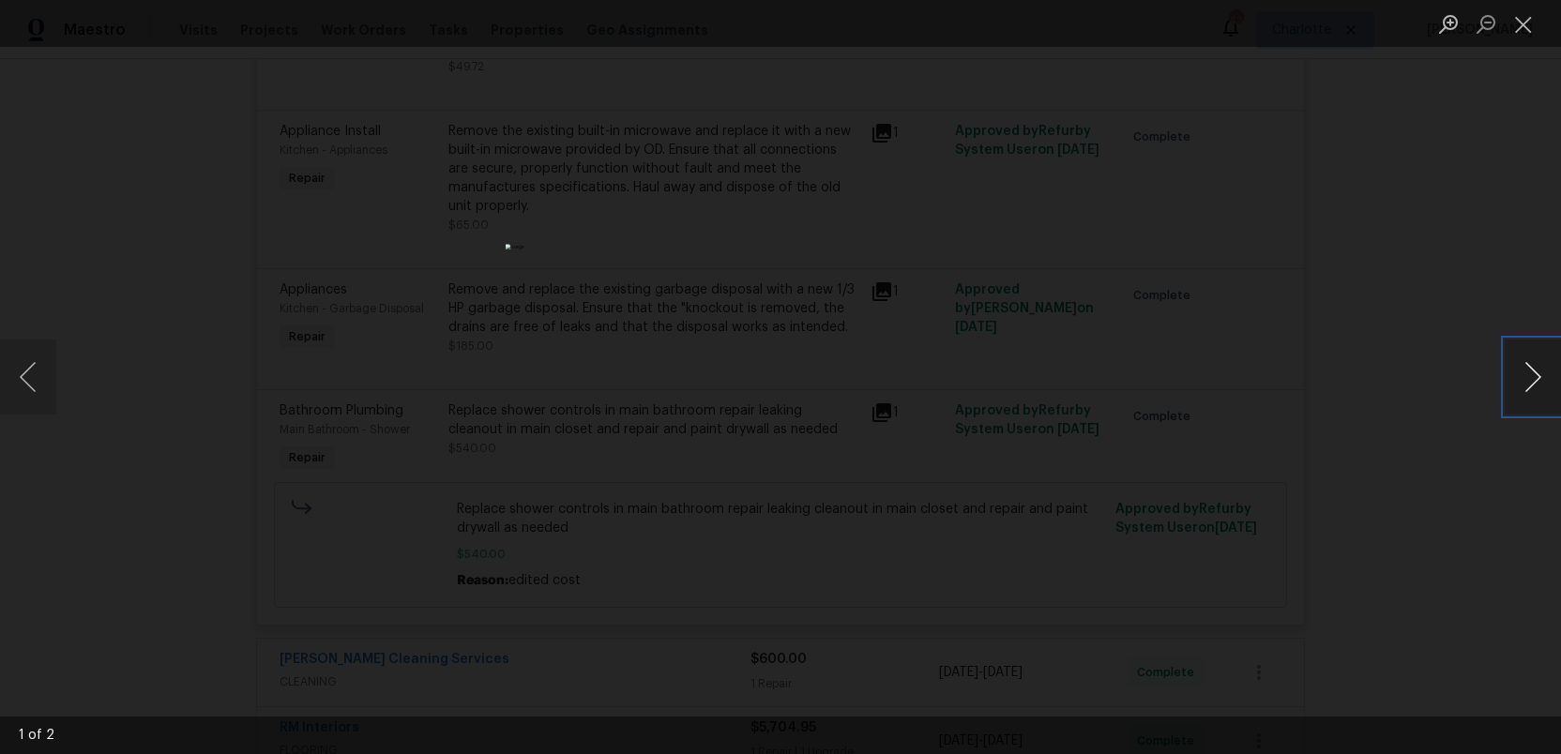
click at [1539, 374] on button "Next image" at bounding box center [1532, 377] width 56 height 75
click at [1517, 29] on button "Close lightbox" at bounding box center [1523, 24] width 38 height 33
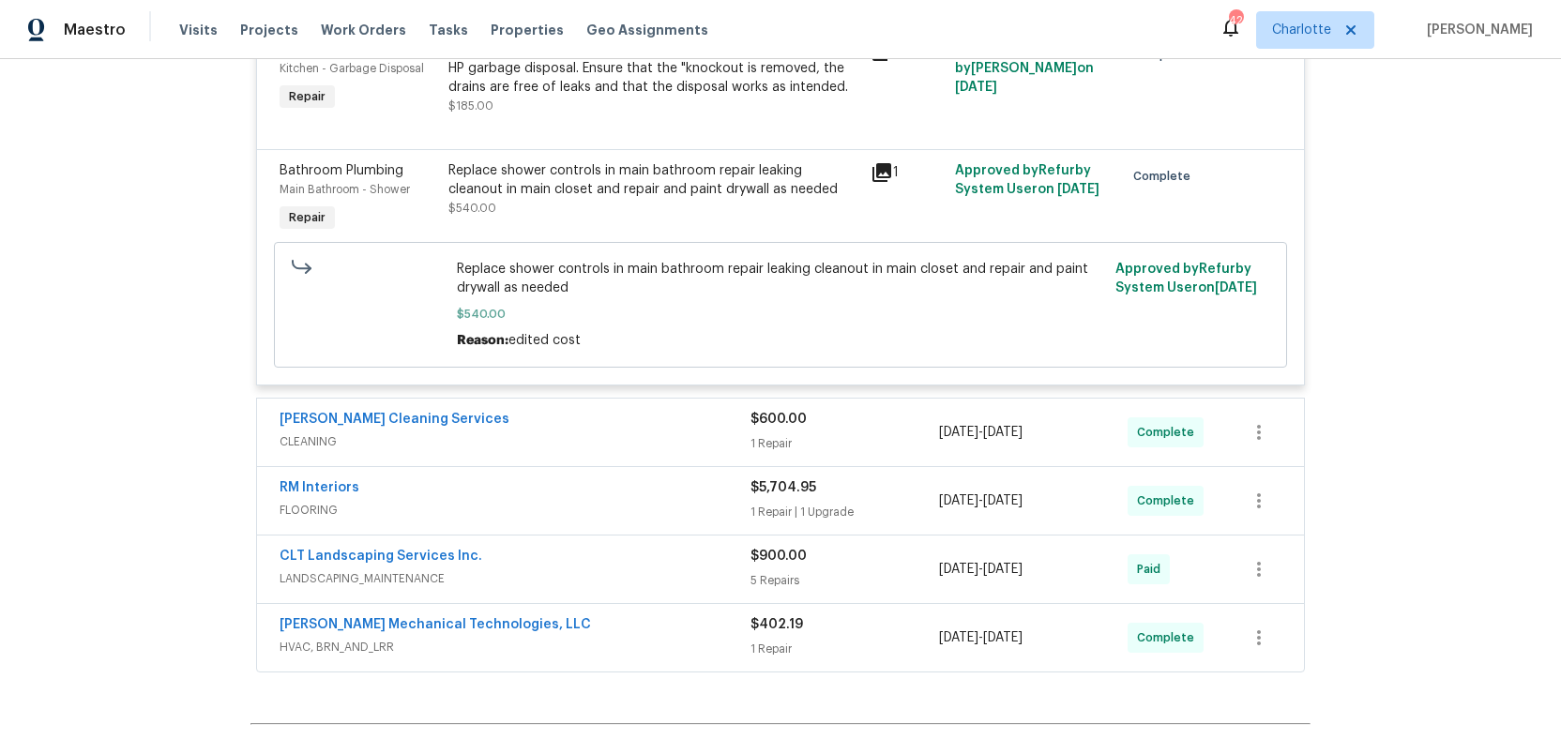
scroll to position [5160, 0]
click at [675, 407] on div "DePascale Cleaning Services" at bounding box center [514, 418] width 471 height 23
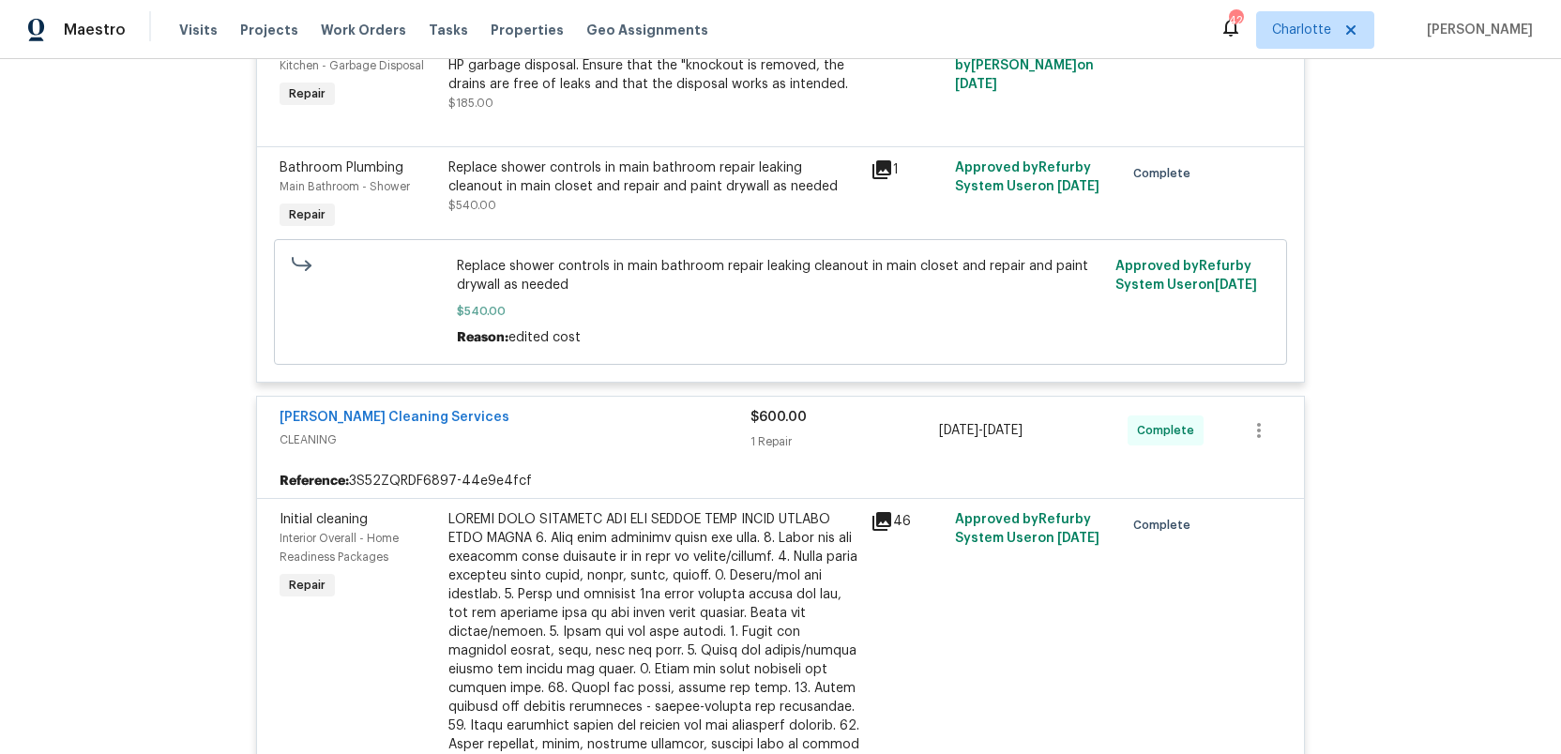
click at [677, 430] on span "CLEANING" at bounding box center [514, 439] width 471 height 19
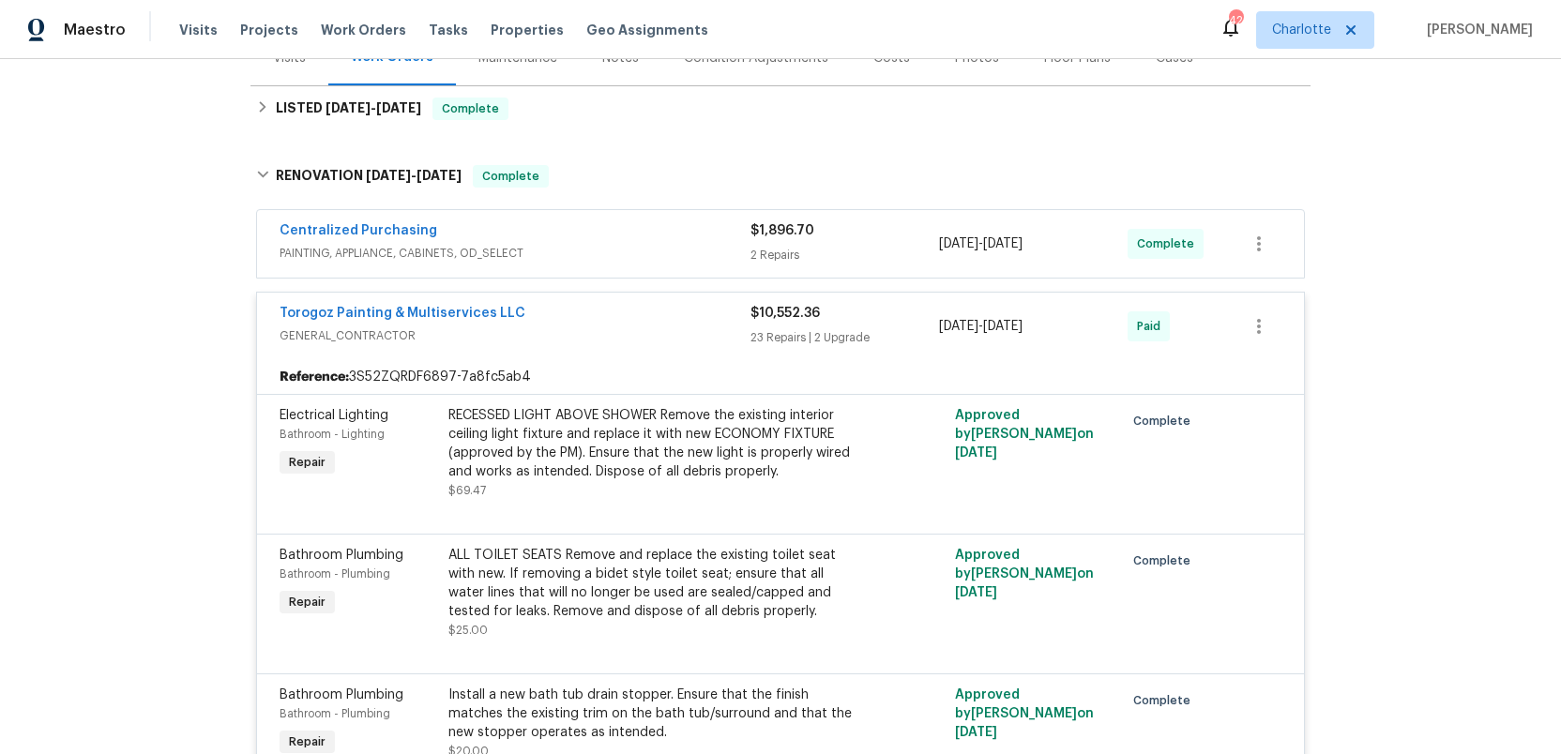
scroll to position [0, 0]
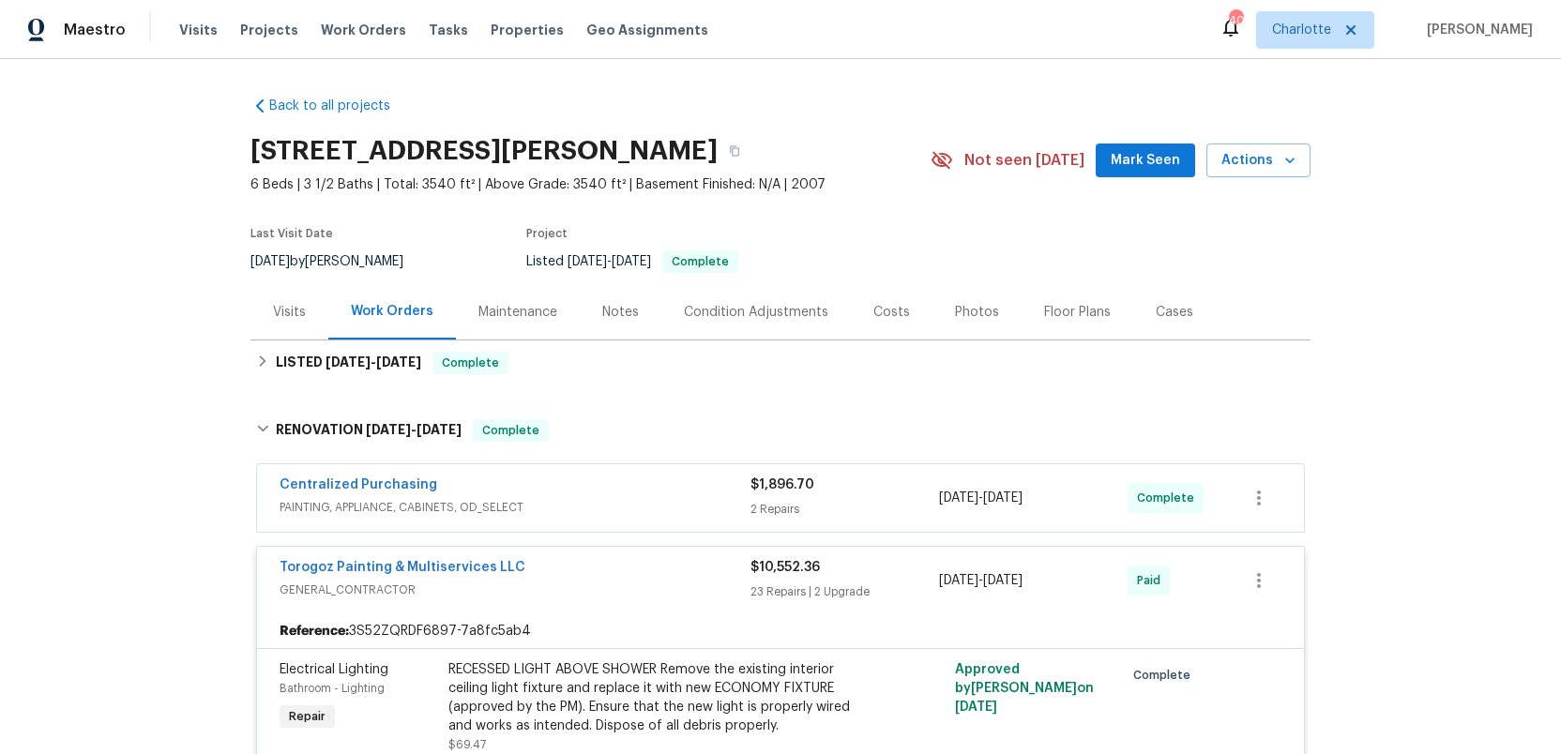
click at [884, 313] on div "Costs" at bounding box center [891, 312] width 37 height 19
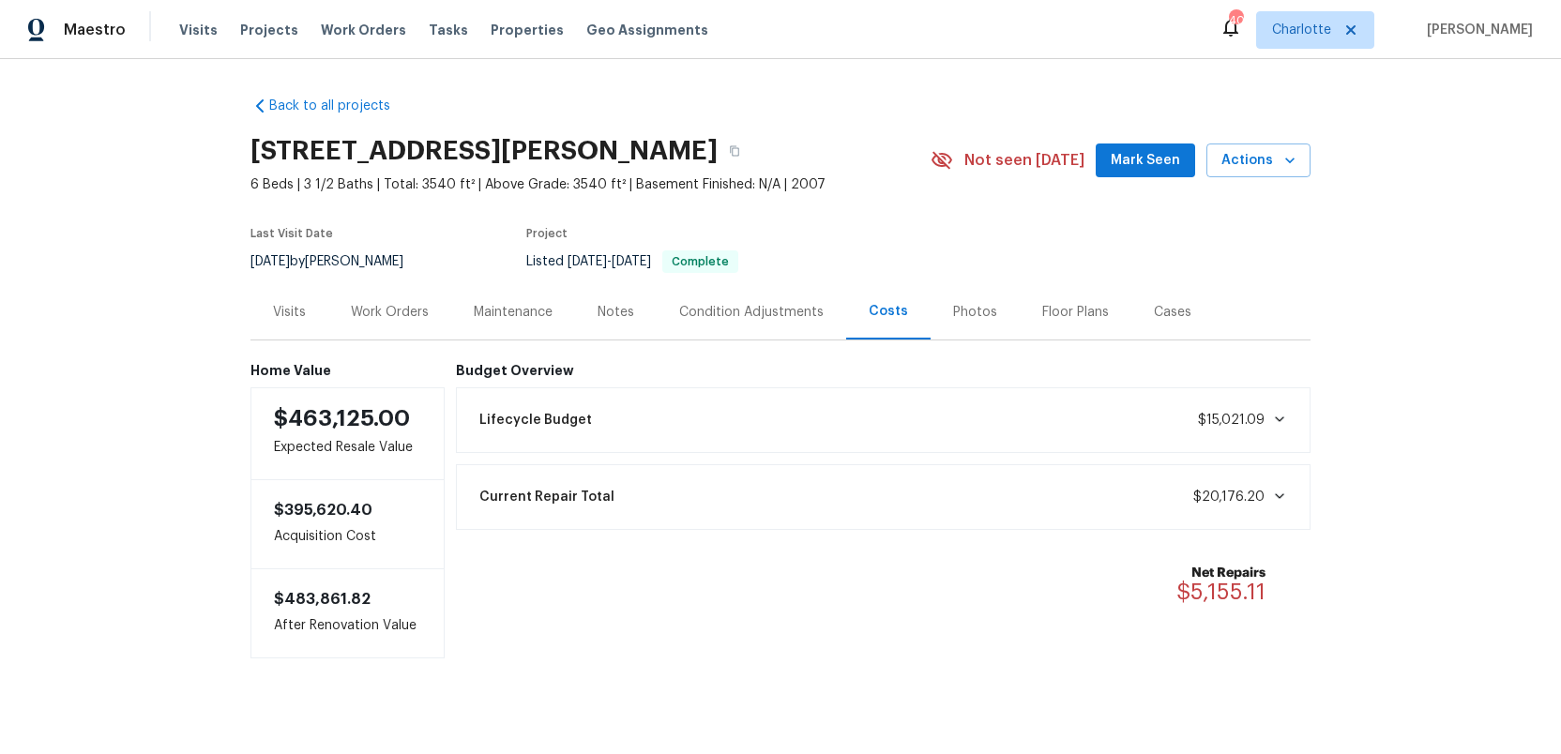
click at [725, 309] on div "Condition Adjustments" at bounding box center [751, 312] width 144 height 19
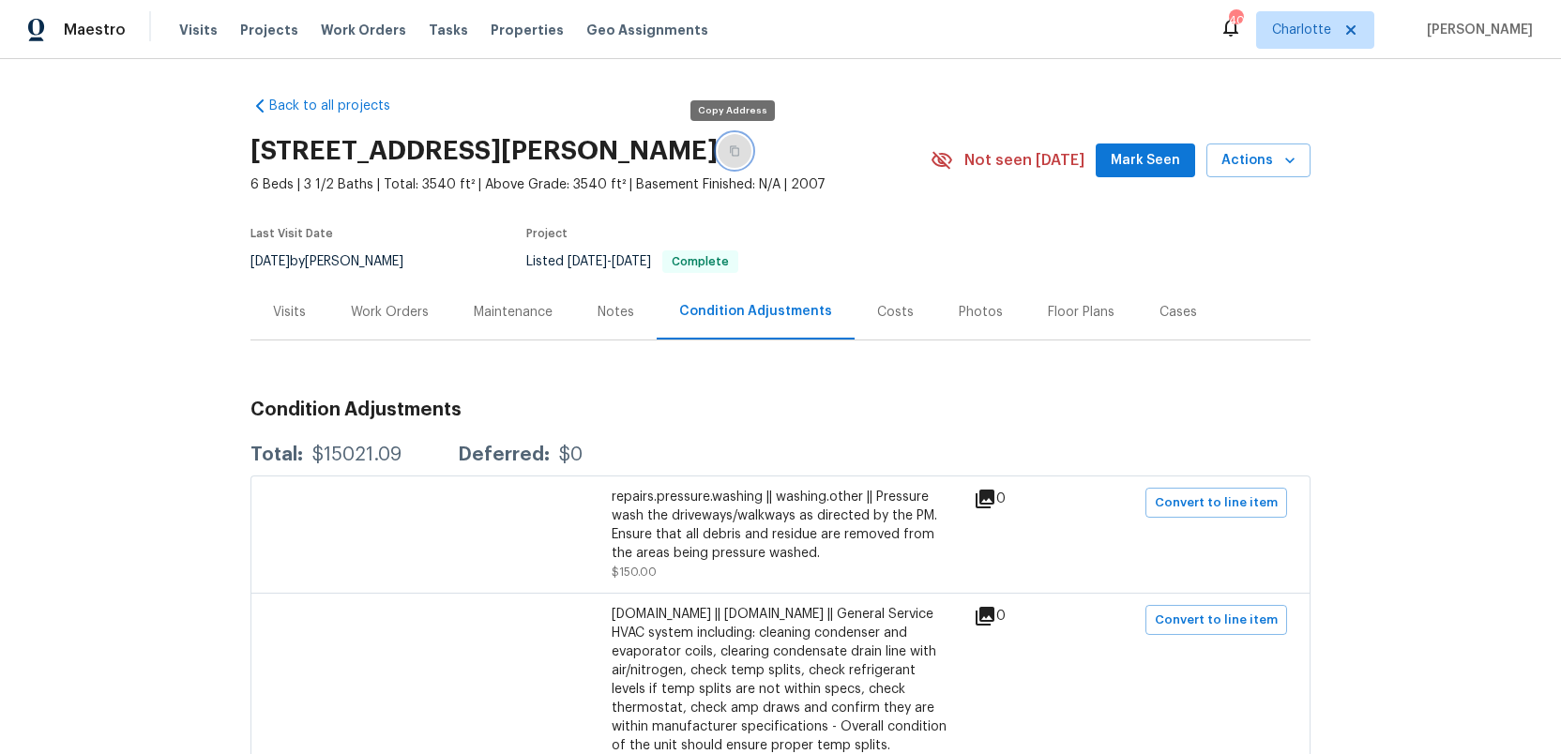
click at [733, 153] on icon "button" at bounding box center [734, 151] width 9 height 10
click at [380, 310] on div "Work Orders" at bounding box center [390, 312] width 78 height 19
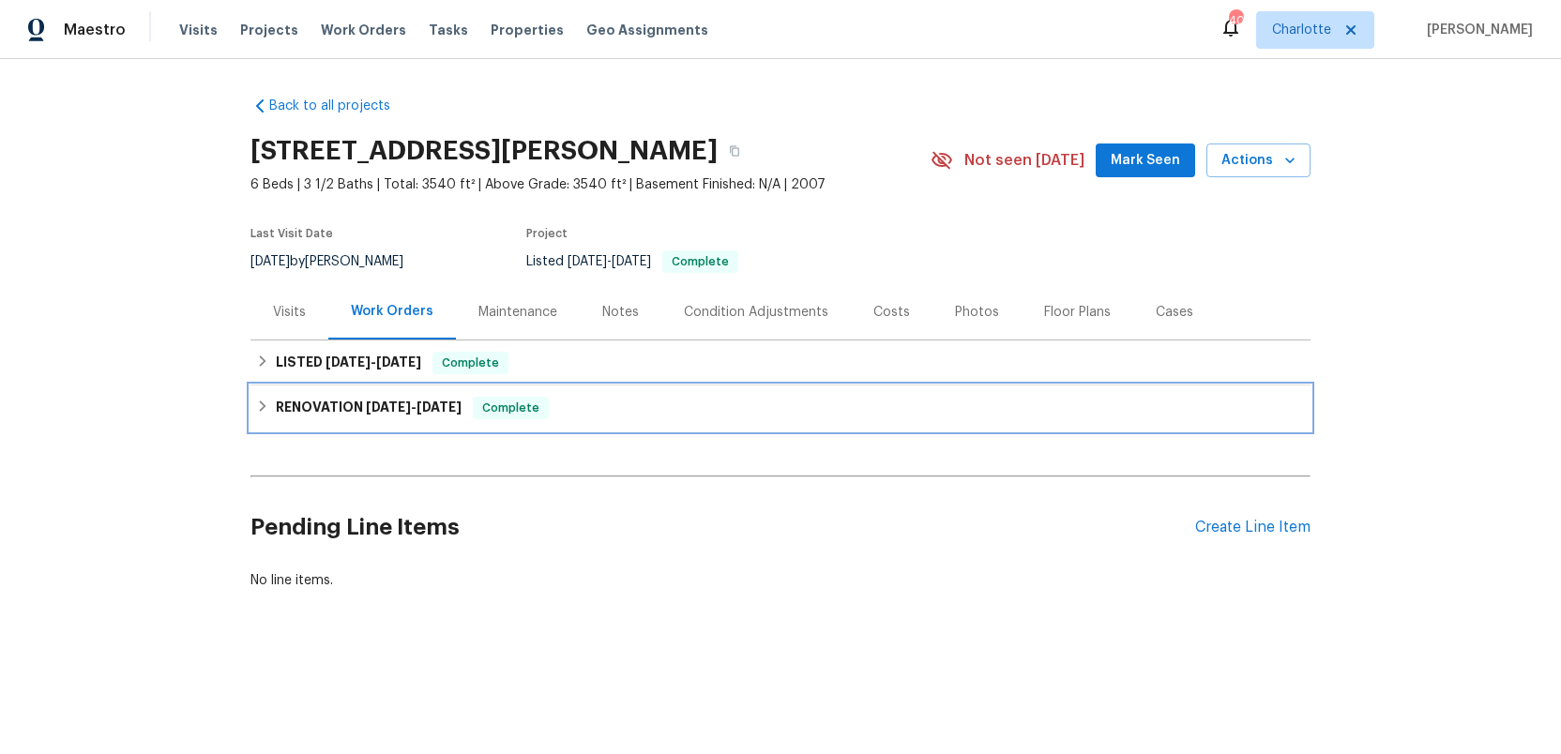
click at [328, 398] on h6 "RENOVATION 9/2/25 - 10/3/25" at bounding box center [369, 408] width 186 height 23
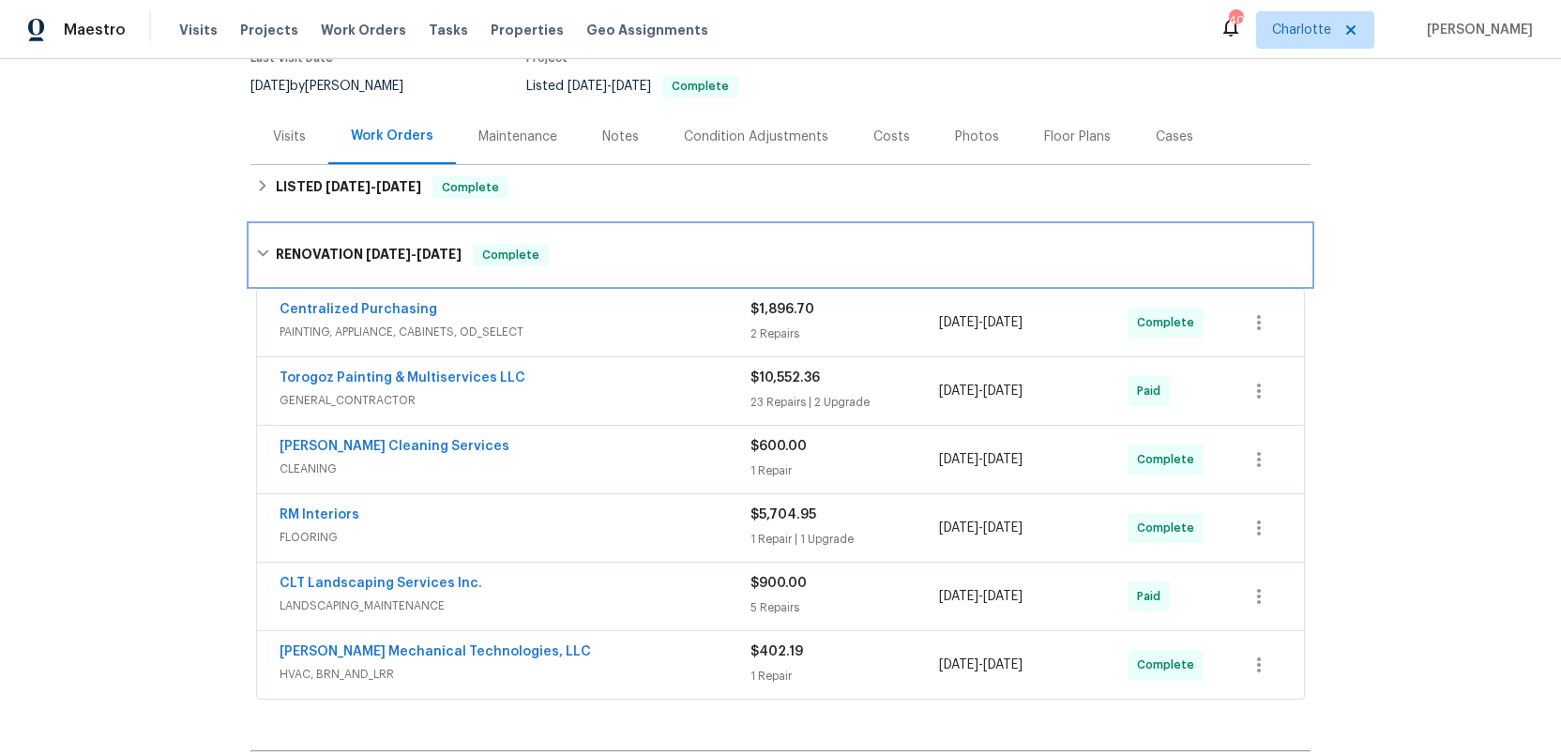
scroll to position [203, 0]
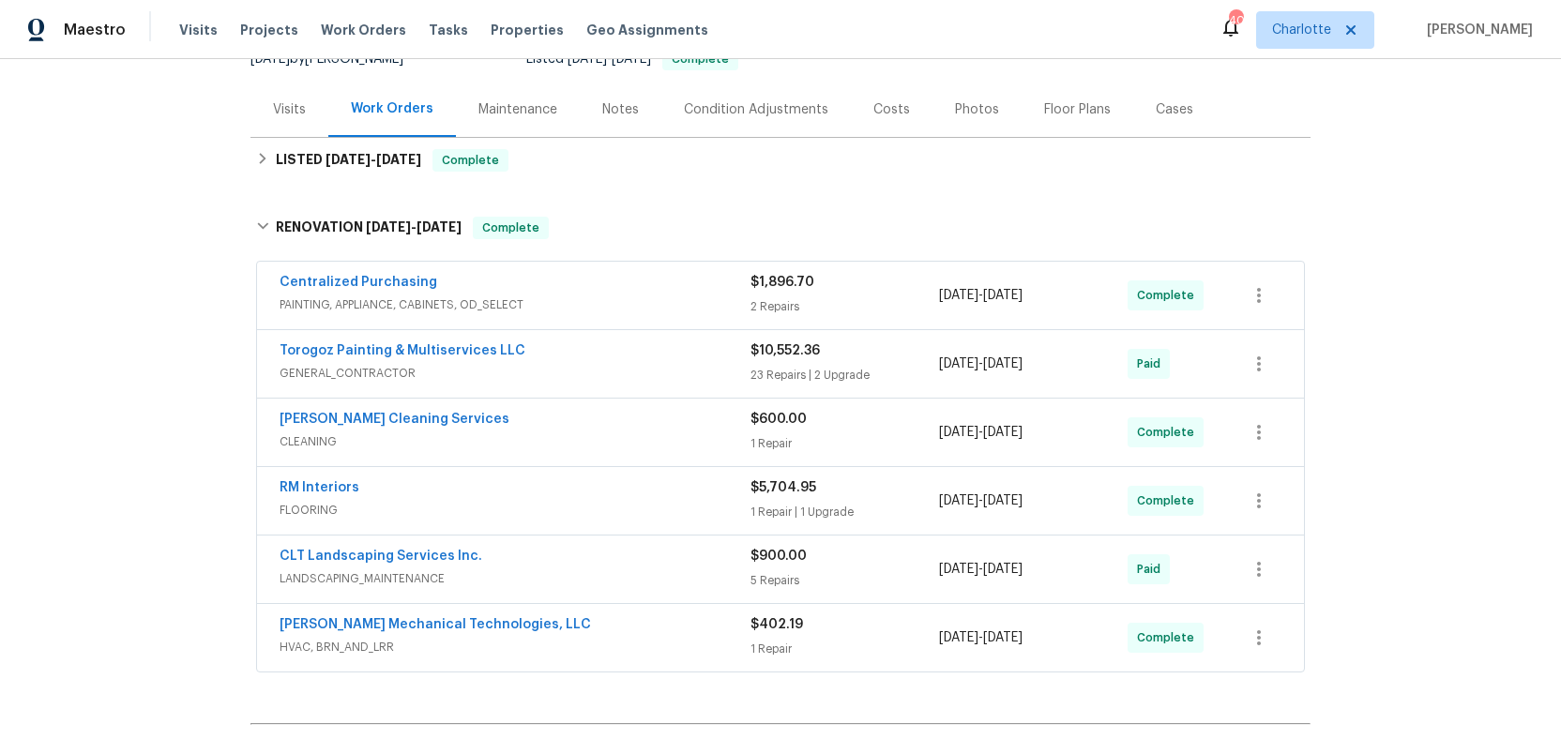
click at [669, 497] on div "RM Interiors" at bounding box center [514, 489] width 471 height 23
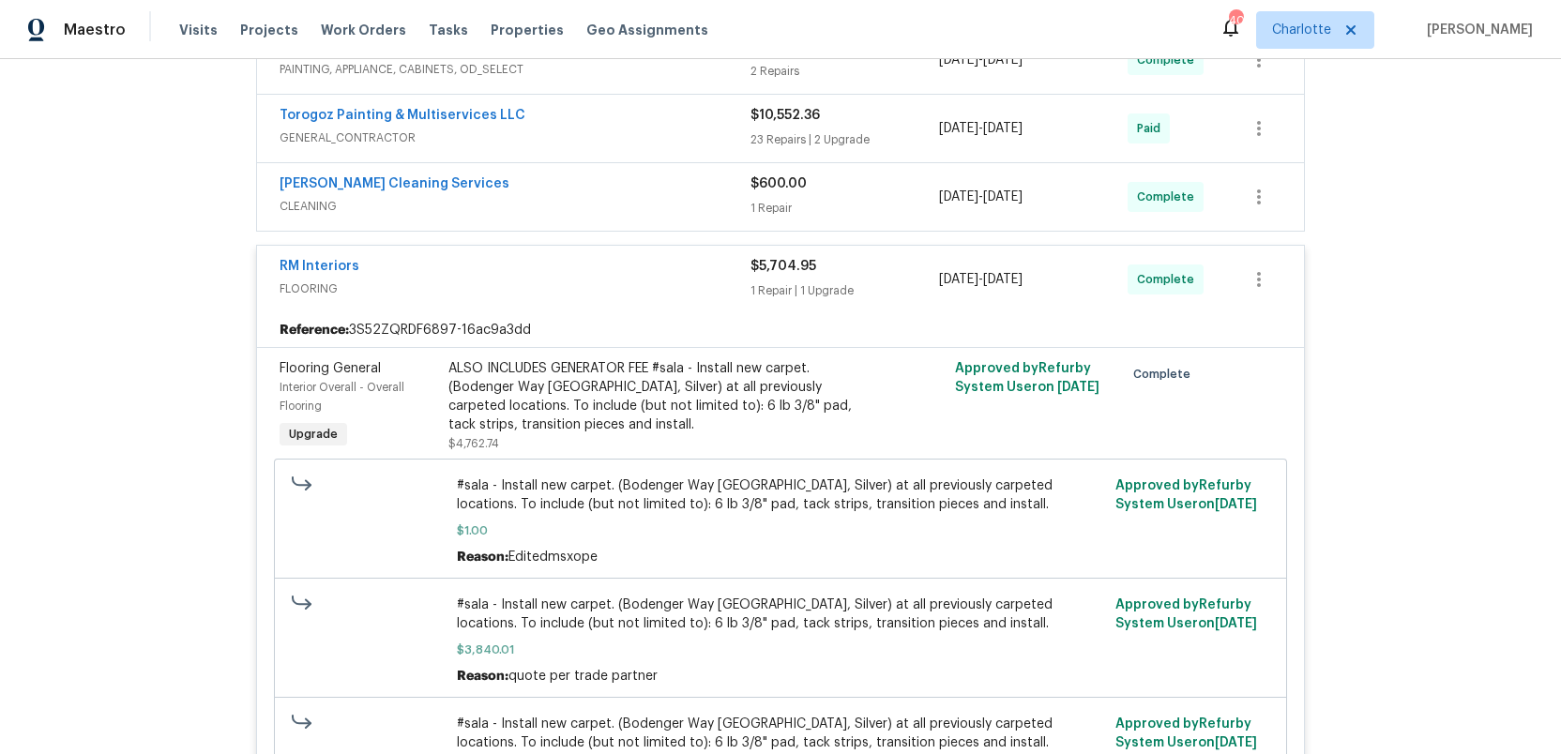
click at [642, 288] on span "FLOORING" at bounding box center [514, 288] width 471 height 19
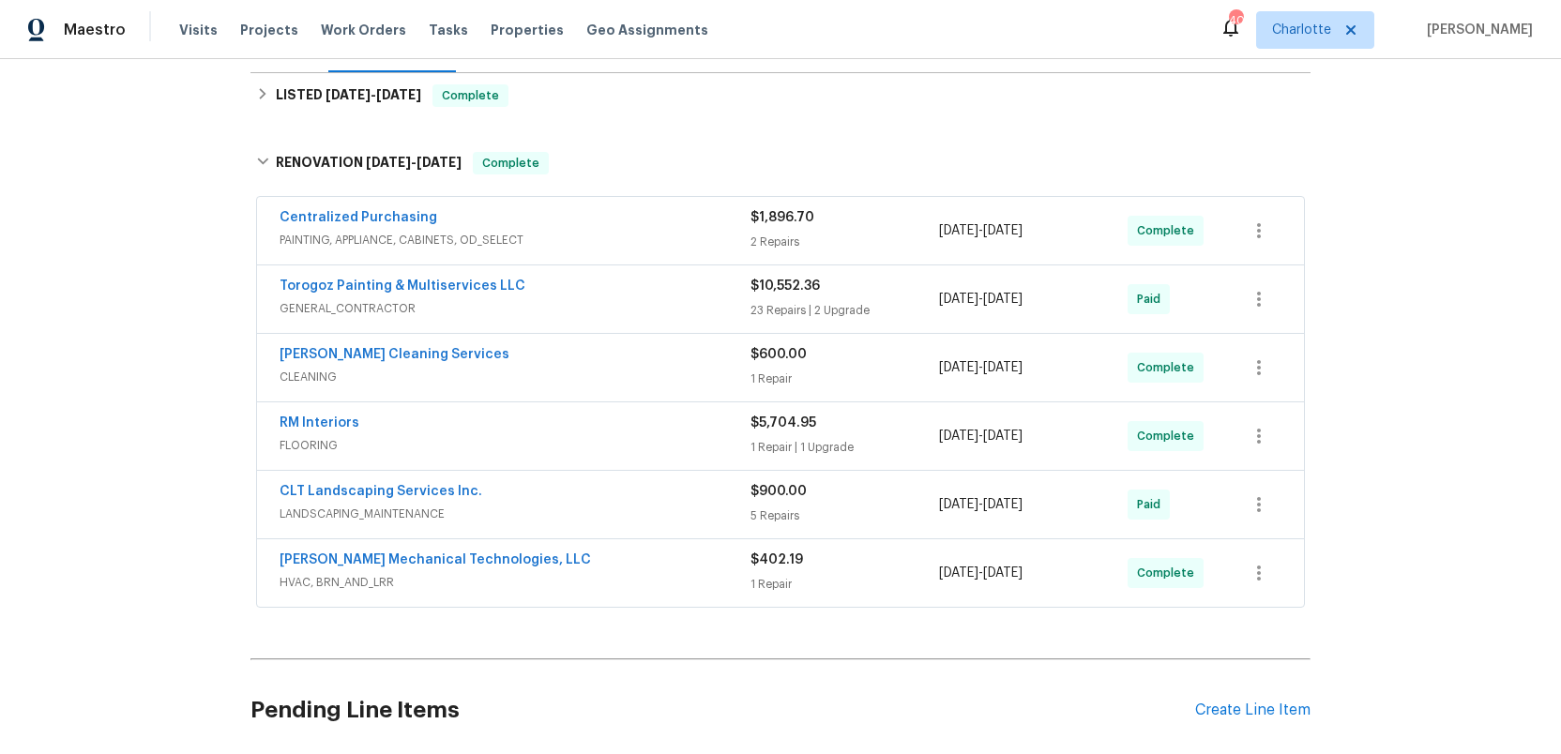
scroll to position [171, 0]
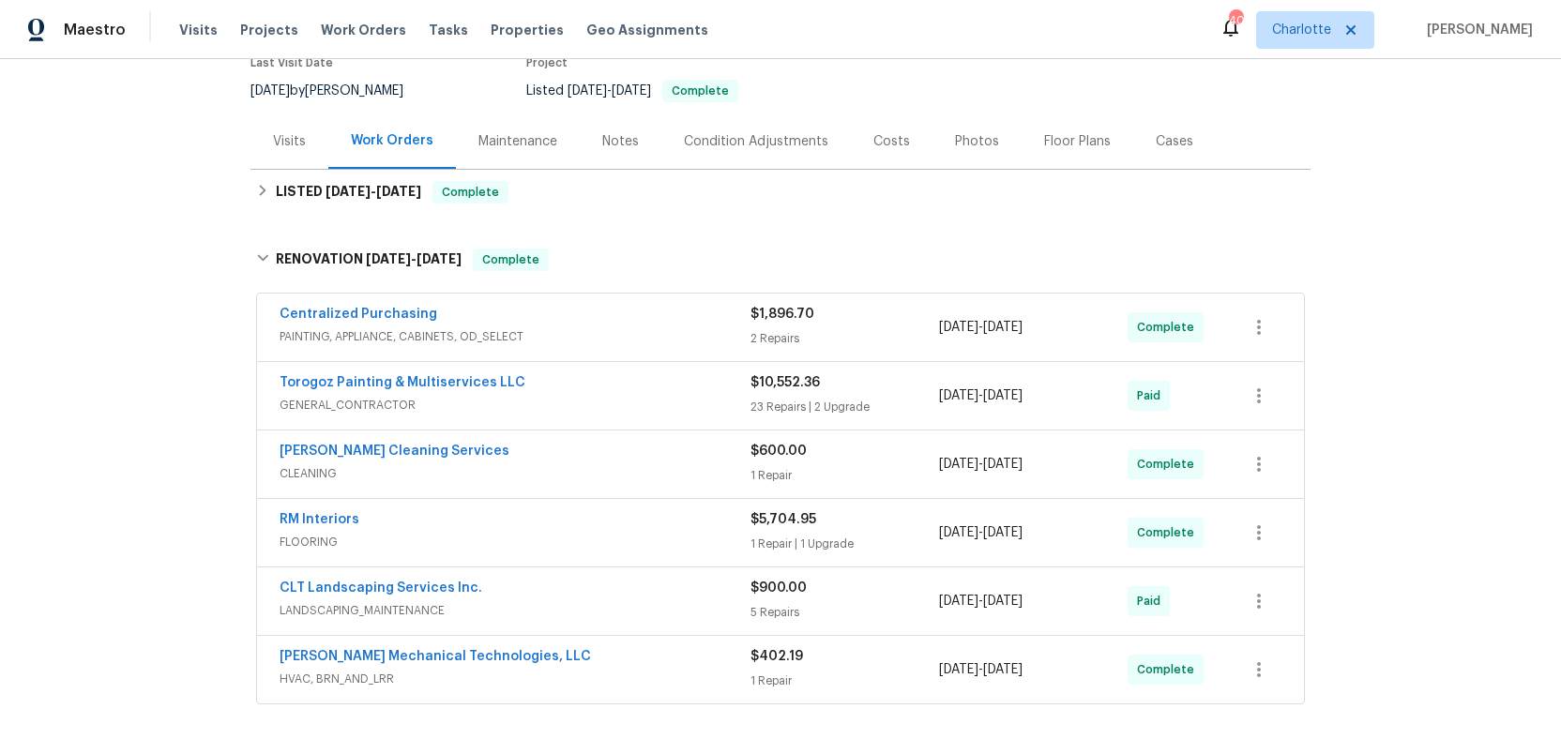
click at [873, 138] on div "Costs" at bounding box center [891, 141] width 37 height 19
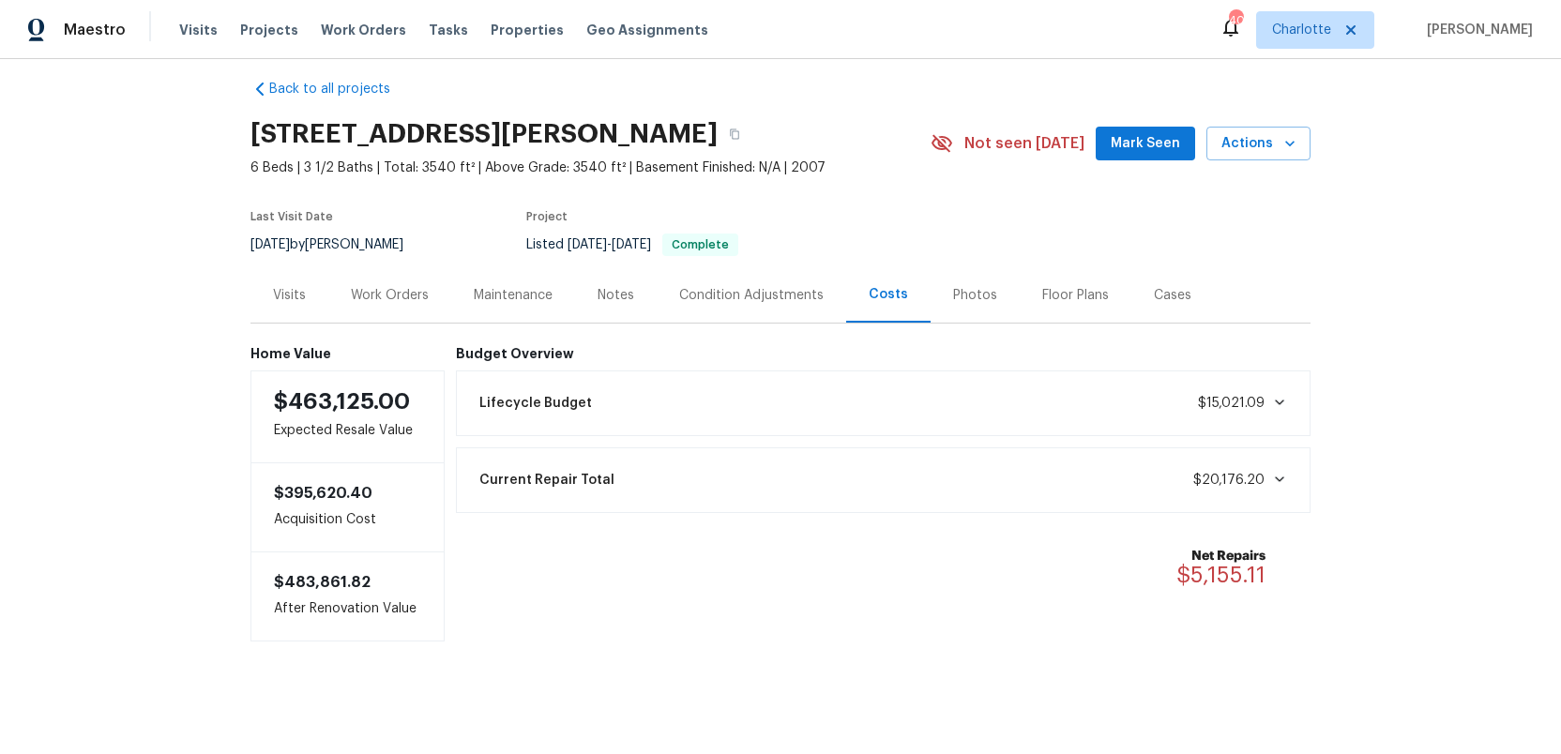
scroll to position [18, 0]
click at [1283, 473] on icon at bounding box center [1279, 479] width 15 height 15
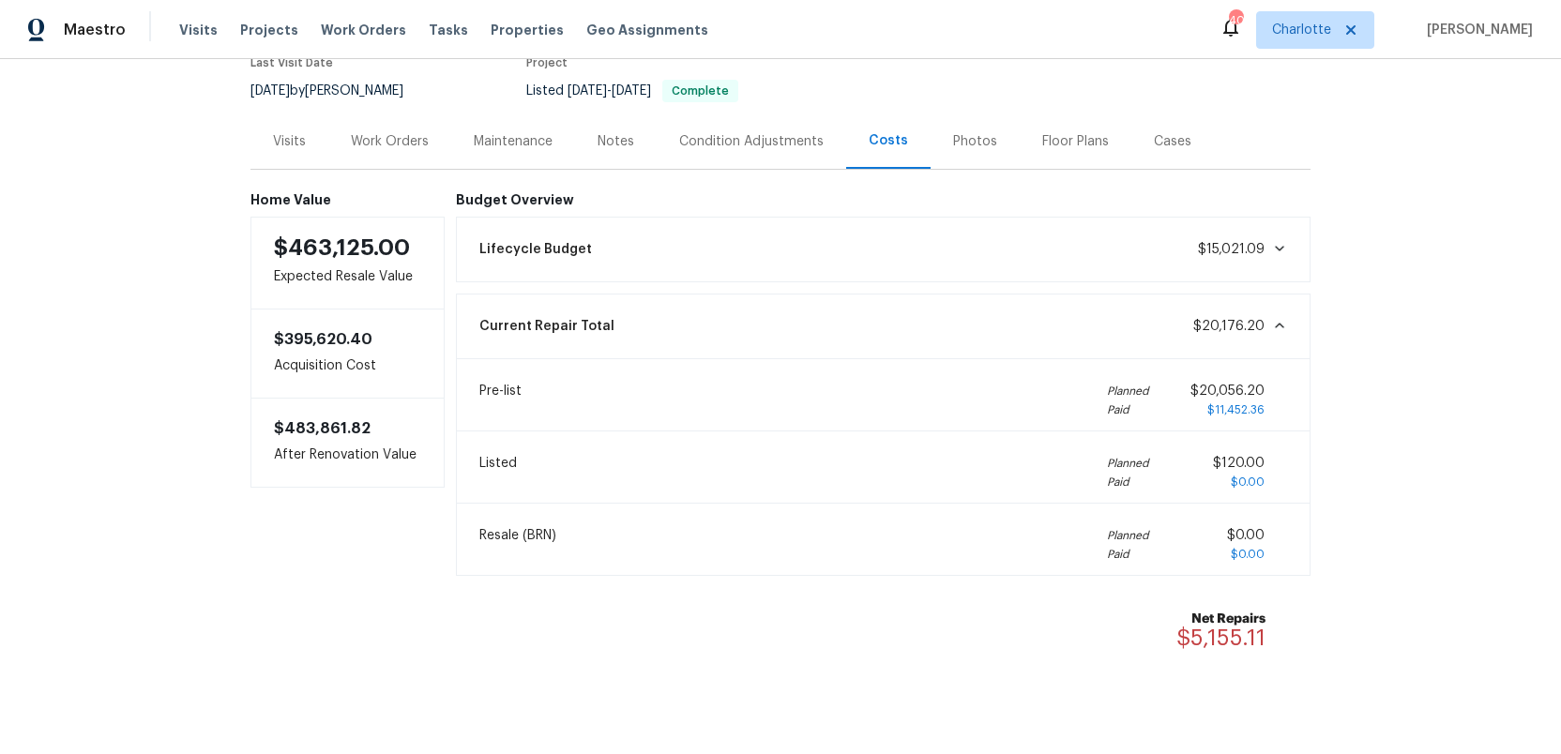
click at [1280, 241] on icon at bounding box center [1279, 248] width 15 height 15
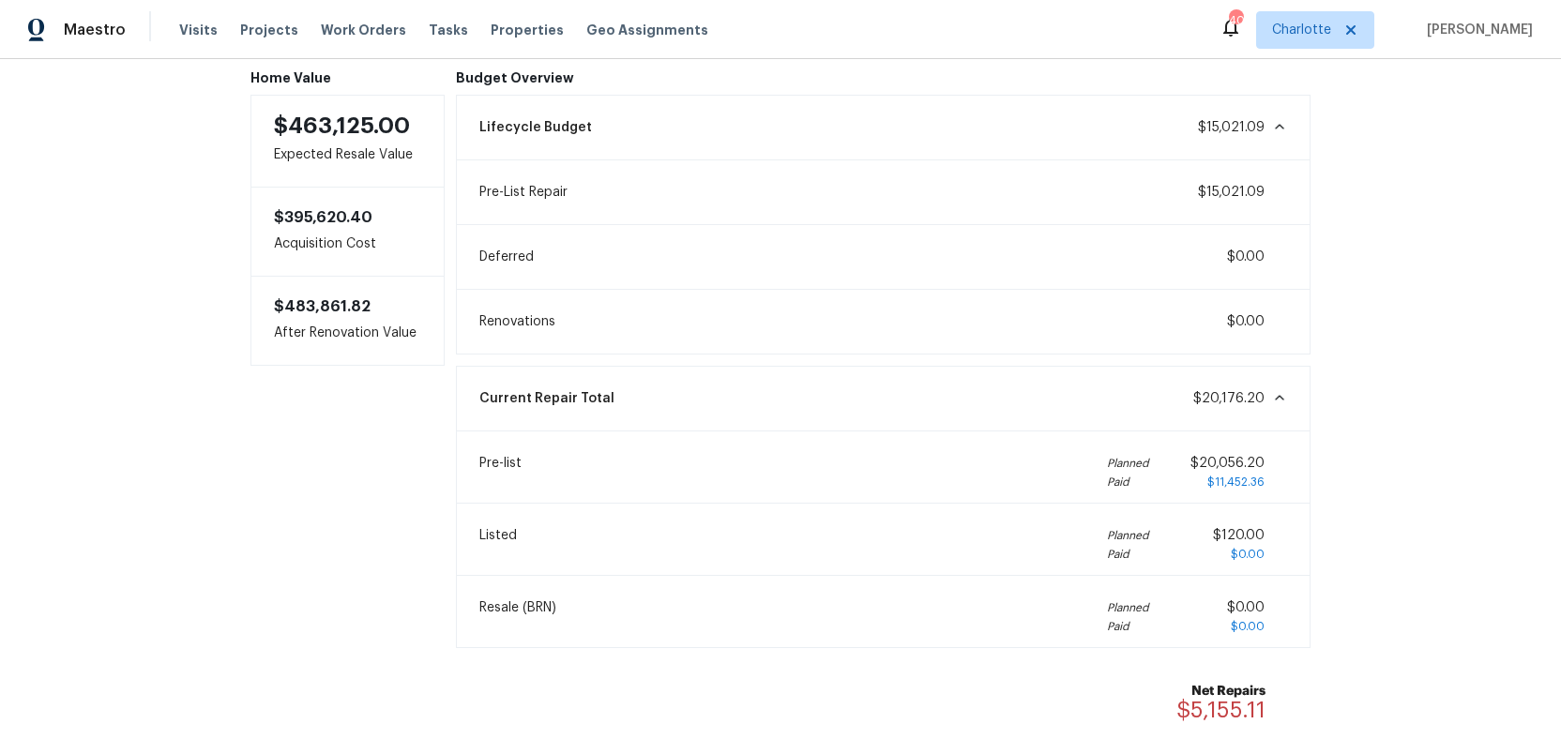
scroll to position [0, 0]
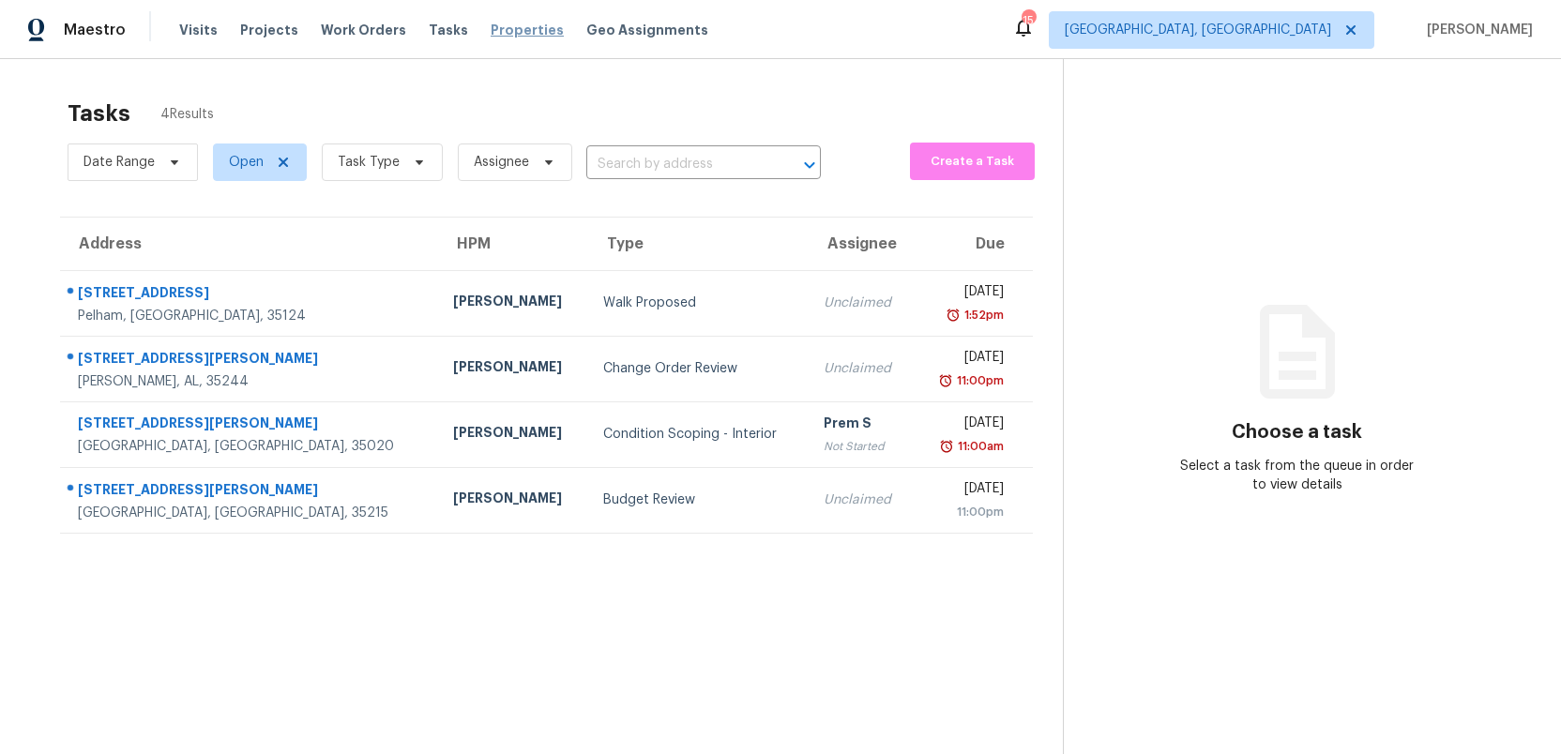
click at [505, 34] on span "Properties" at bounding box center [527, 30] width 73 height 19
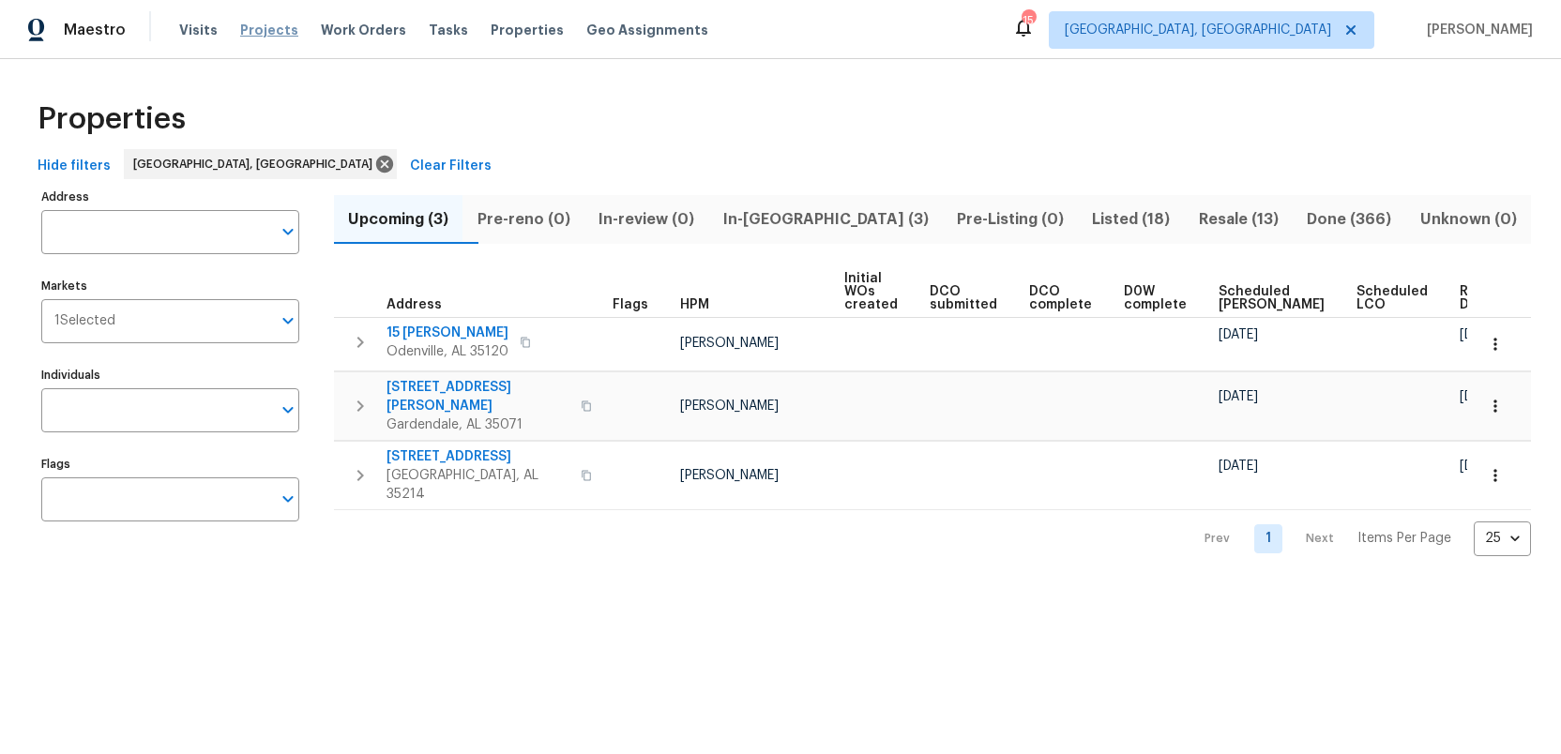
click at [249, 29] on span "Projects" at bounding box center [269, 30] width 58 height 19
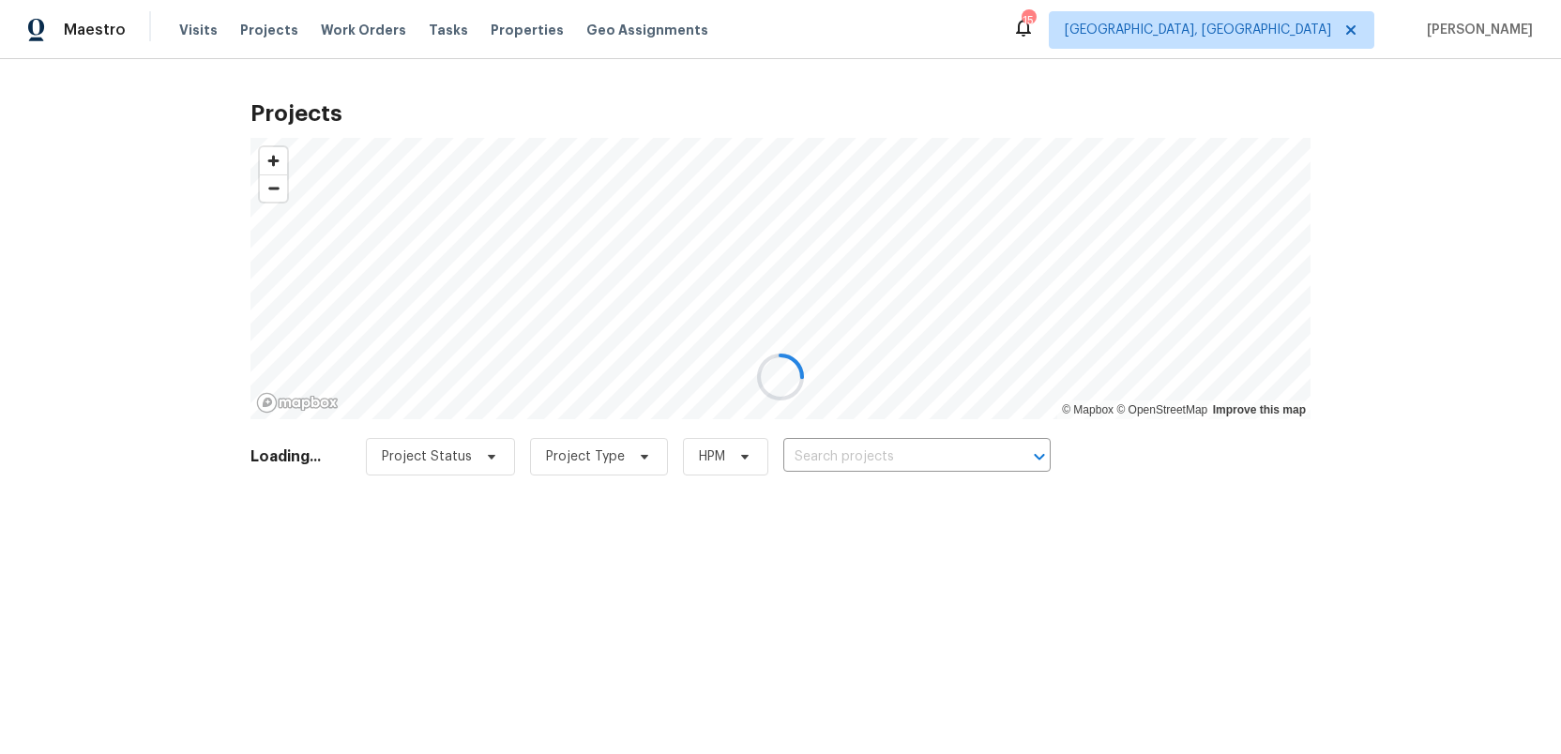
click at [823, 450] on div at bounding box center [780, 377] width 1561 height 754
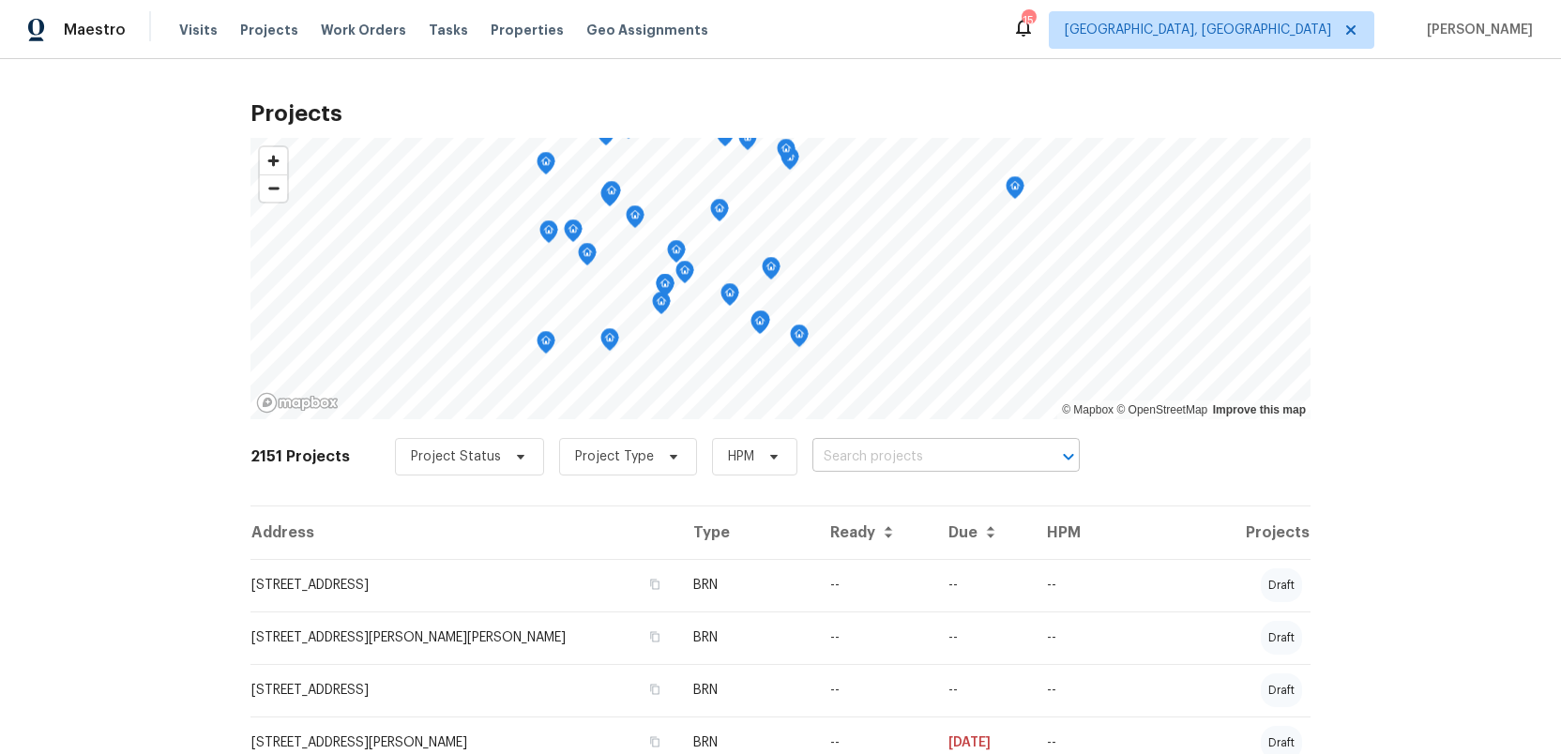
click at [822, 452] on input "text" at bounding box center [919, 457] width 215 height 29
type input "1033 graymont"
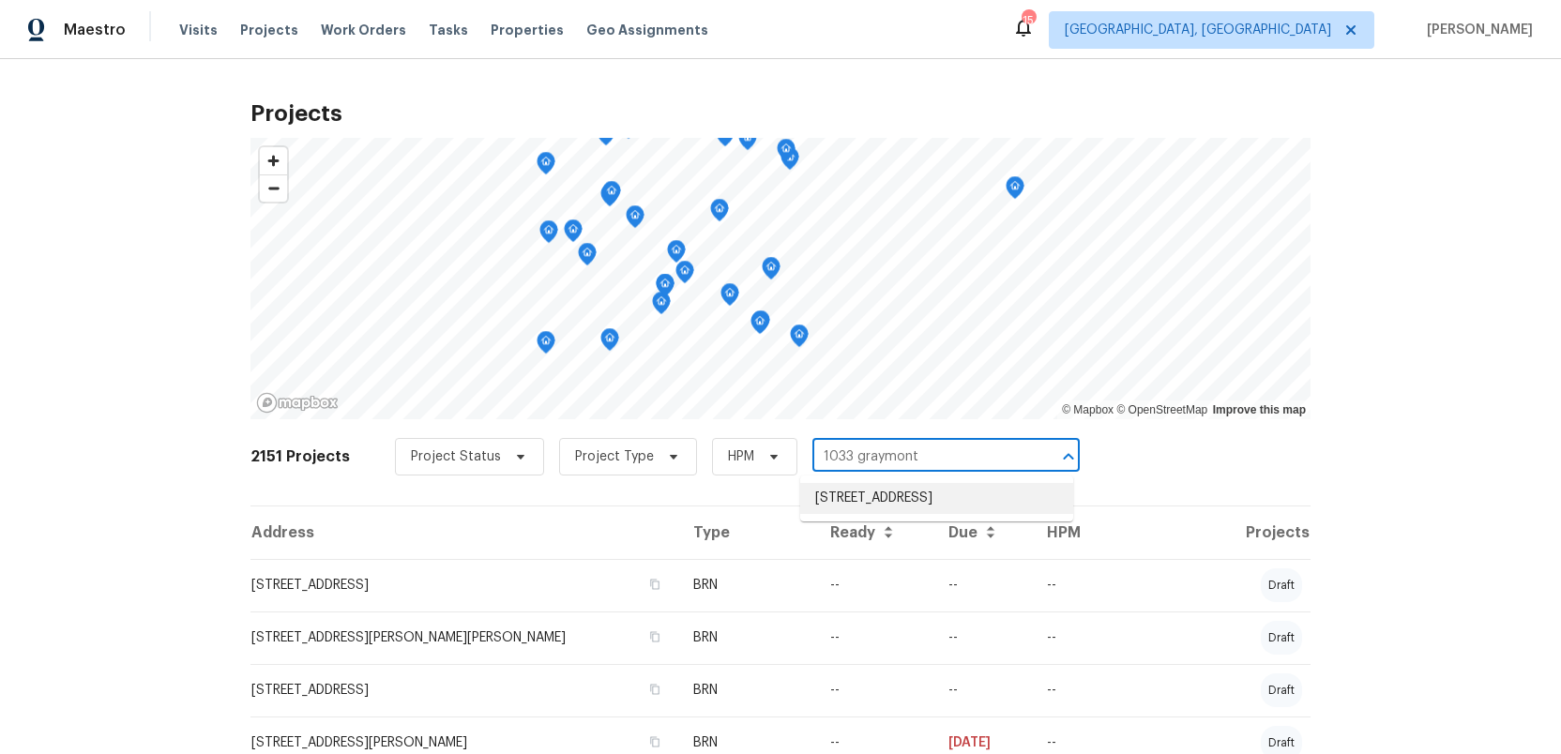
click at [834, 491] on li "1033 Graymont Ave W, Birmingham, AL 35204" at bounding box center [936, 498] width 273 height 31
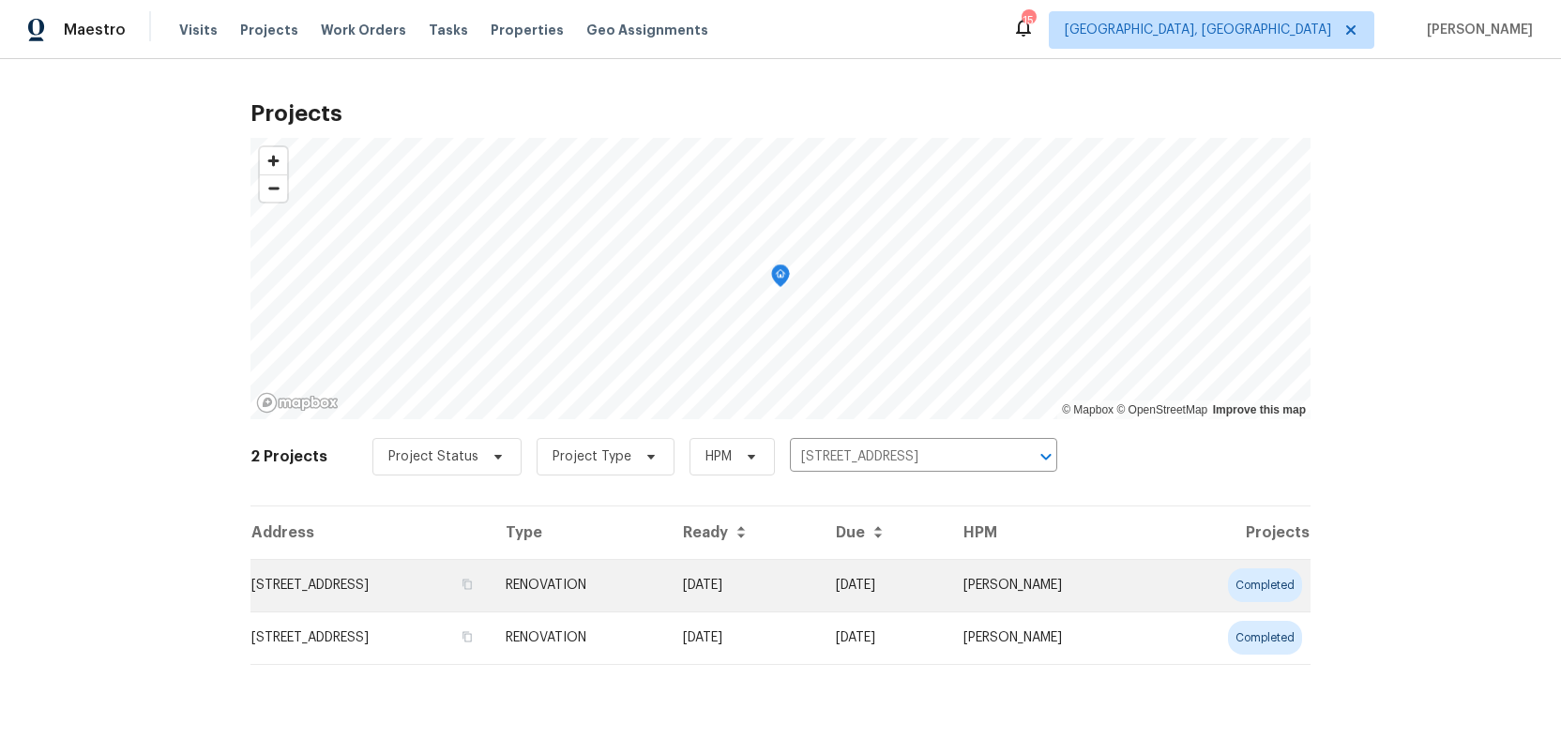
click at [326, 590] on td "1033 Graymont Ave W, Birmingham, AL 35204" at bounding box center [370, 585] width 240 height 53
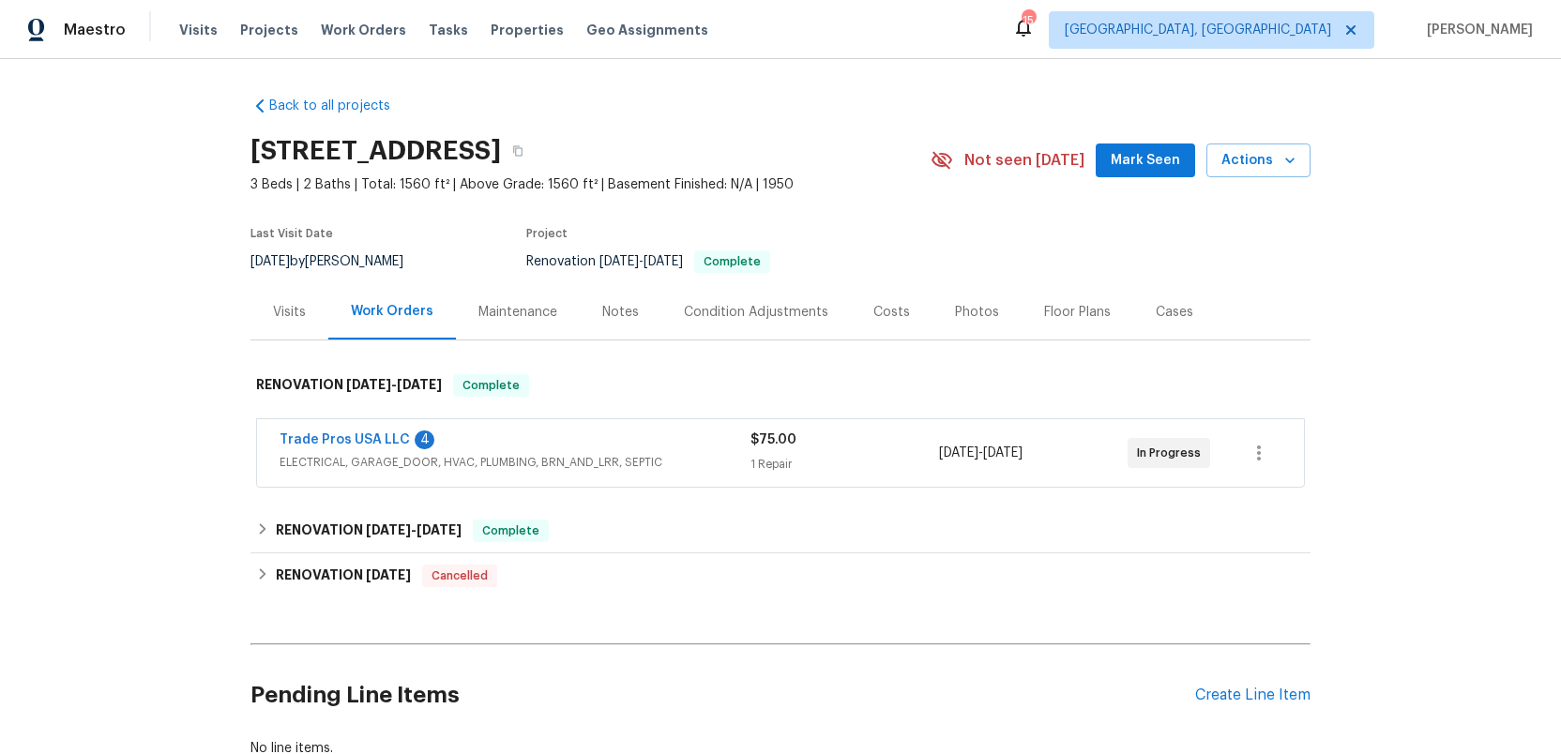
click at [625, 449] on div "Trade Pros USA LLC 4" at bounding box center [514, 441] width 471 height 23
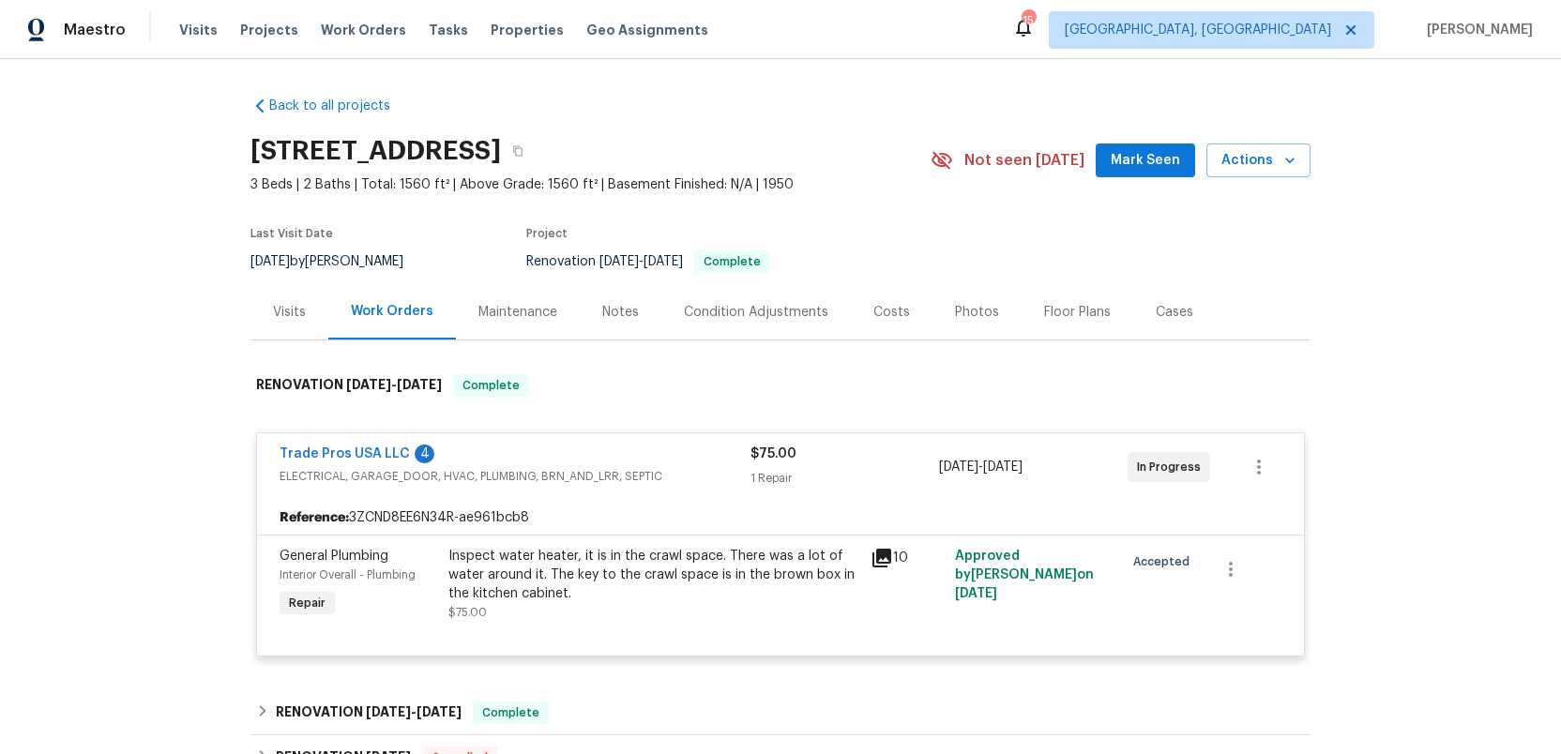
click at [624, 467] on span "ELECTRICAL, GARAGE_DOOR, HVAC, PLUMBING, BRN_AND_LRR, SEPTIC" at bounding box center [514, 476] width 471 height 19
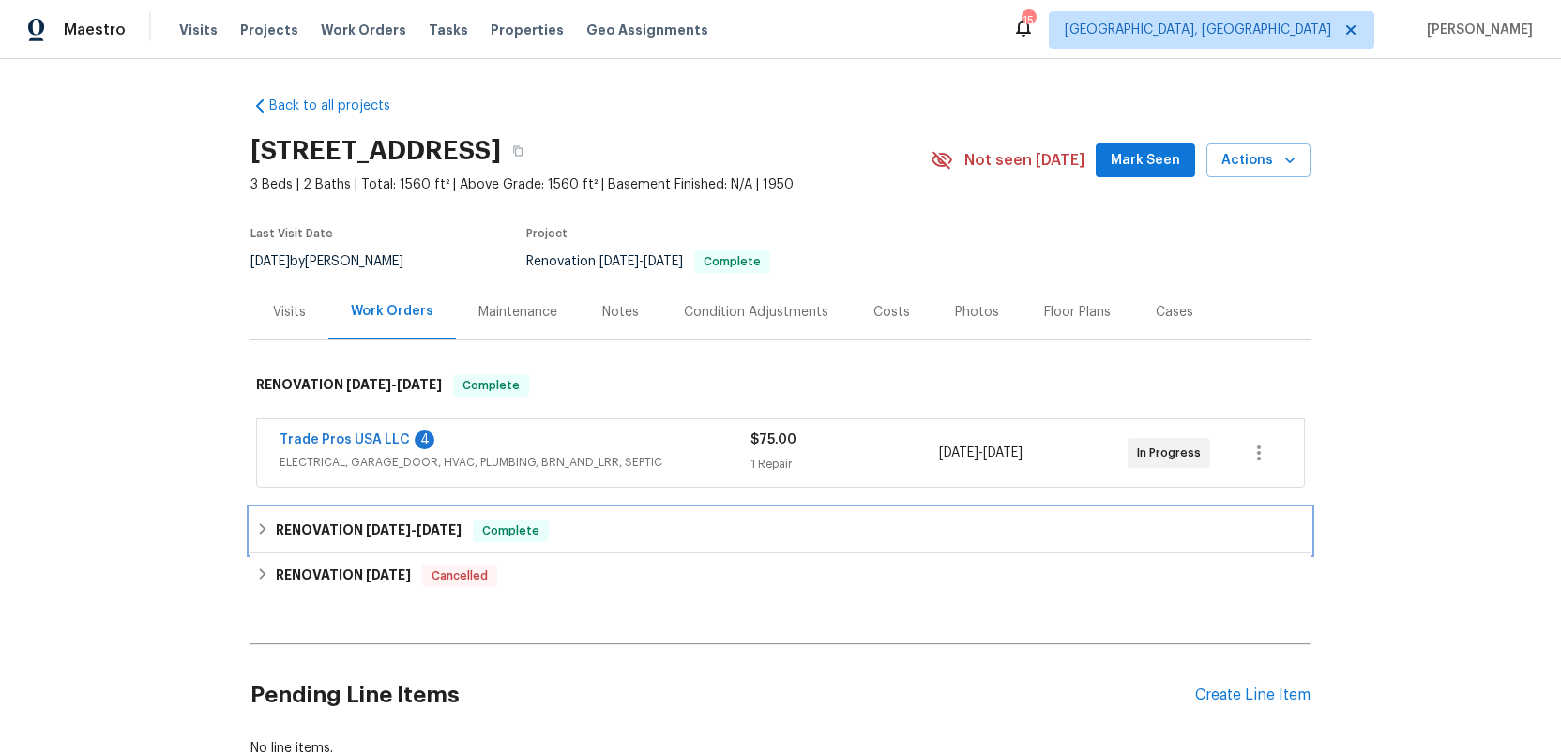
click at [341, 533] on h6 "RENOVATION 9/2/25 - 9/2/25" at bounding box center [369, 531] width 186 height 23
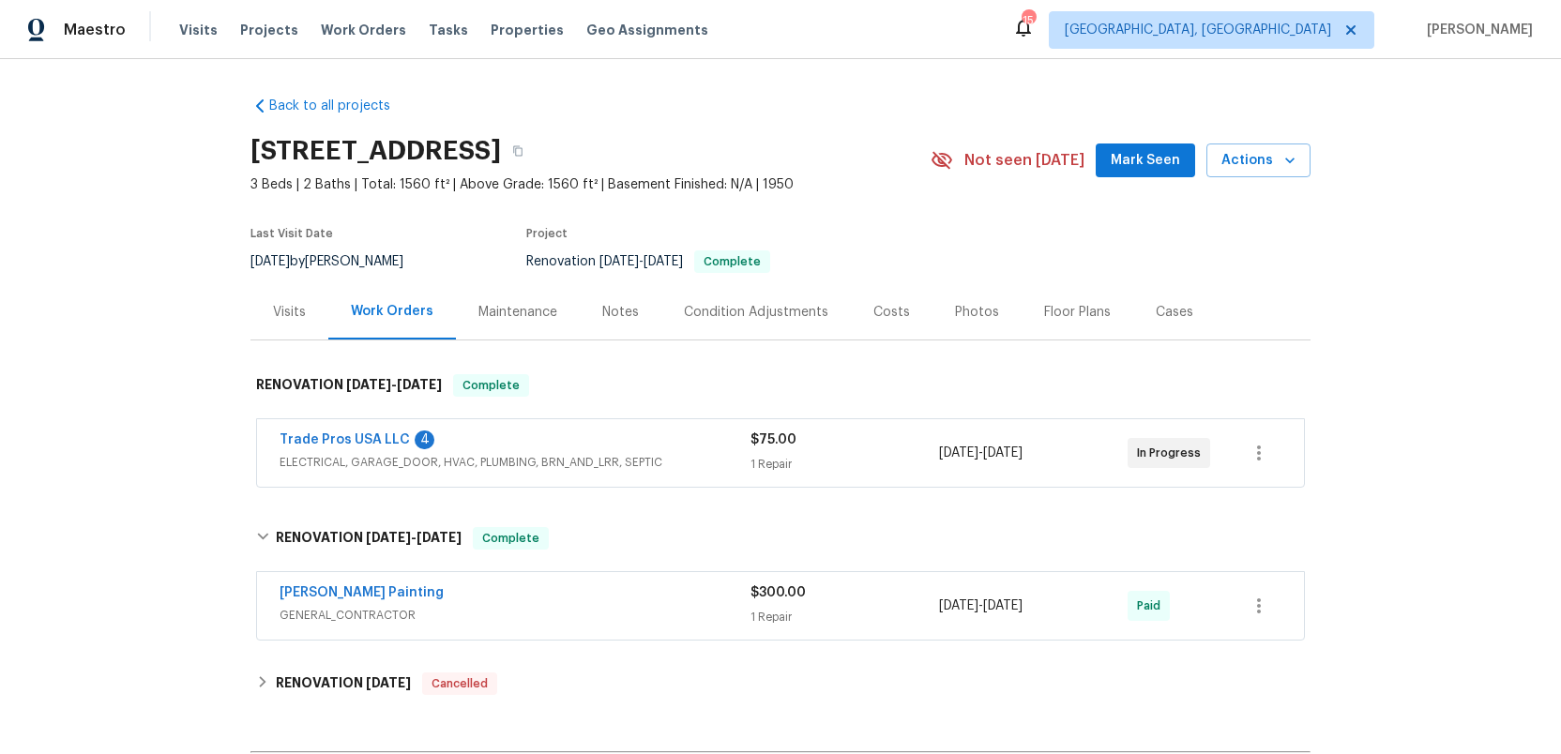
click at [581, 614] on span "GENERAL_CONTRACTOR" at bounding box center [514, 615] width 471 height 19
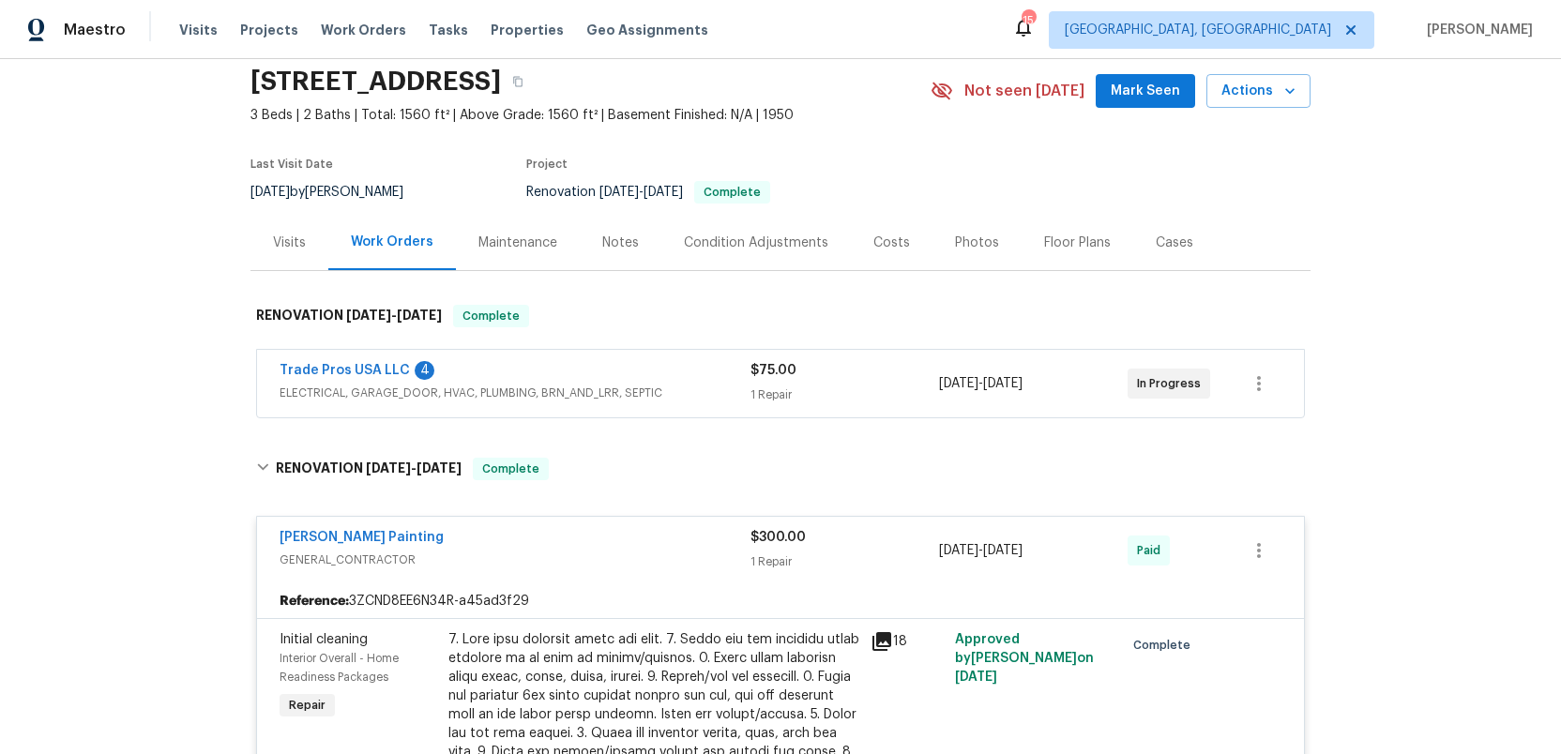
scroll to position [71, 0]
click at [577, 556] on span "GENERAL_CONTRACTOR" at bounding box center [514, 558] width 471 height 19
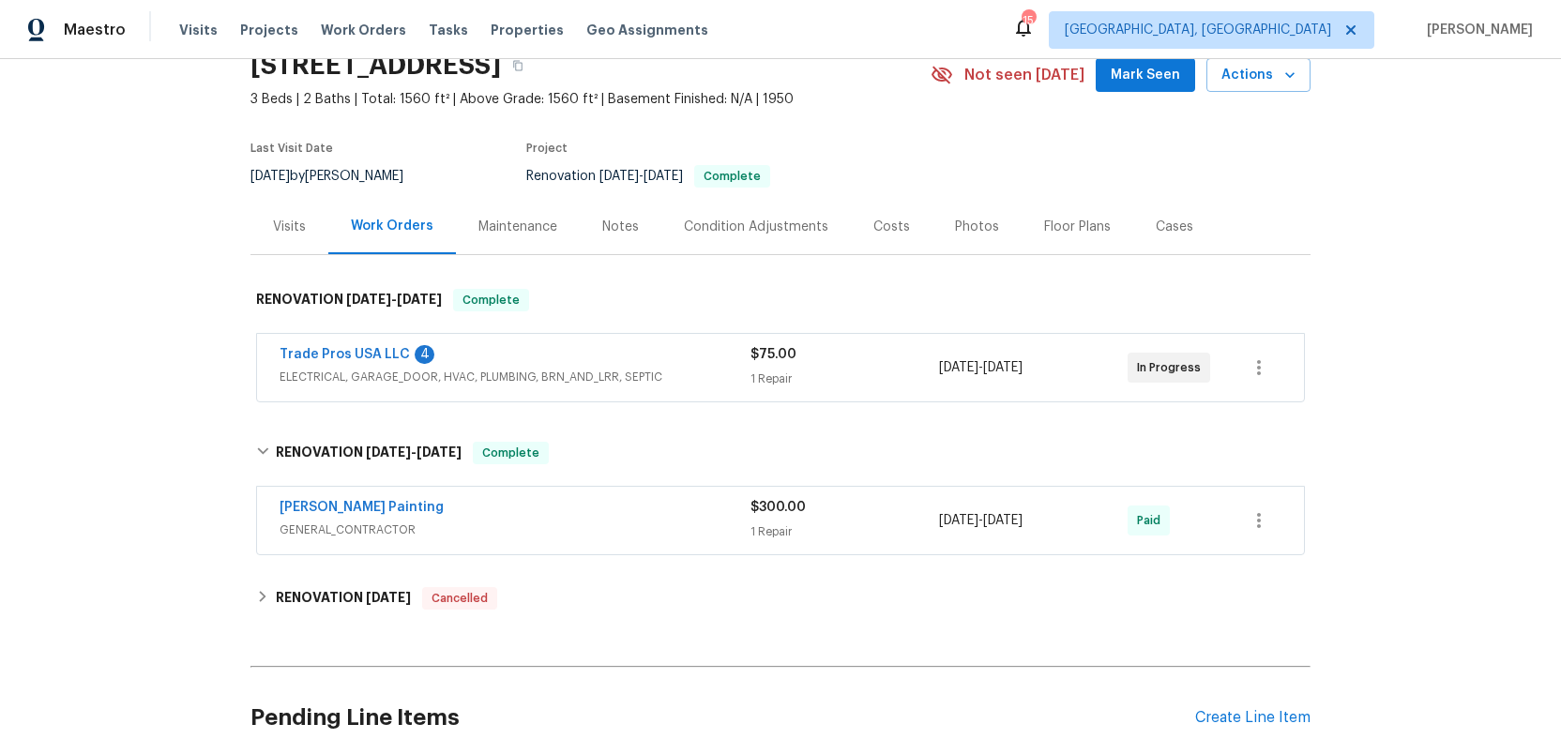
scroll to position [87, 0]
click at [969, 225] on div "Photos" at bounding box center [977, 225] width 44 height 19
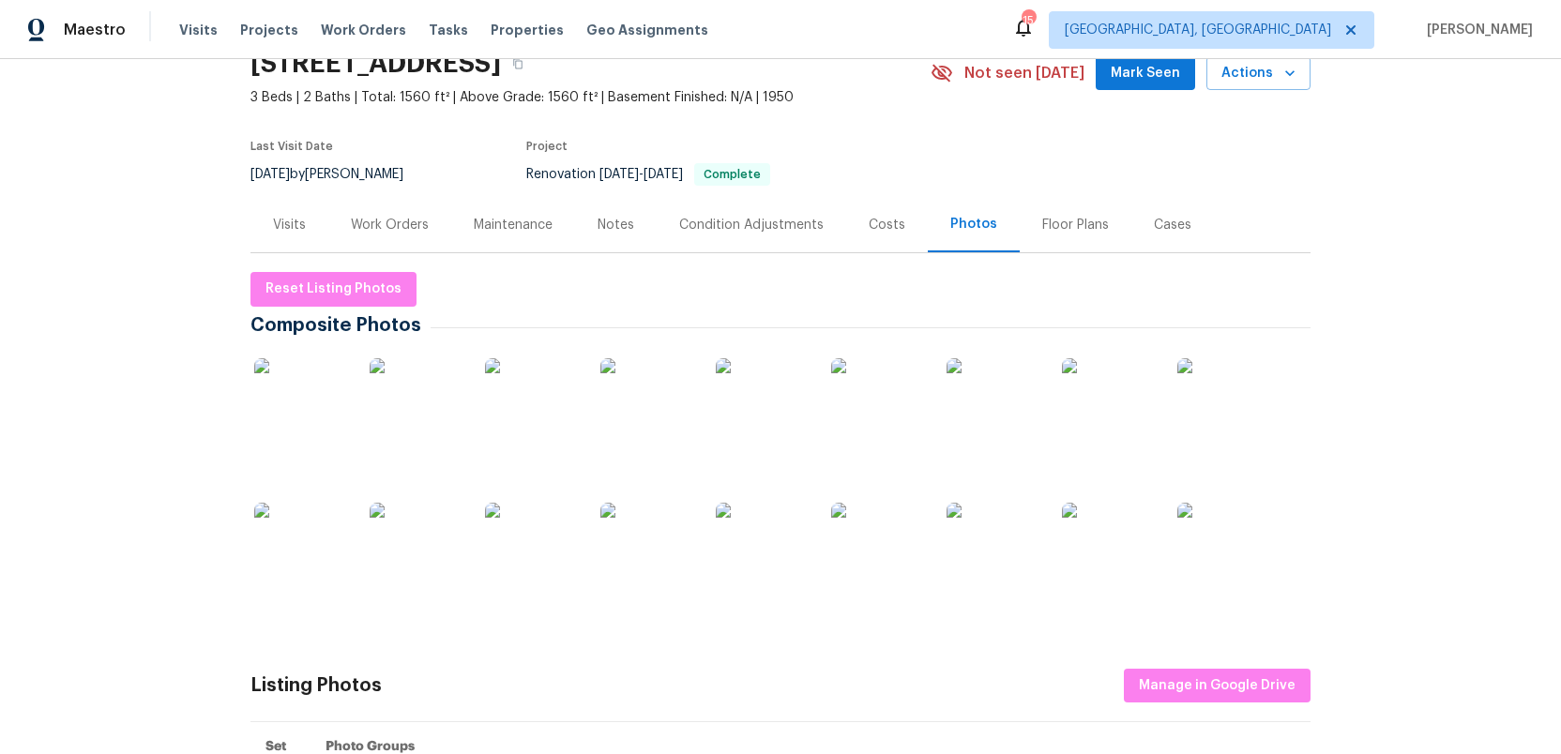
click at [283, 391] on img at bounding box center [301, 405] width 94 height 94
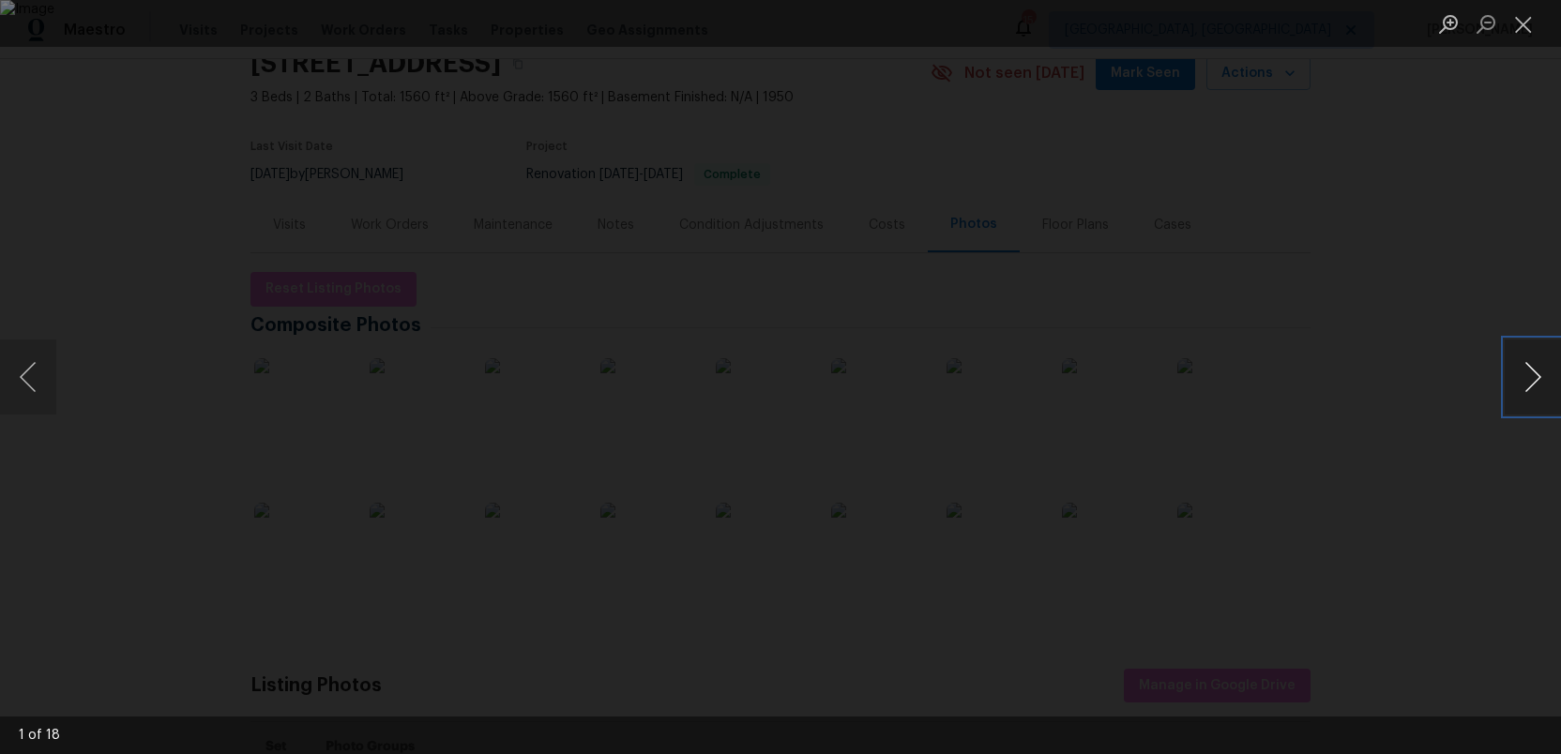
click at [1526, 385] on button "Next image" at bounding box center [1532, 377] width 56 height 75
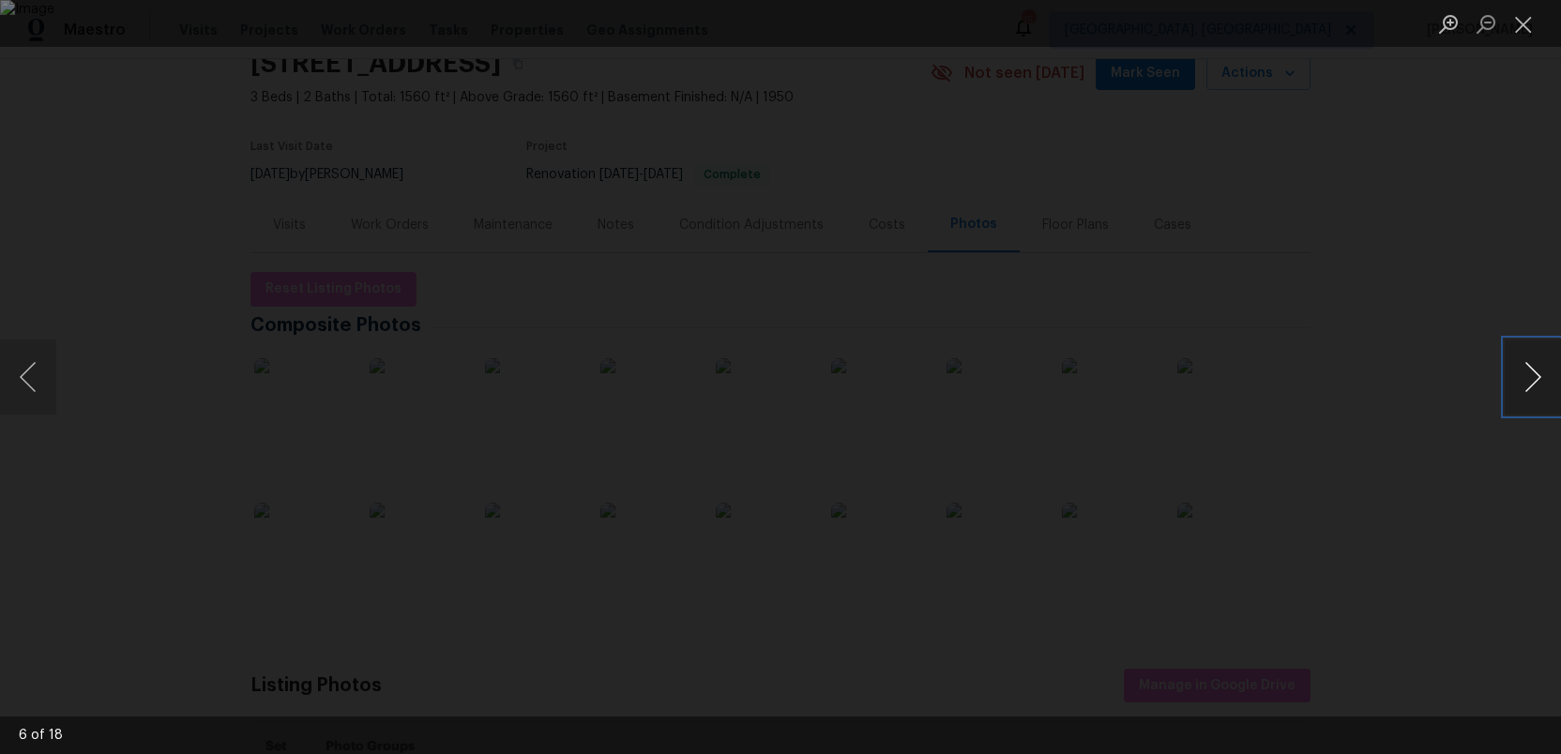
click at [1526, 385] on button "Next image" at bounding box center [1532, 377] width 56 height 75
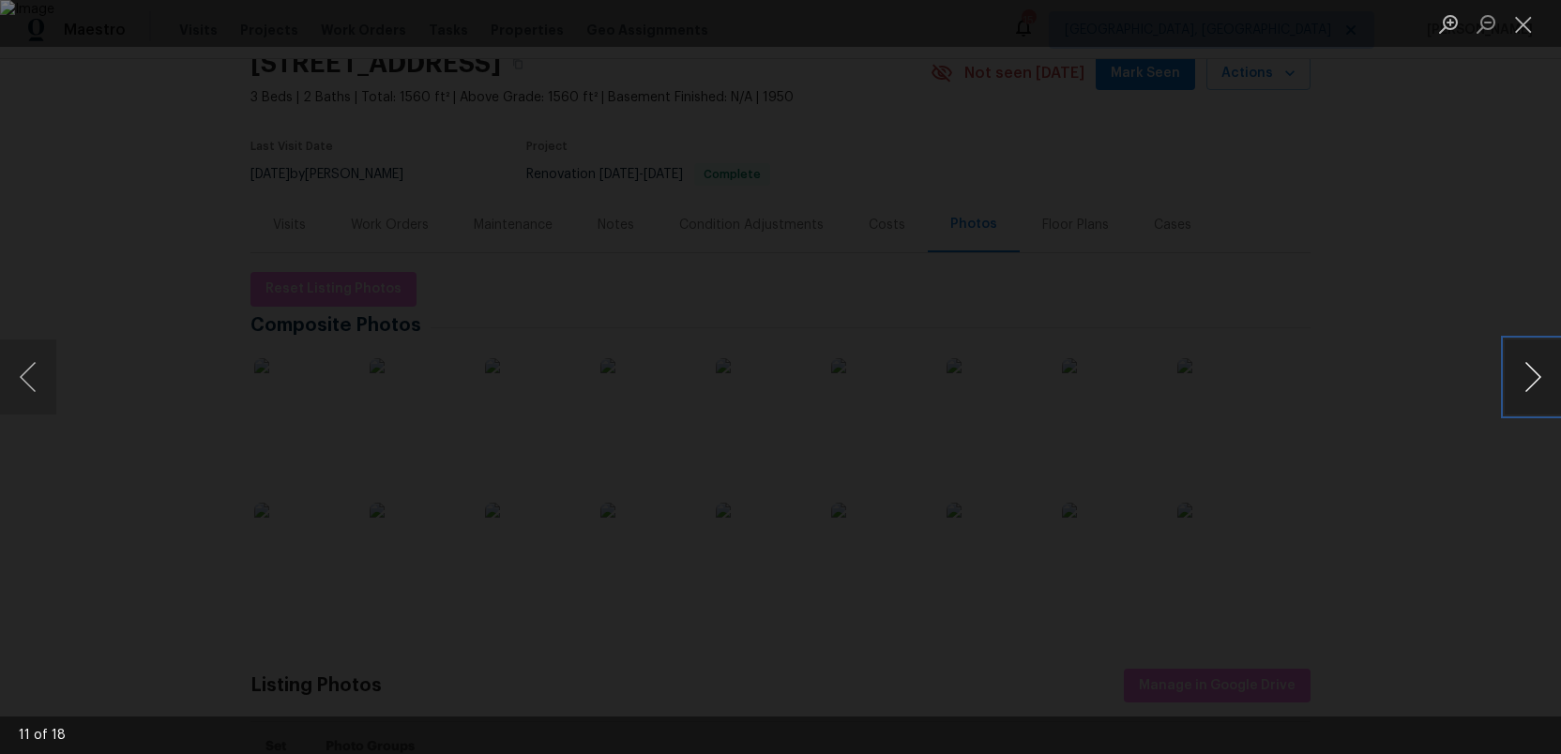
click at [1526, 385] on button "Next image" at bounding box center [1532, 377] width 56 height 75
click at [1526, 27] on button "Close lightbox" at bounding box center [1523, 24] width 38 height 33
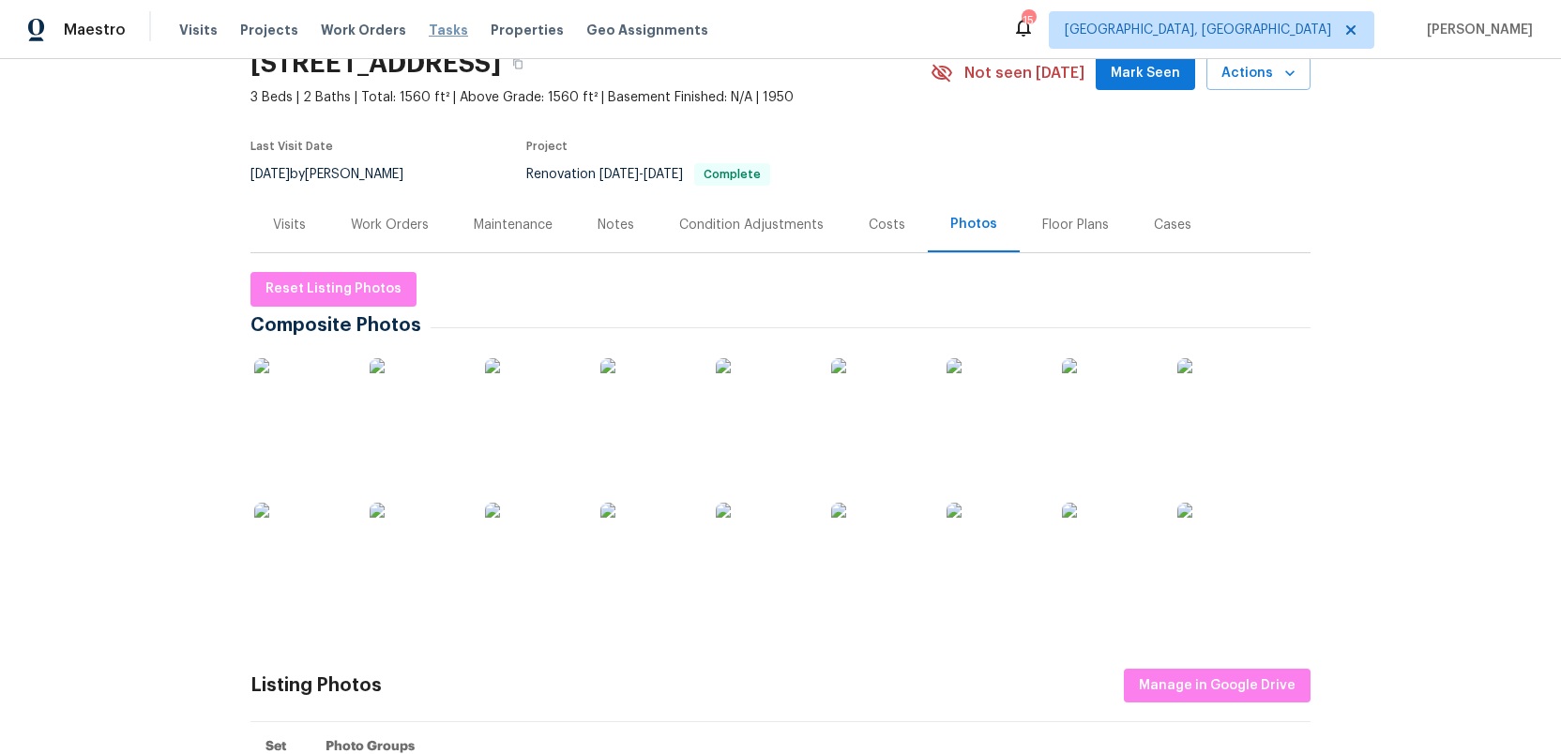
click at [429, 30] on span "Tasks" at bounding box center [448, 29] width 39 height 13
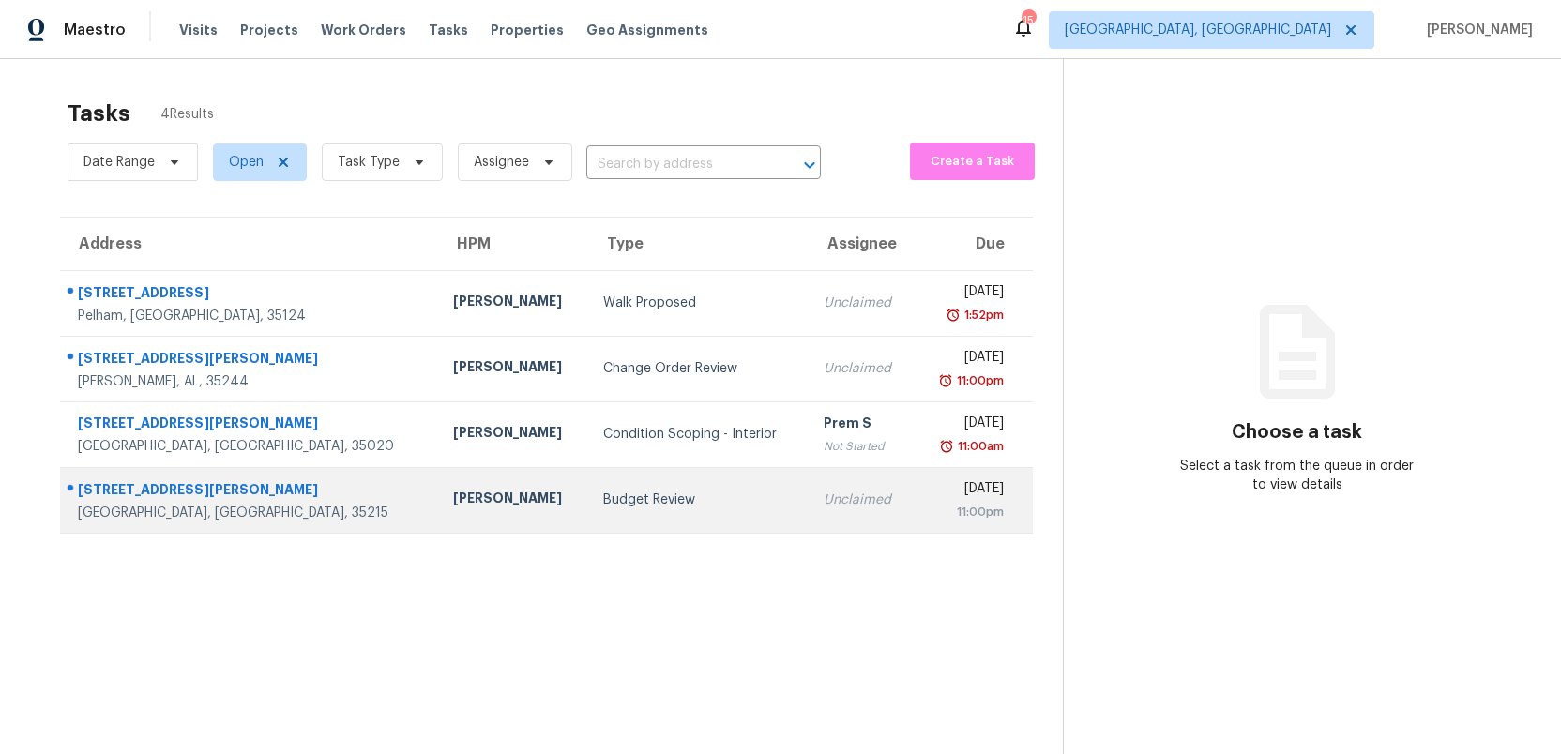
click at [626, 511] on td "Budget Review" at bounding box center [698, 500] width 220 height 66
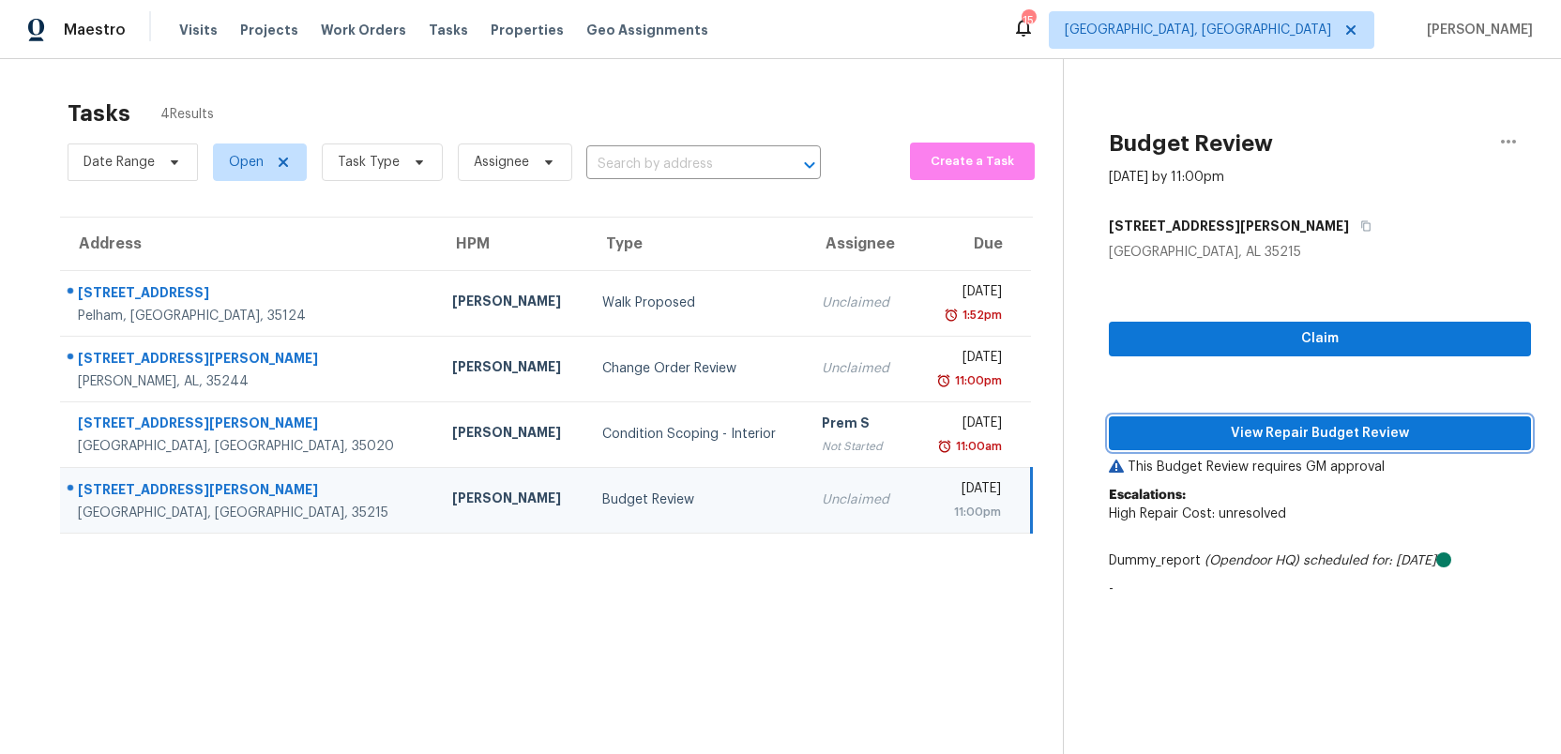
click at [1358, 434] on span "View Repair Budget Review" at bounding box center [1320, 433] width 392 height 23
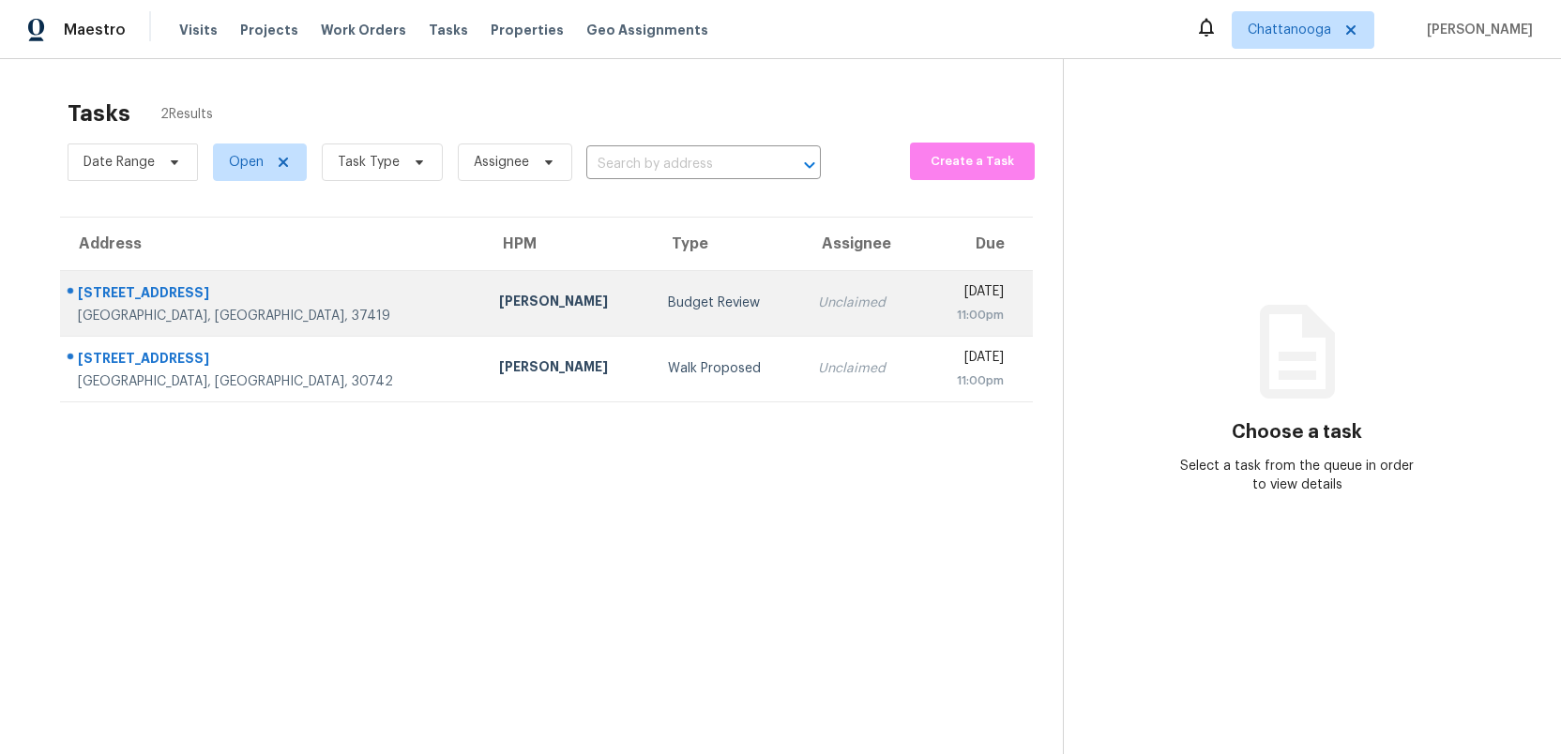
click at [668, 298] on div "Budget Review" at bounding box center [728, 303] width 120 height 19
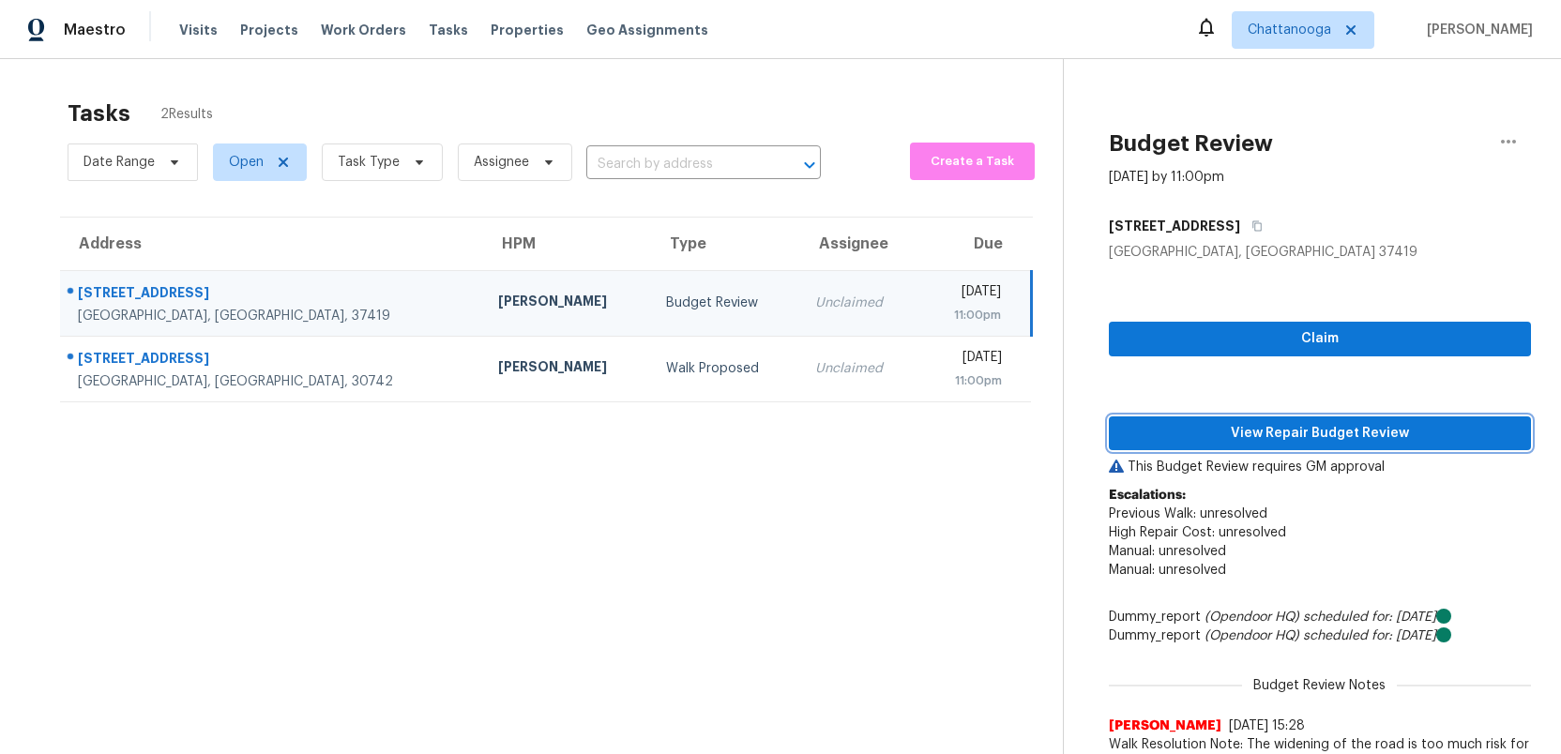
click at [1208, 430] on span "View Repair Budget Review" at bounding box center [1320, 433] width 392 height 23
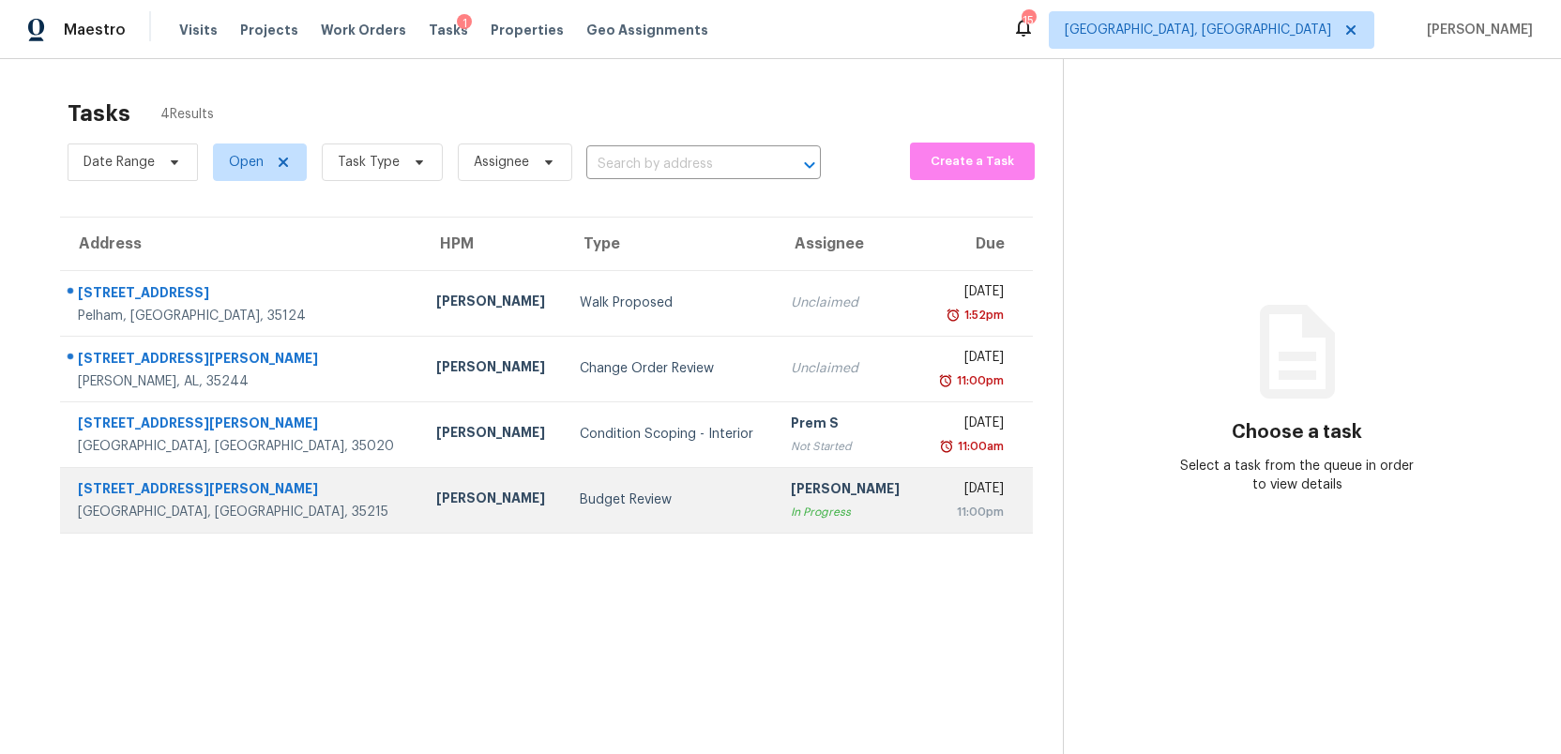
click at [565, 517] on td "Budget Review" at bounding box center [670, 500] width 211 height 66
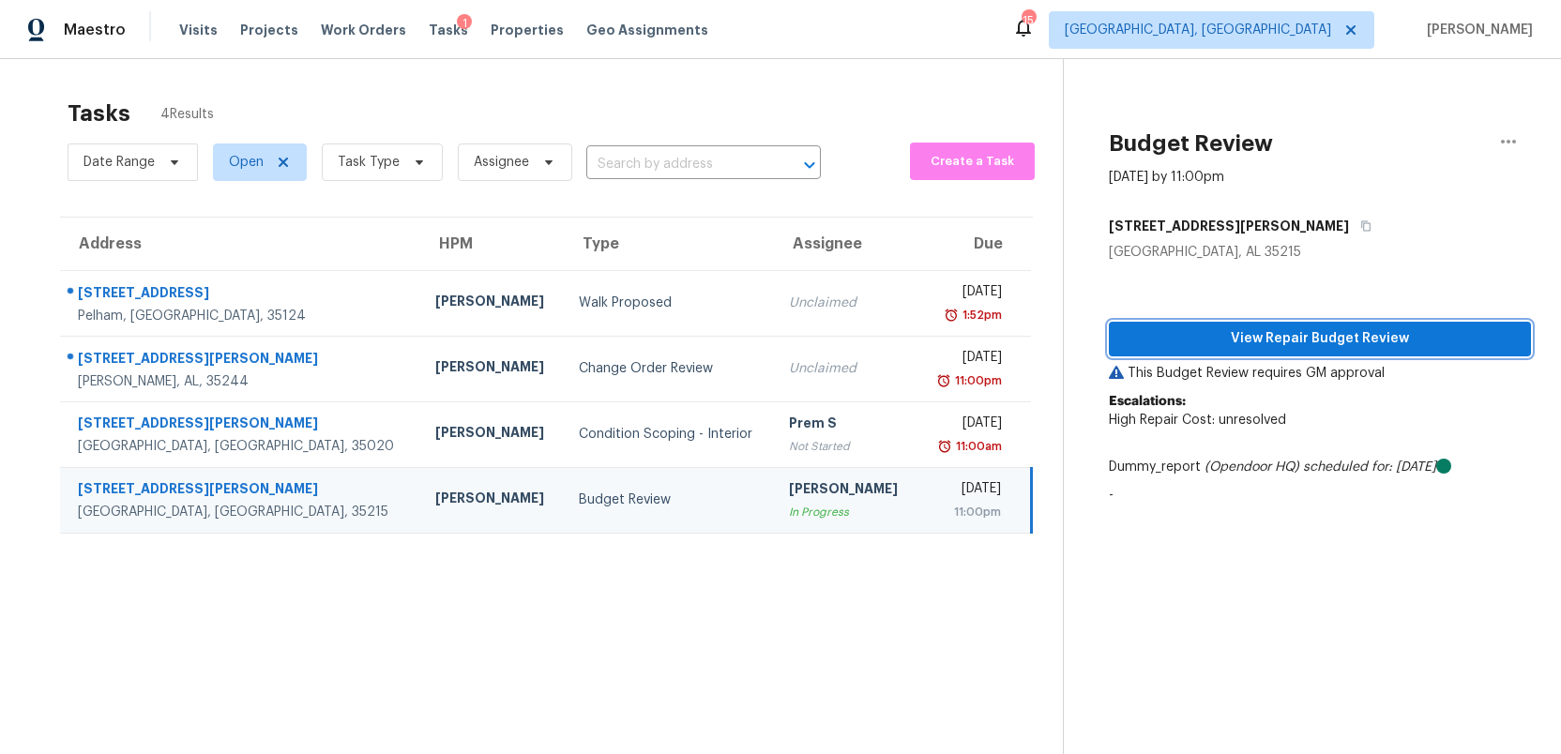
click at [1275, 334] on span "View Repair Budget Review" at bounding box center [1320, 338] width 392 height 23
